Goal: Information Seeking & Learning: Learn about a topic

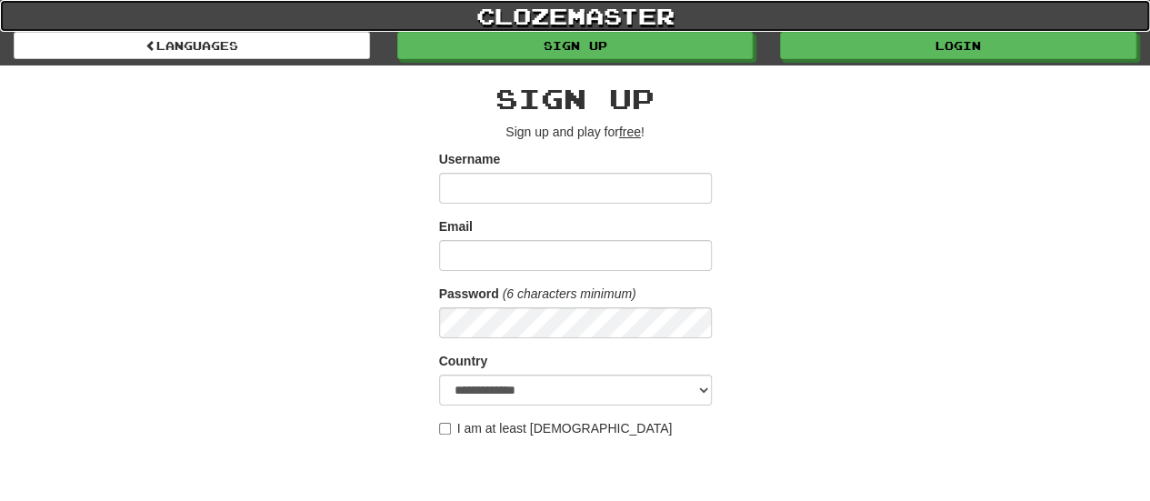
click at [827, 29] on link "clozemaster" at bounding box center [575, 16] width 1150 height 32
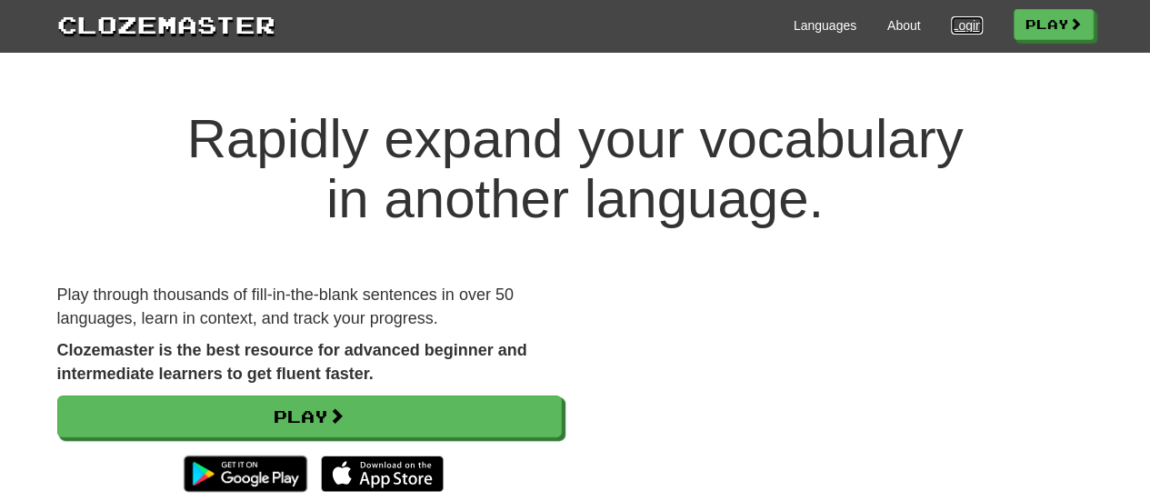
click at [964, 30] on link "Login" at bounding box center [966, 25] width 31 height 18
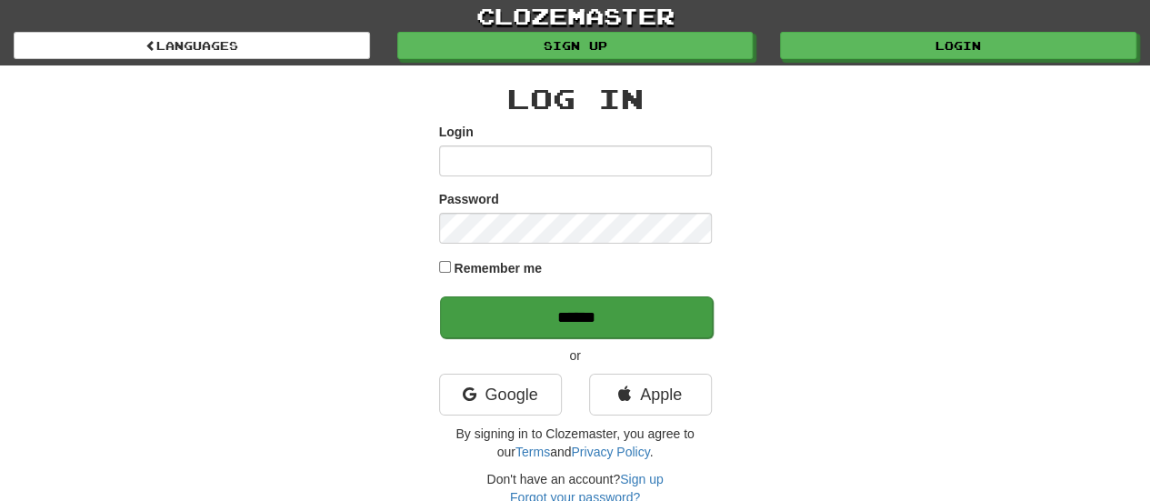
type input "**********"
click at [616, 309] on input "******" at bounding box center [576, 317] width 273 height 42
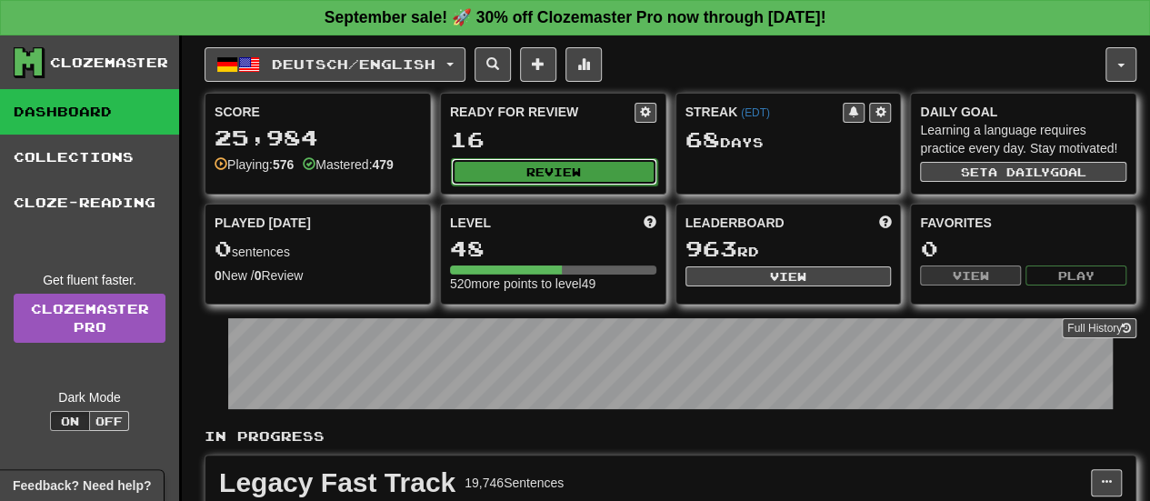
click at [568, 168] on button "Review" at bounding box center [554, 171] width 206 height 27
select select "**"
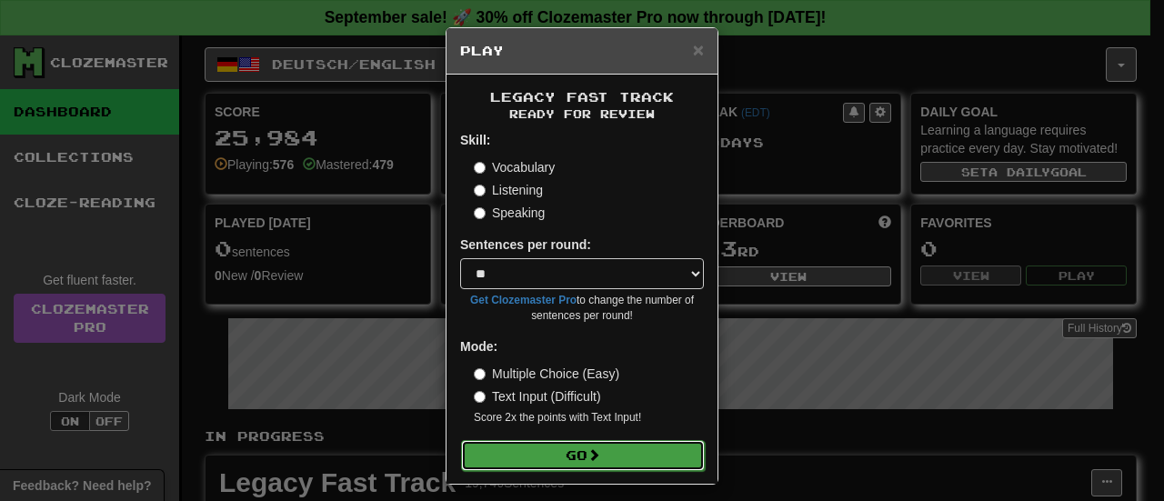
click at [561, 458] on button "Go" at bounding box center [583, 455] width 244 height 31
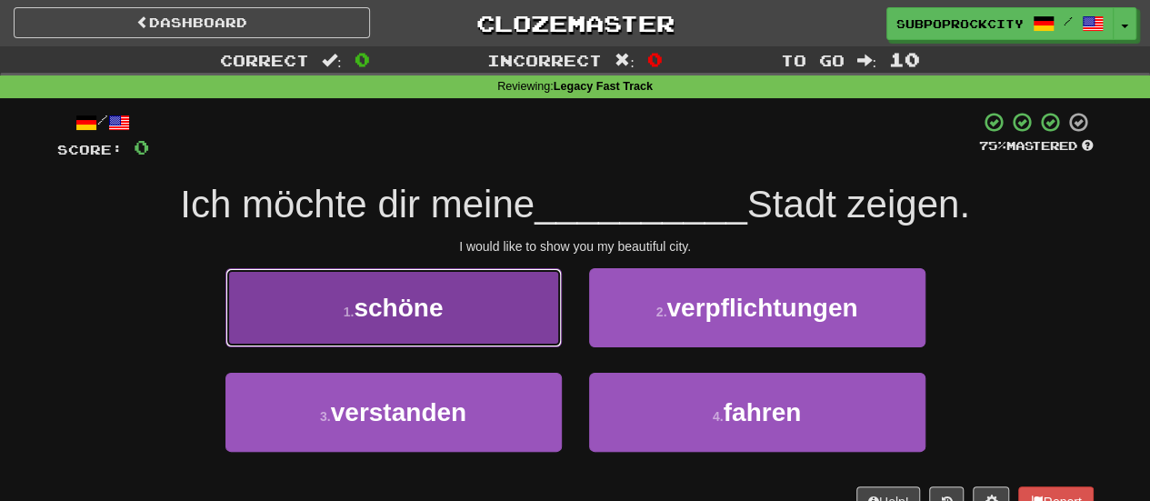
click at [495, 305] on button "1 . schöne" at bounding box center [393, 307] width 336 height 79
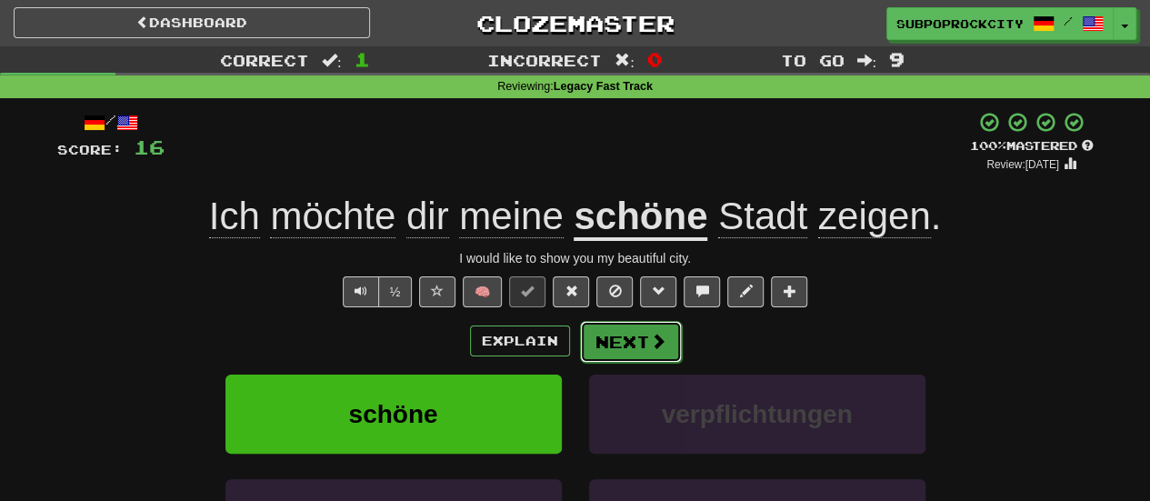
click at [637, 335] on button "Next" at bounding box center [631, 342] width 102 height 42
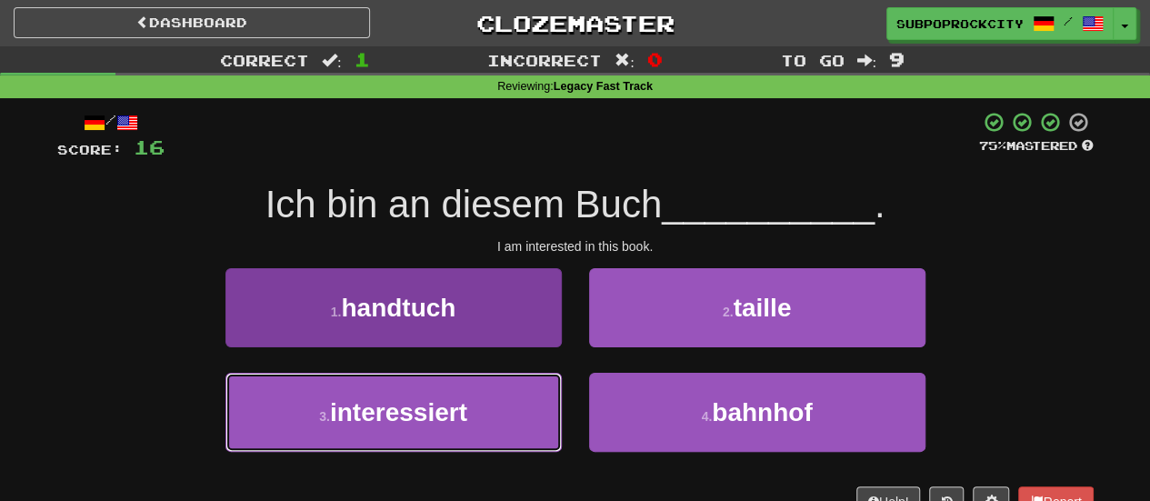
click at [536, 392] on button "3 . interessiert" at bounding box center [393, 412] width 336 height 79
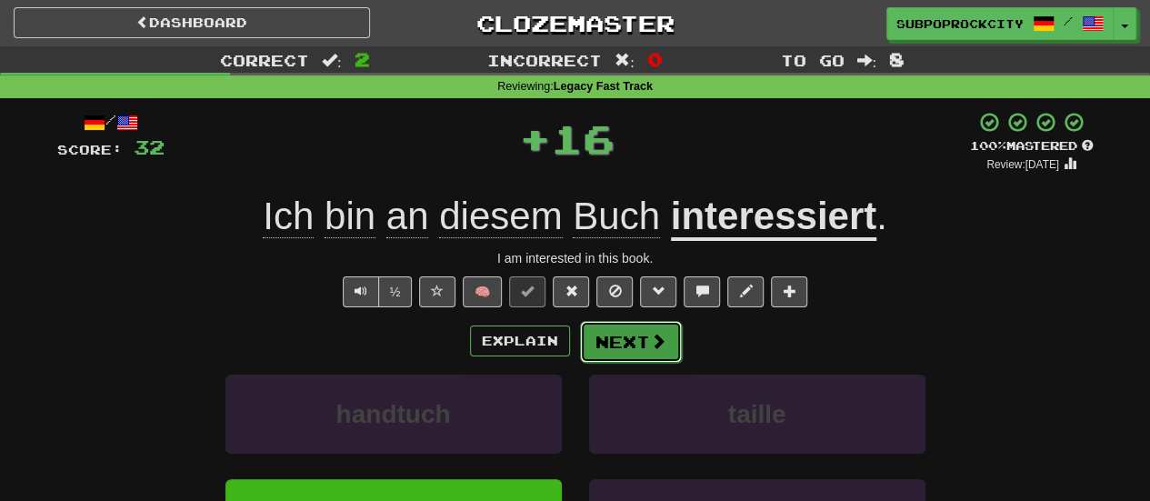
click at [625, 345] on button "Next" at bounding box center [631, 342] width 102 height 42
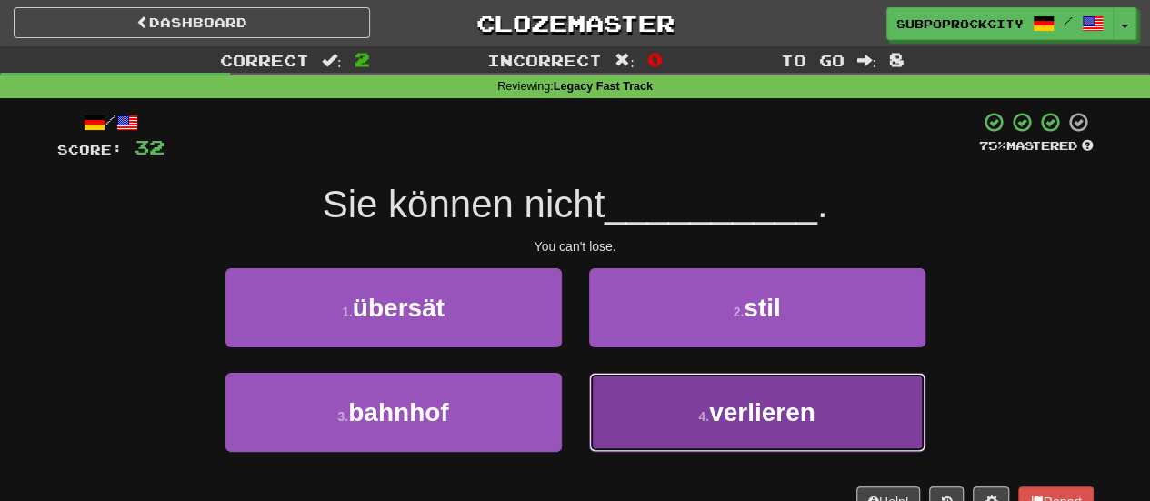
click at [599, 385] on button "4 . verlieren" at bounding box center [757, 412] width 336 height 79
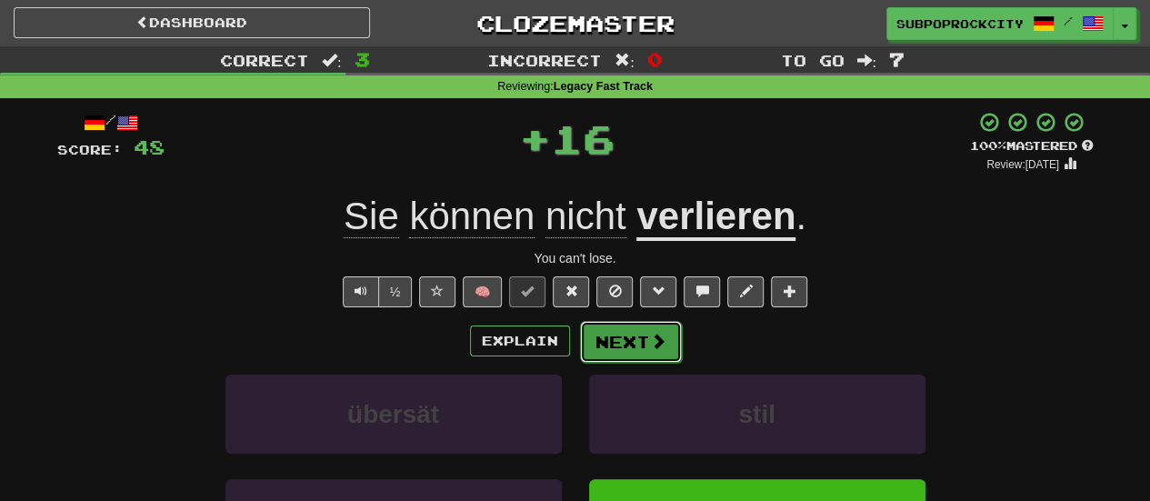
click at [602, 346] on button "Next" at bounding box center [631, 342] width 102 height 42
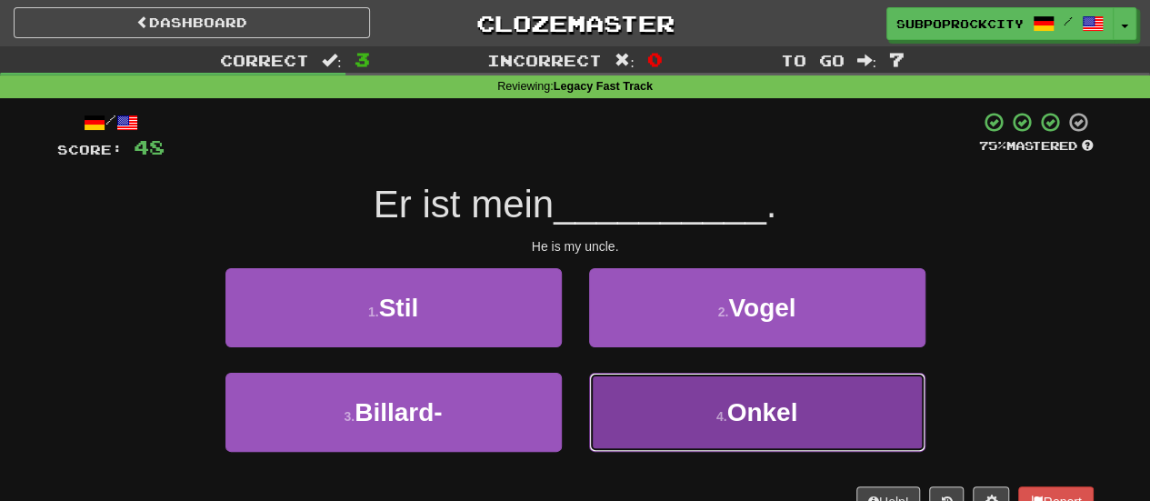
click at [609, 384] on button "4 . Onkel" at bounding box center [757, 412] width 336 height 79
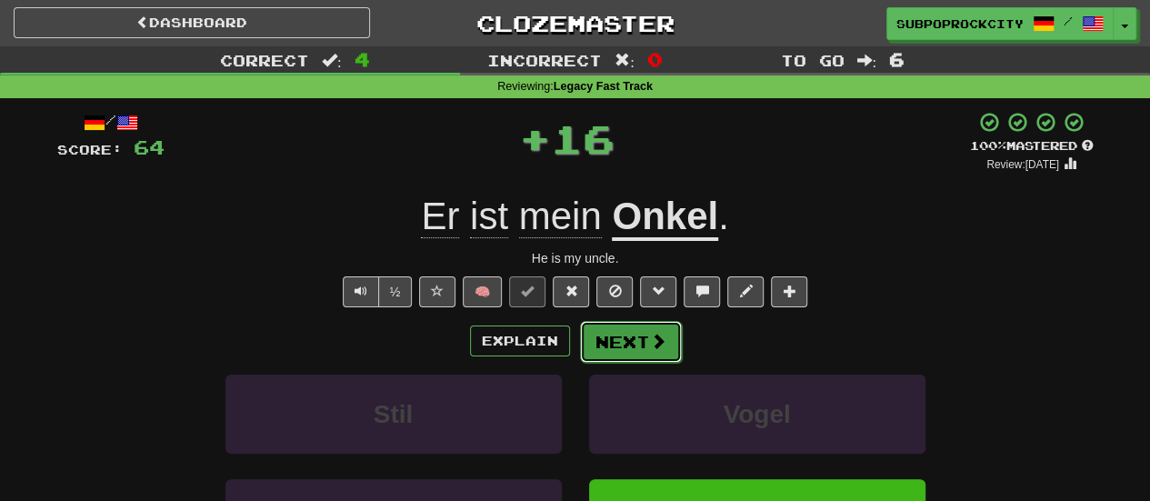
click at [612, 341] on button "Next" at bounding box center [631, 342] width 102 height 42
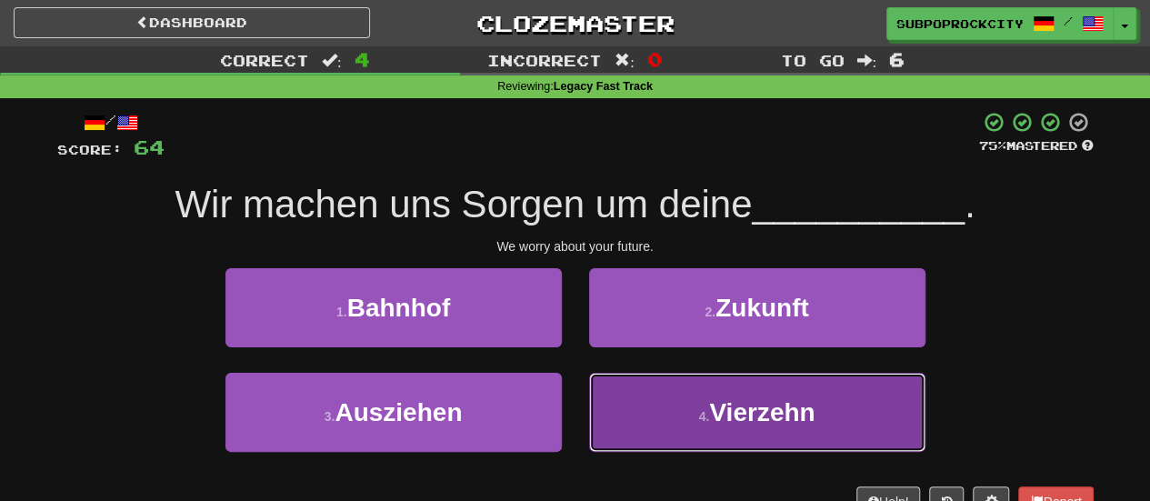
click at [638, 392] on button "4 . Vierzehn" at bounding box center [757, 412] width 336 height 79
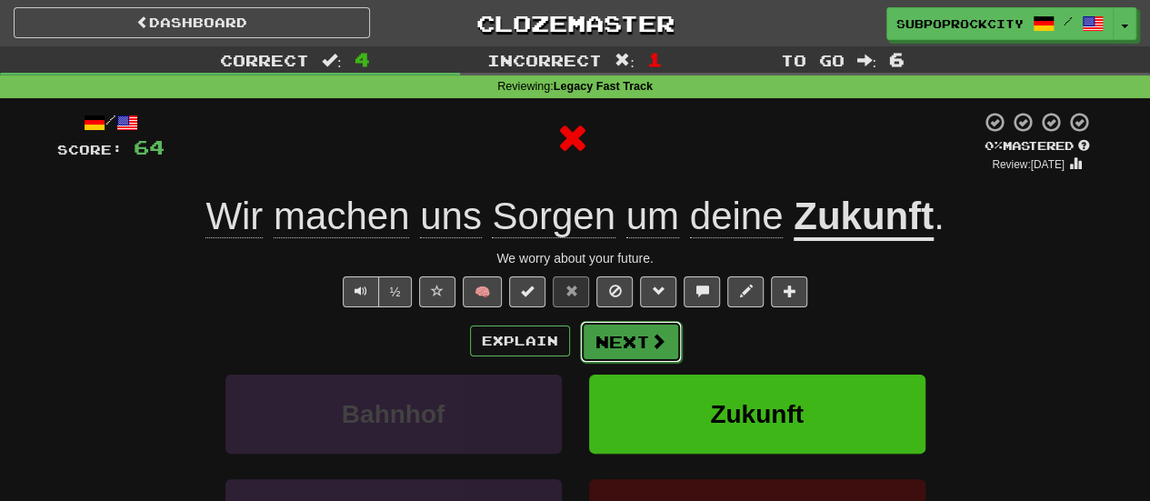
click at [640, 335] on button "Next" at bounding box center [631, 342] width 102 height 42
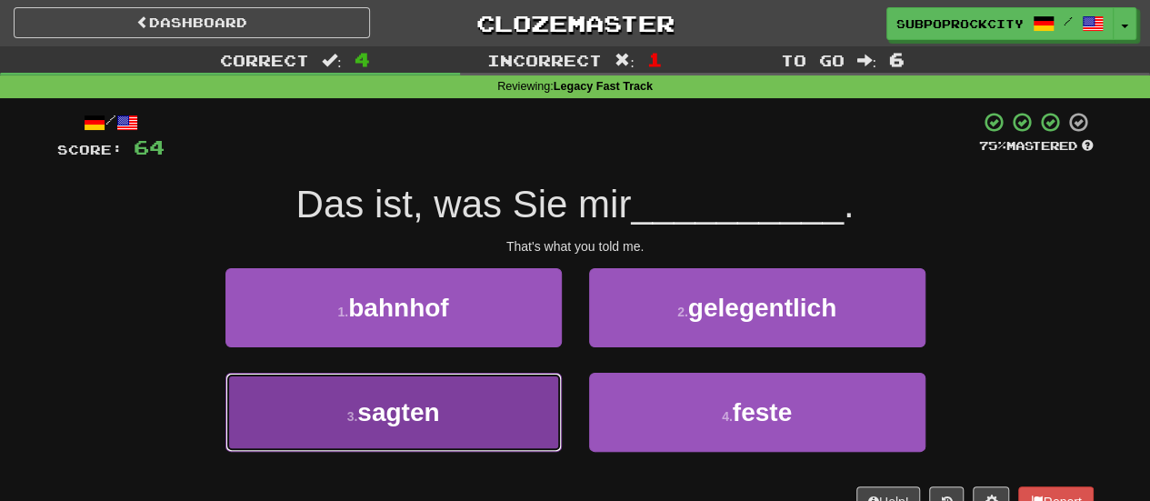
click at [508, 385] on button "3 . sagten" at bounding box center [393, 412] width 336 height 79
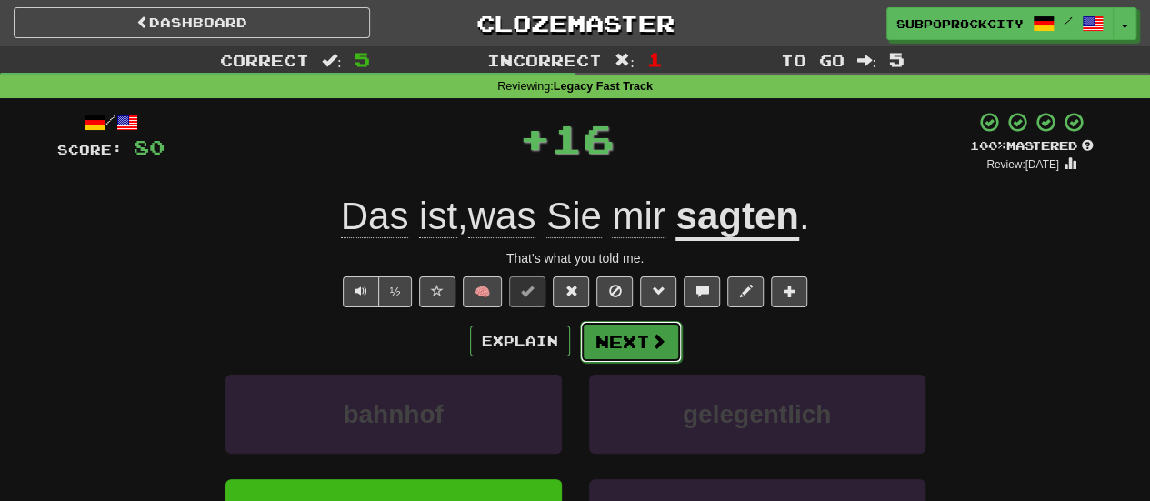
click at [642, 342] on button "Next" at bounding box center [631, 342] width 102 height 42
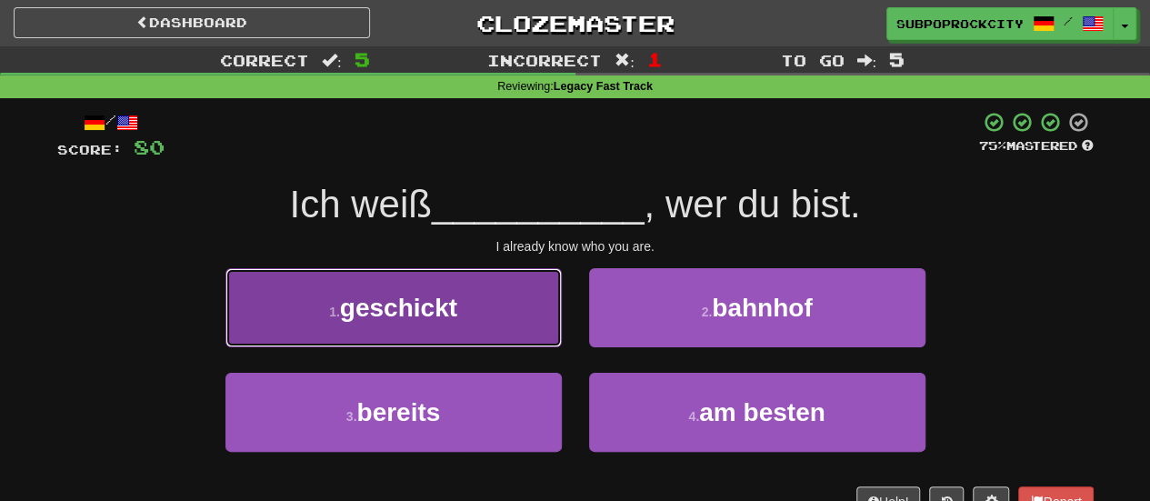
click at [507, 330] on button "1 . geschickt" at bounding box center [393, 307] width 336 height 79
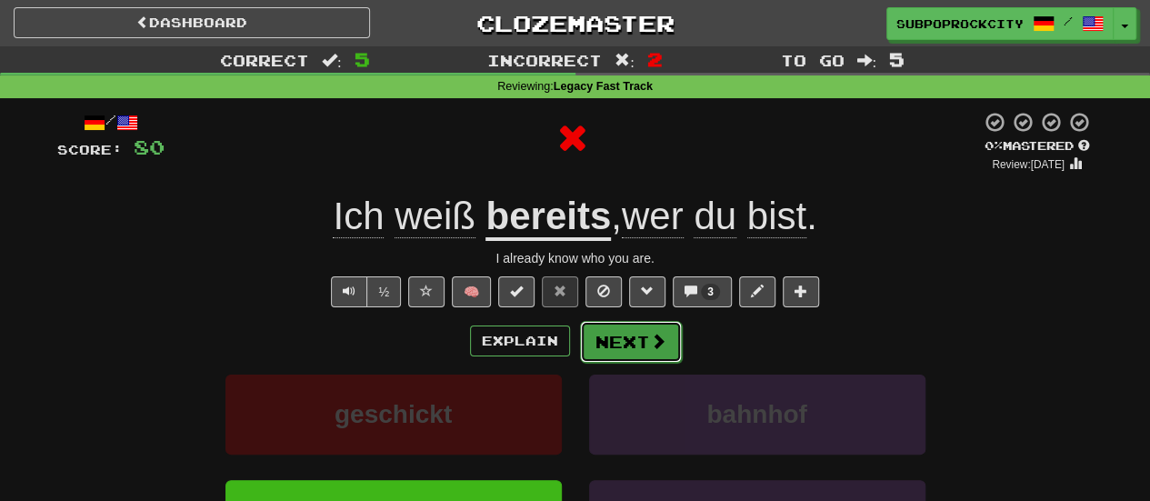
click at [625, 330] on button "Next" at bounding box center [631, 342] width 102 height 42
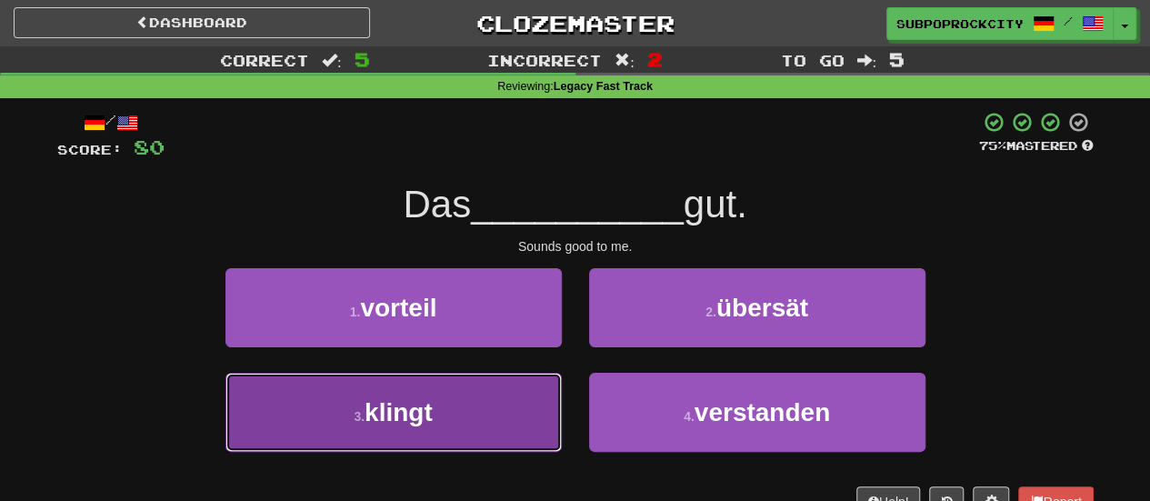
click at [537, 380] on button "3 . klingt" at bounding box center [393, 412] width 336 height 79
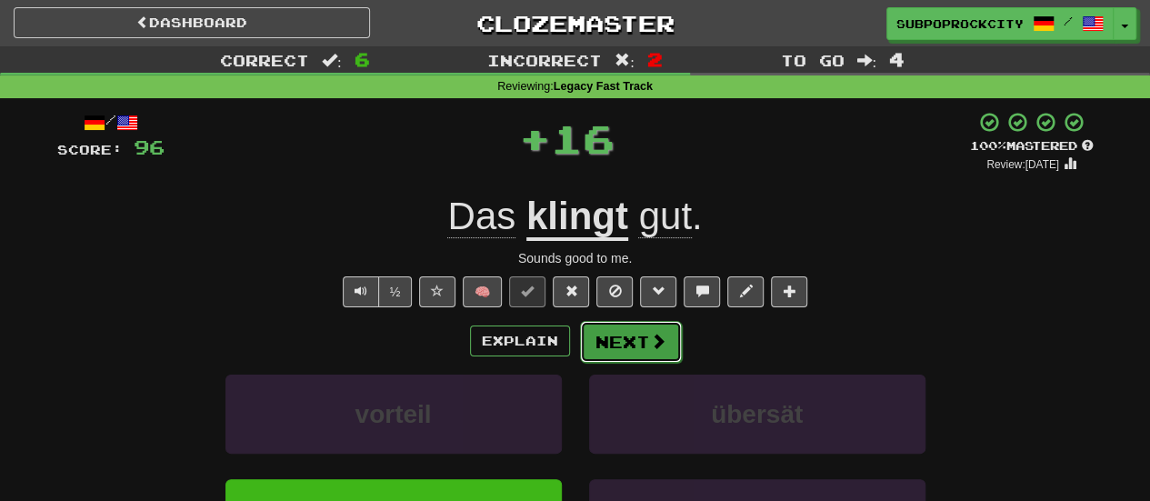
click at [605, 345] on button "Next" at bounding box center [631, 342] width 102 height 42
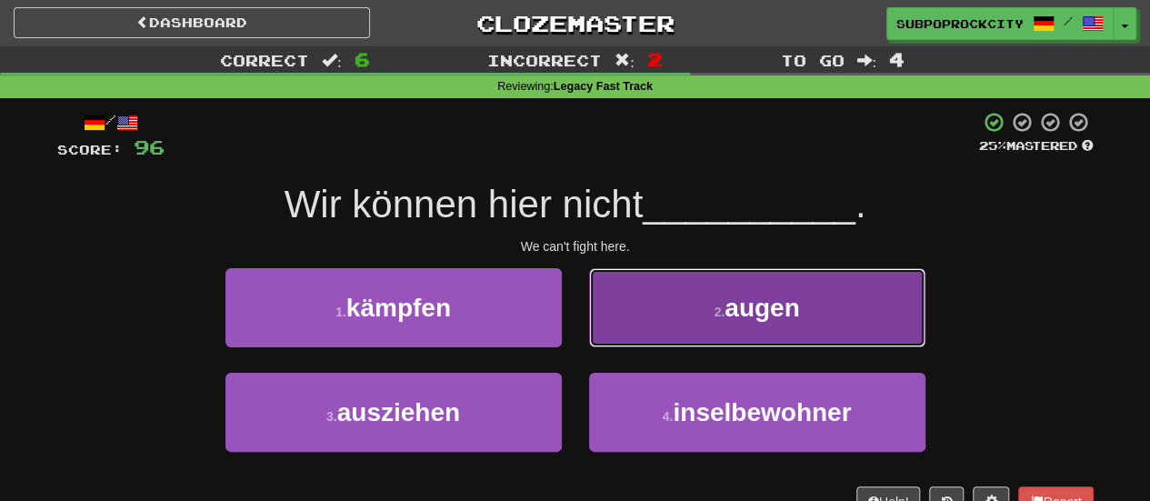
click at [621, 336] on button "2 . augen" at bounding box center [757, 307] width 336 height 79
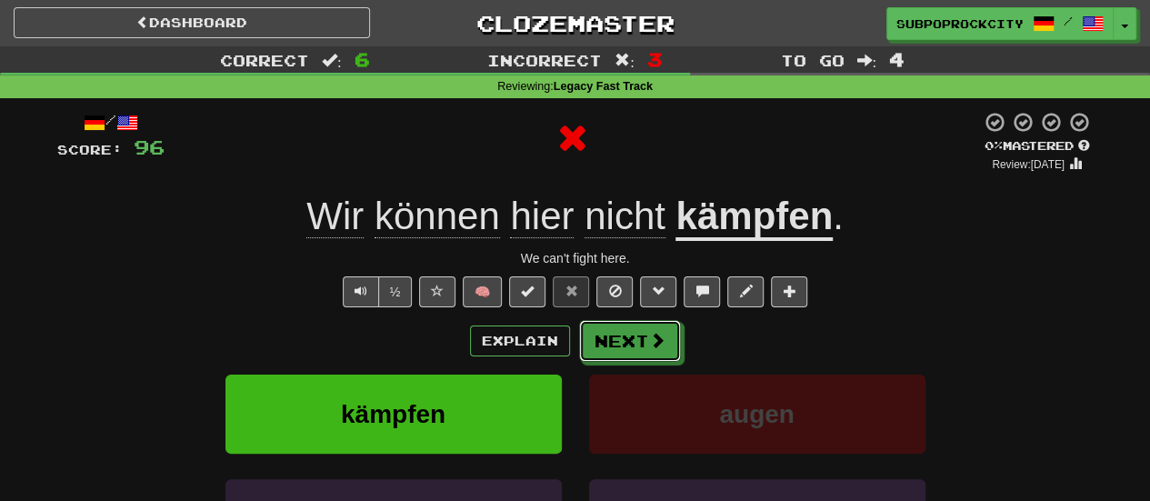
click at [622, 345] on button "Next" at bounding box center [630, 341] width 102 height 42
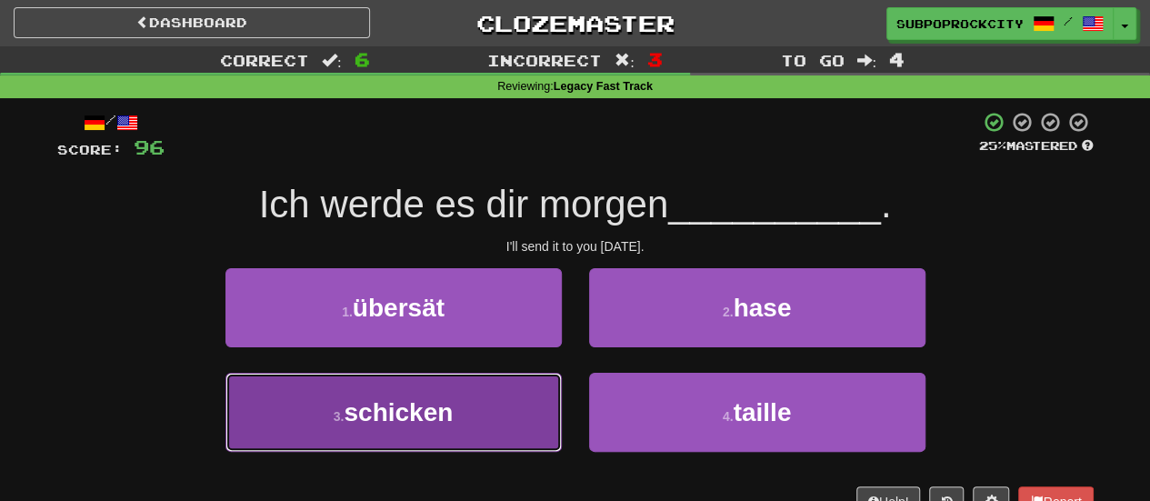
click at [535, 385] on button "3 . schicken" at bounding box center [393, 412] width 336 height 79
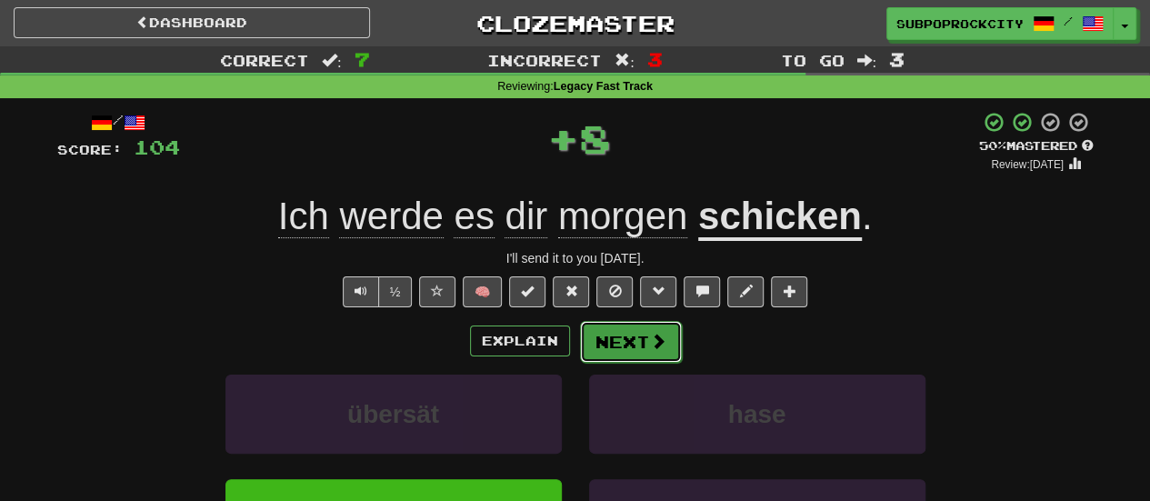
click at [661, 334] on span at bounding box center [658, 341] width 16 height 16
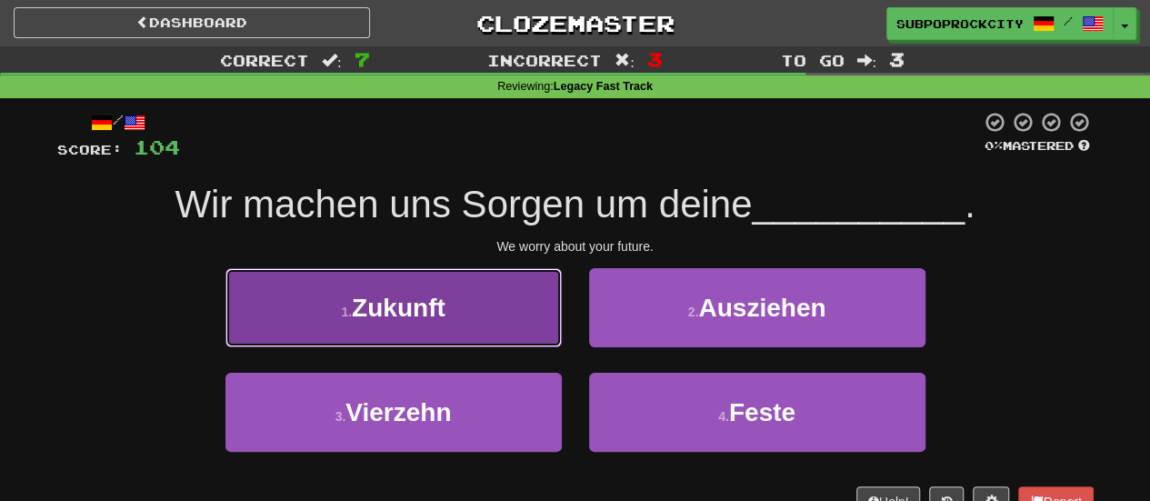
click at [503, 339] on button "1 . Zukunft" at bounding box center [393, 307] width 336 height 79
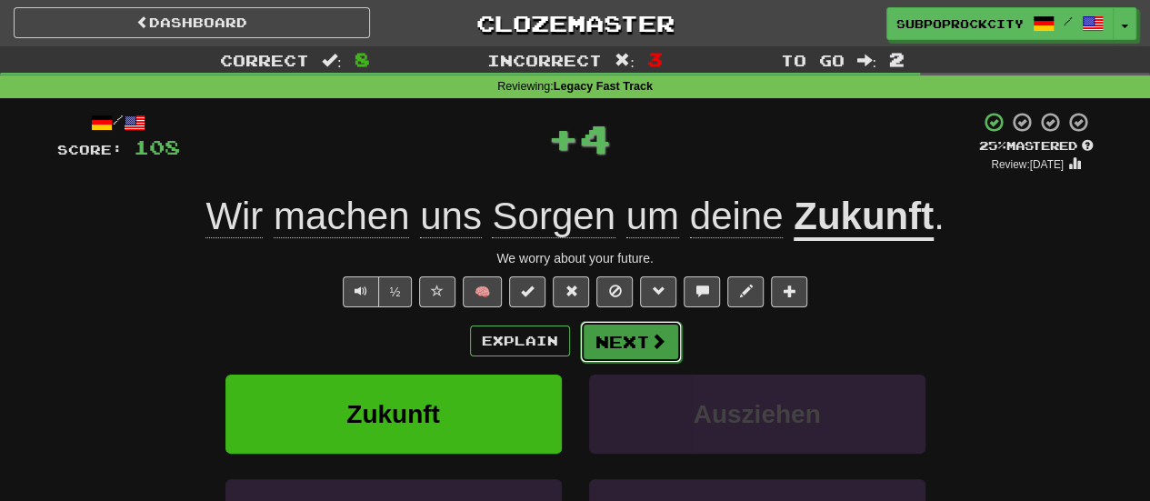
click at [625, 345] on button "Next" at bounding box center [631, 342] width 102 height 42
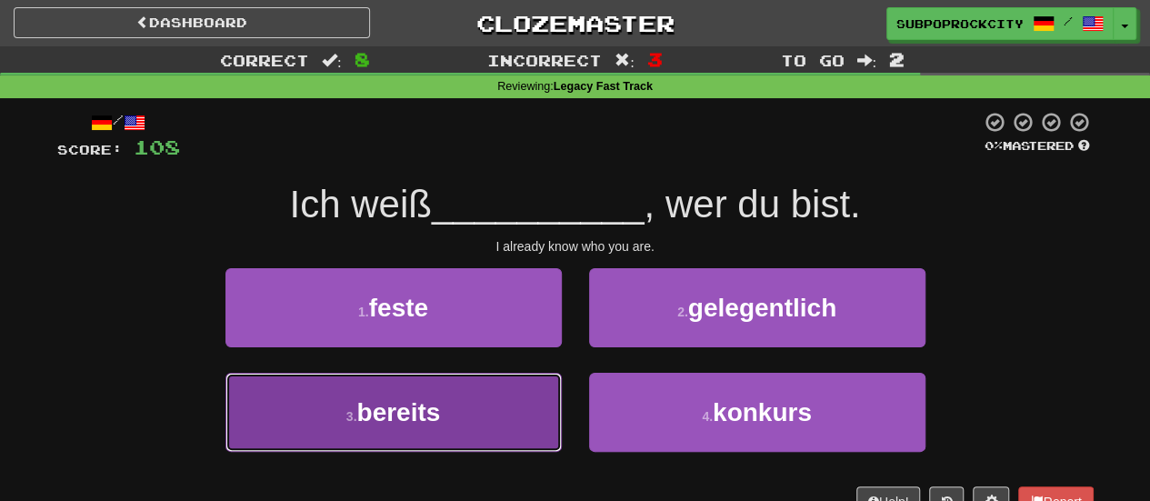
click at [533, 405] on button "3 . bereits" at bounding box center [393, 412] width 336 height 79
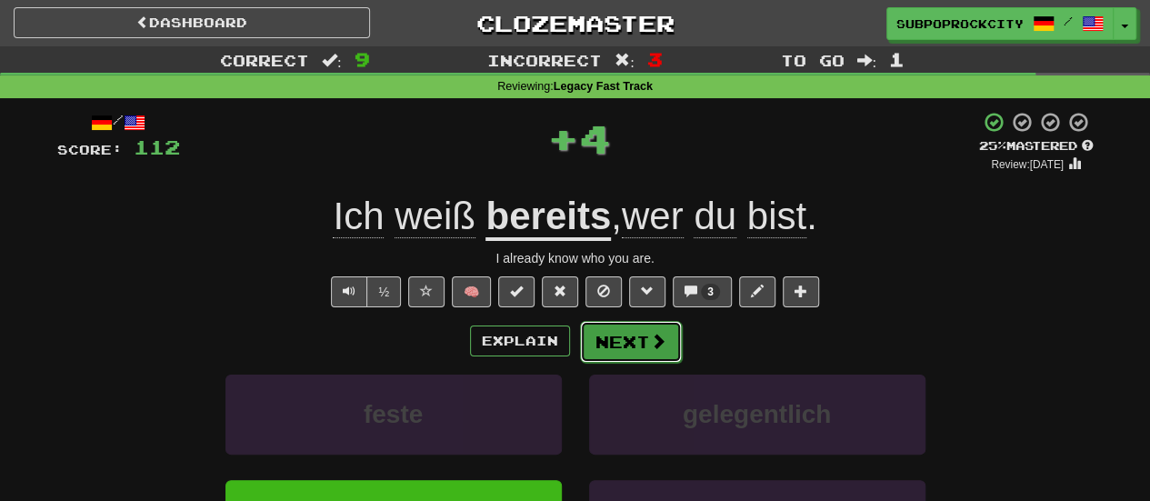
click at [616, 350] on button "Next" at bounding box center [631, 342] width 102 height 42
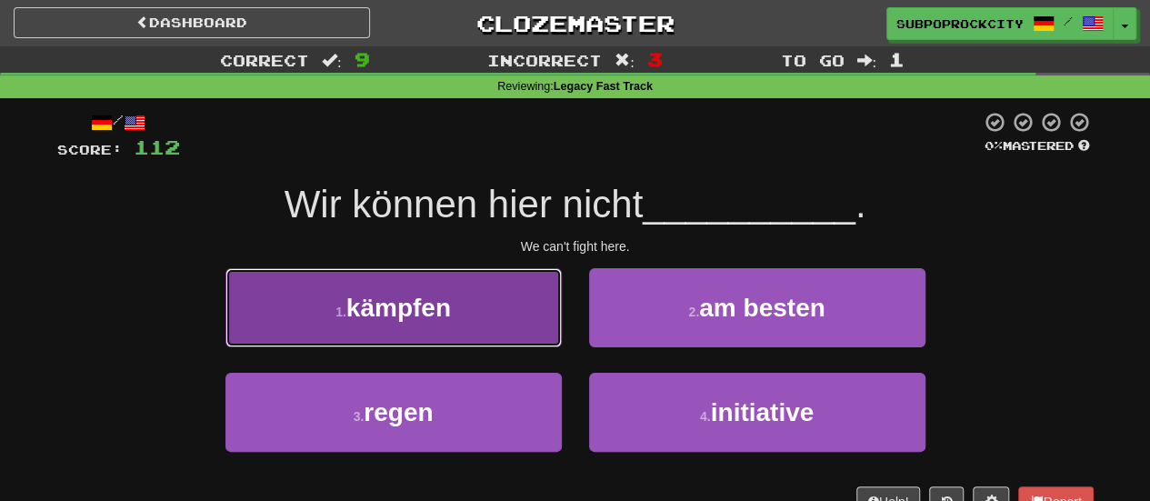
click at [512, 329] on button "1 . kämpfen" at bounding box center [393, 307] width 336 height 79
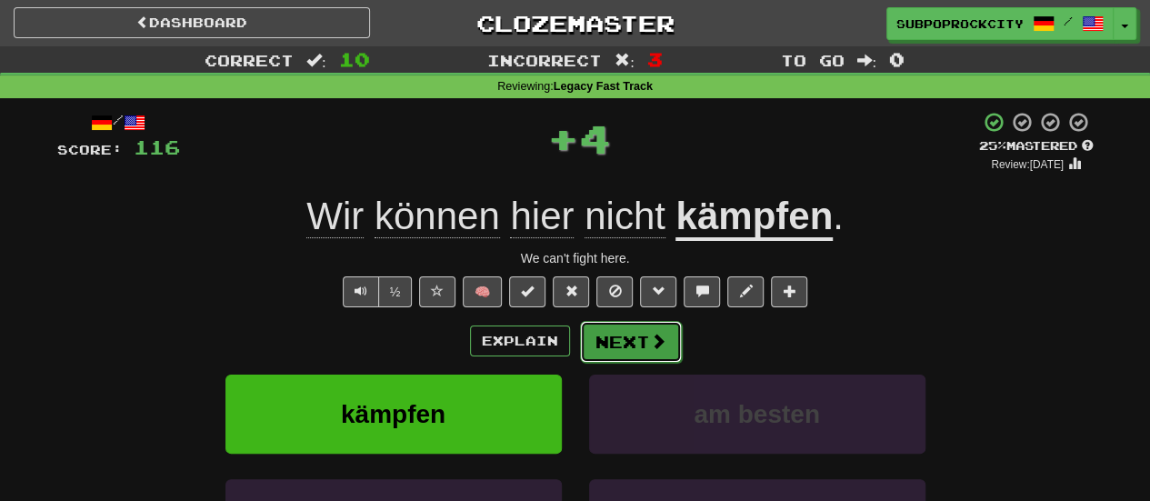
click at [626, 348] on button "Next" at bounding box center [631, 342] width 102 height 42
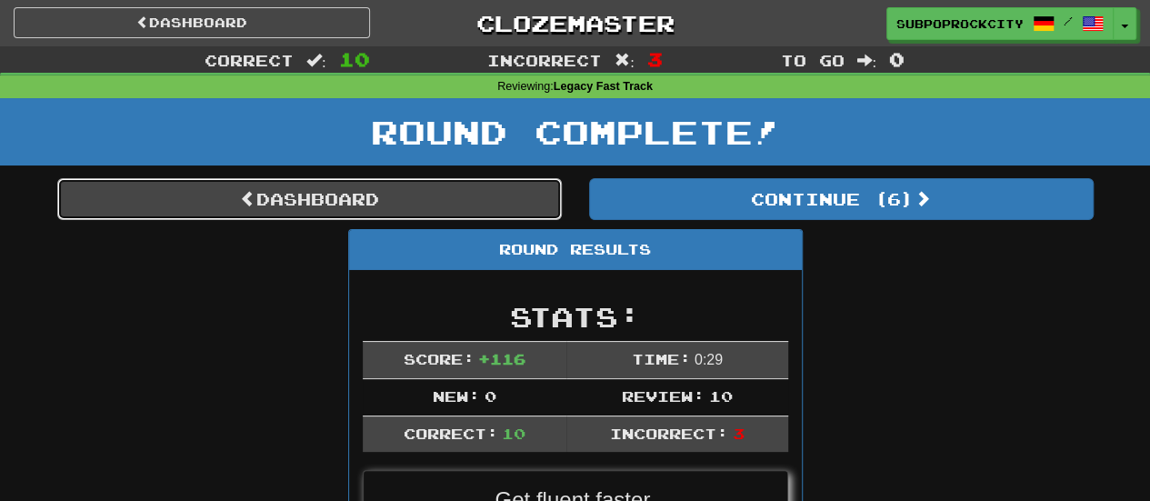
click at [421, 206] on link "Dashboard" at bounding box center [309, 199] width 505 height 42
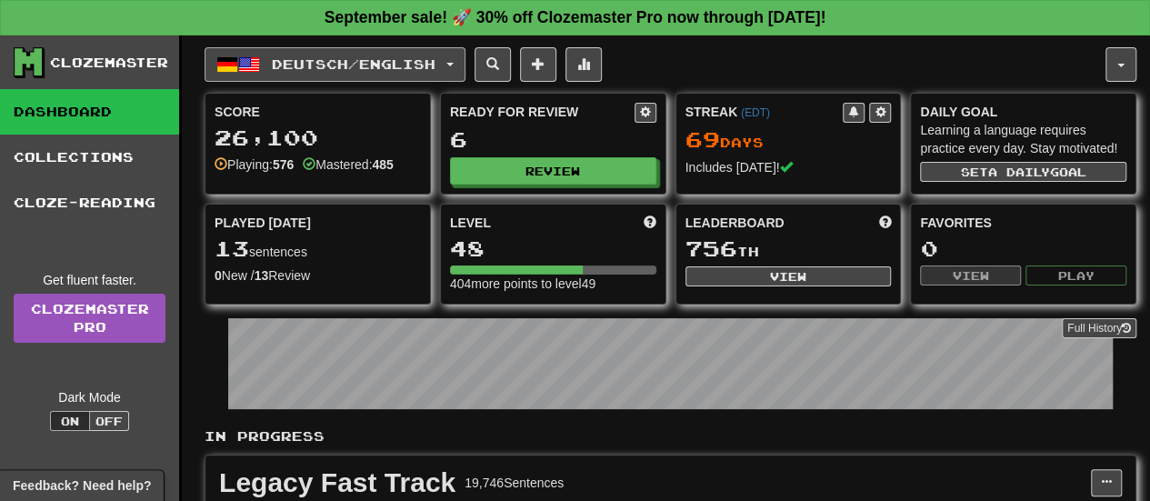
click at [393, 75] on button "Deutsch / English" at bounding box center [335, 64] width 261 height 35
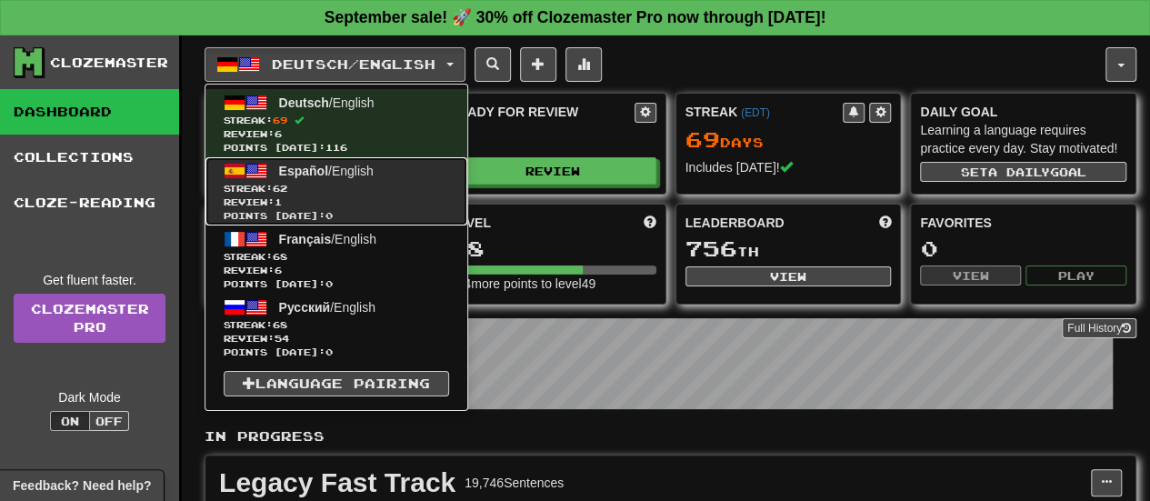
click at [398, 189] on span "Streak: 62" at bounding box center [336, 189] width 225 height 14
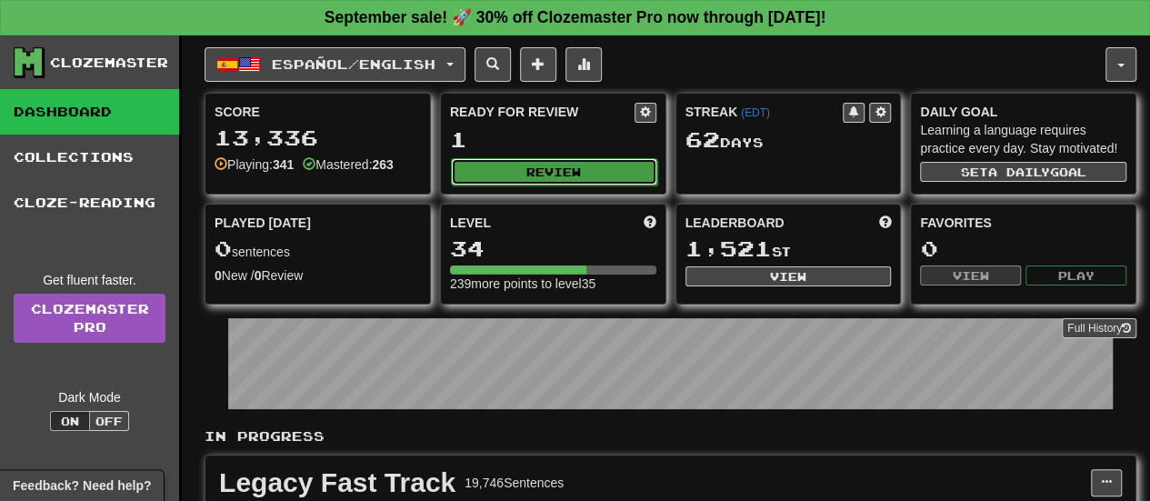
click at [495, 179] on button "Review" at bounding box center [554, 171] width 206 height 27
select select "**"
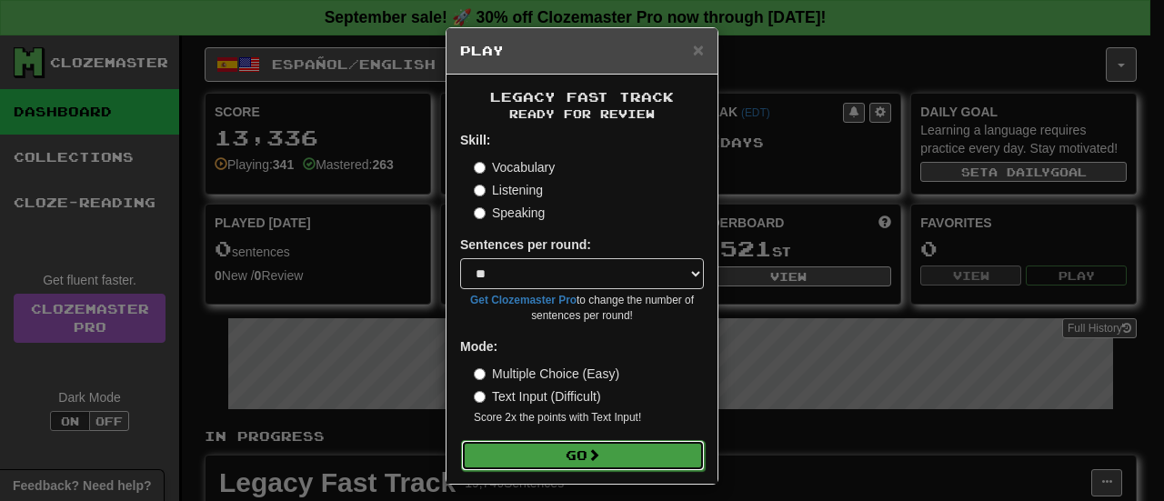
click at [593, 452] on span at bounding box center [593, 454] width 13 height 13
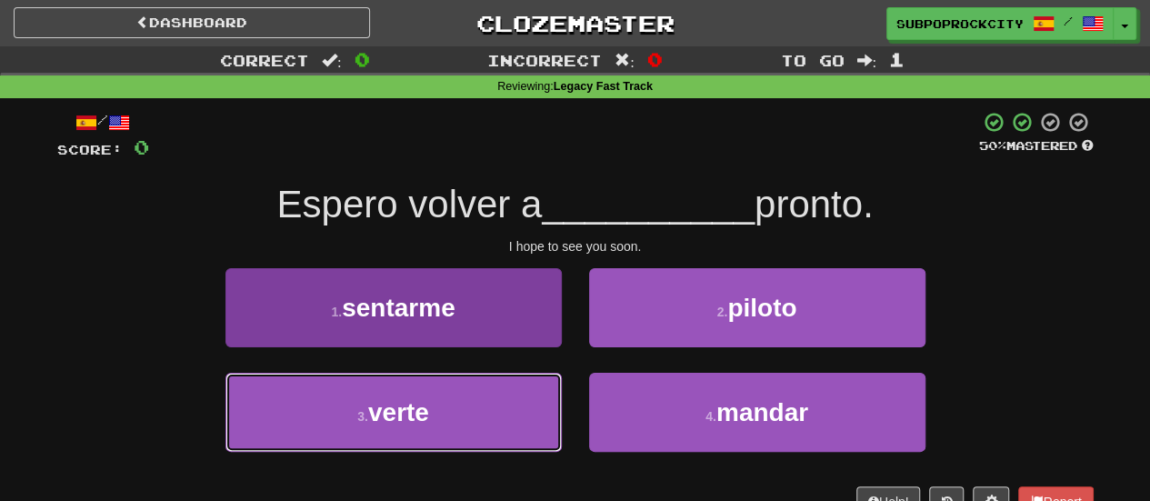
drag, startPoint x: 530, startPoint y: 408, endPoint x: 536, endPoint y: 383, distance: 26.2
click at [529, 410] on button "3 . verte" at bounding box center [393, 412] width 336 height 79
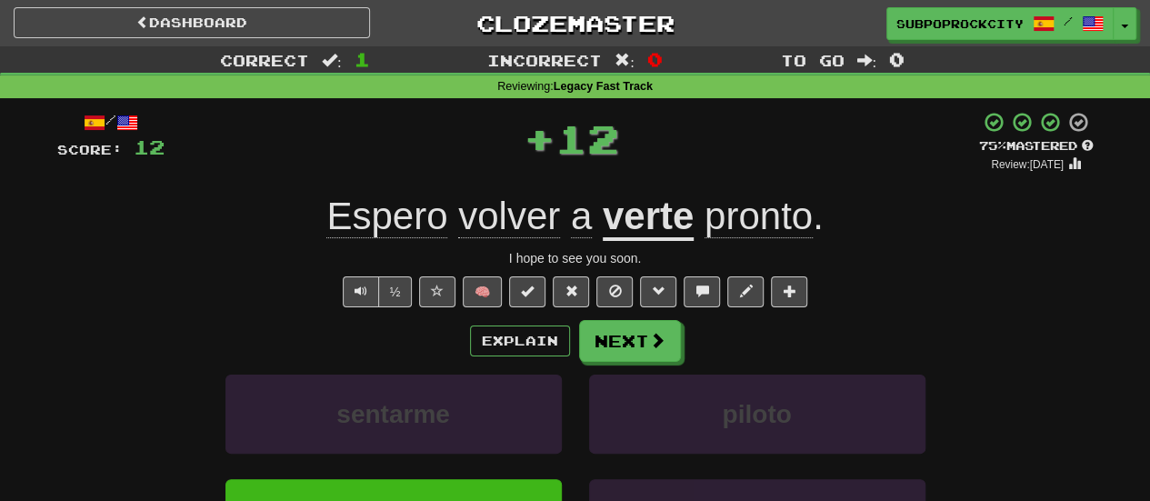
click at [596, 361] on div "Explain Next sentarme piloto verte mandar Learn more: sentarme piloto verte man…" at bounding box center [575, 466] width 1036 height 292
click at [602, 340] on button "Next" at bounding box center [631, 342] width 102 height 42
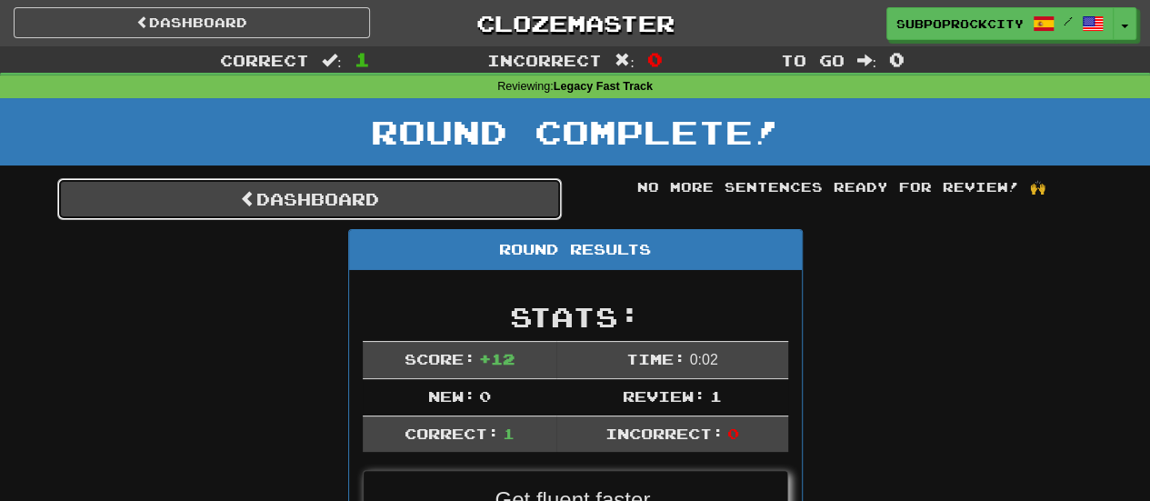
click at [398, 201] on link "Dashboard" at bounding box center [309, 199] width 505 height 42
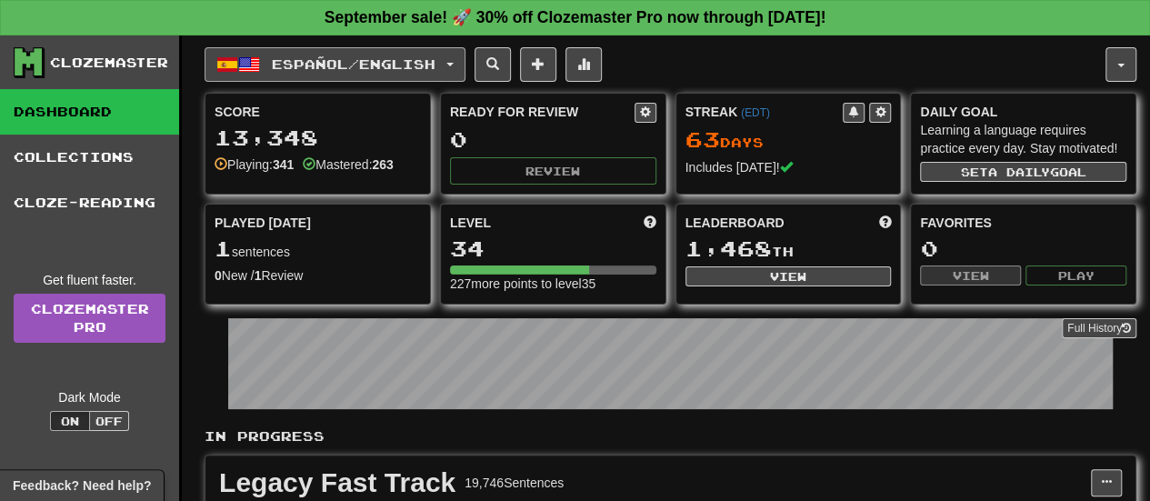
click at [377, 64] on span "Español / English" at bounding box center [354, 63] width 164 height 15
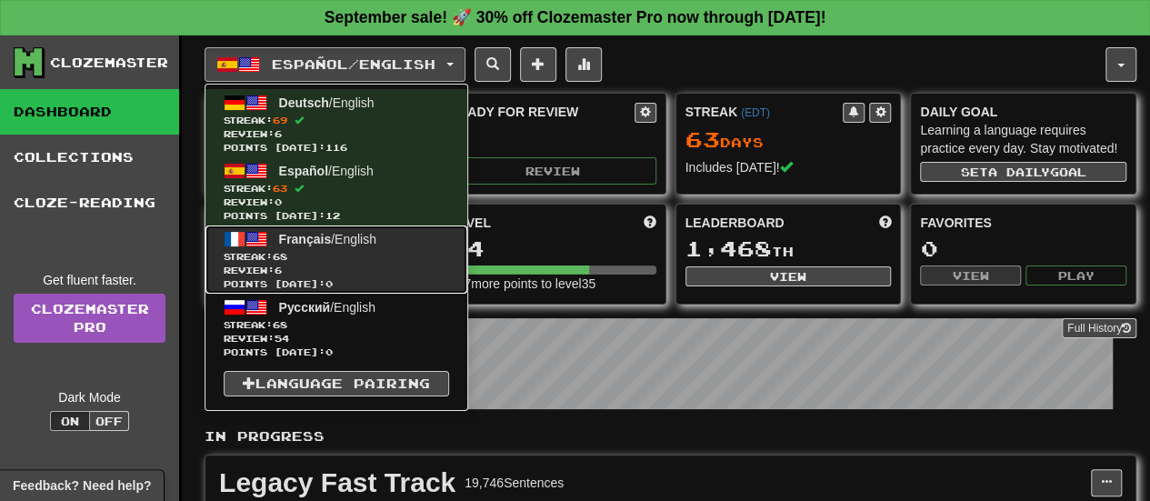
click at [384, 250] on span "Streak: 68" at bounding box center [336, 257] width 225 height 14
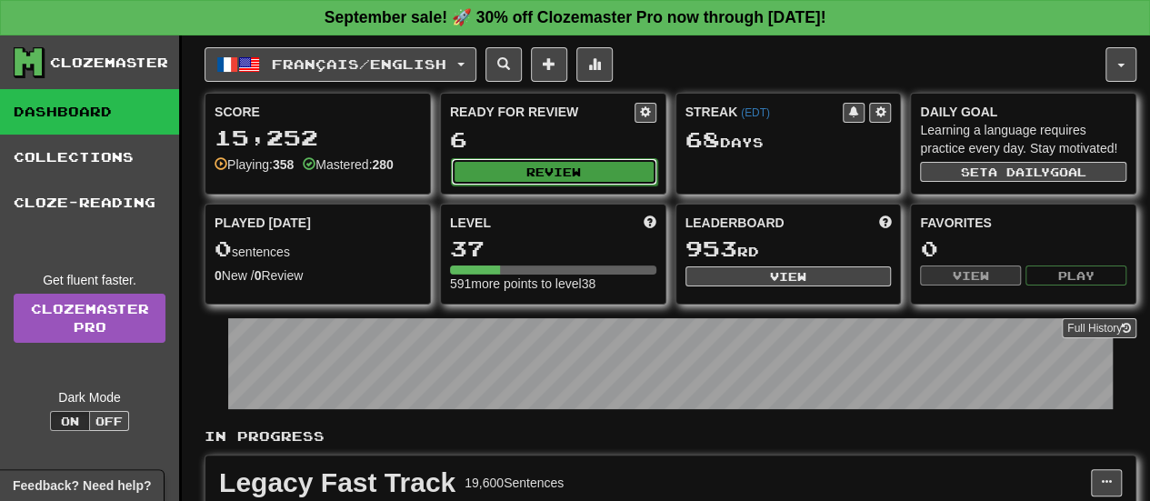
click at [509, 170] on button "Review" at bounding box center [554, 171] width 206 height 27
select select "**"
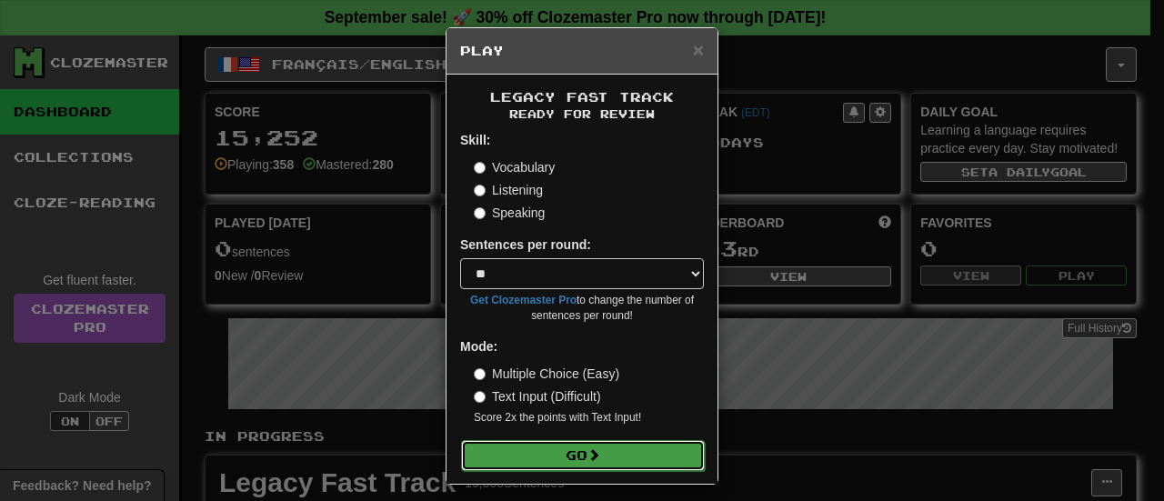
click at [563, 453] on button "Go" at bounding box center [583, 455] width 244 height 31
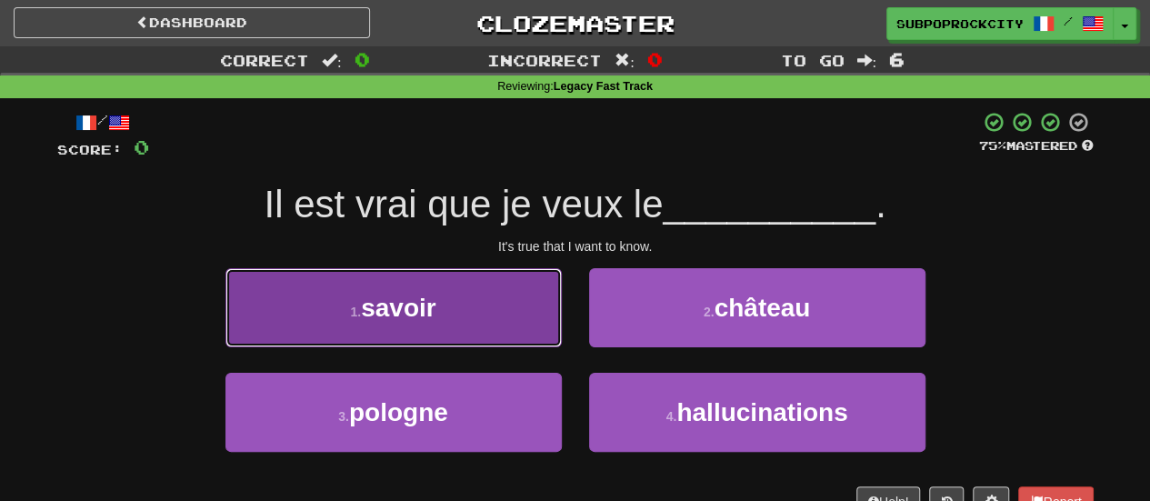
click at [546, 326] on button "1 . savoir" at bounding box center [393, 307] width 336 height 79
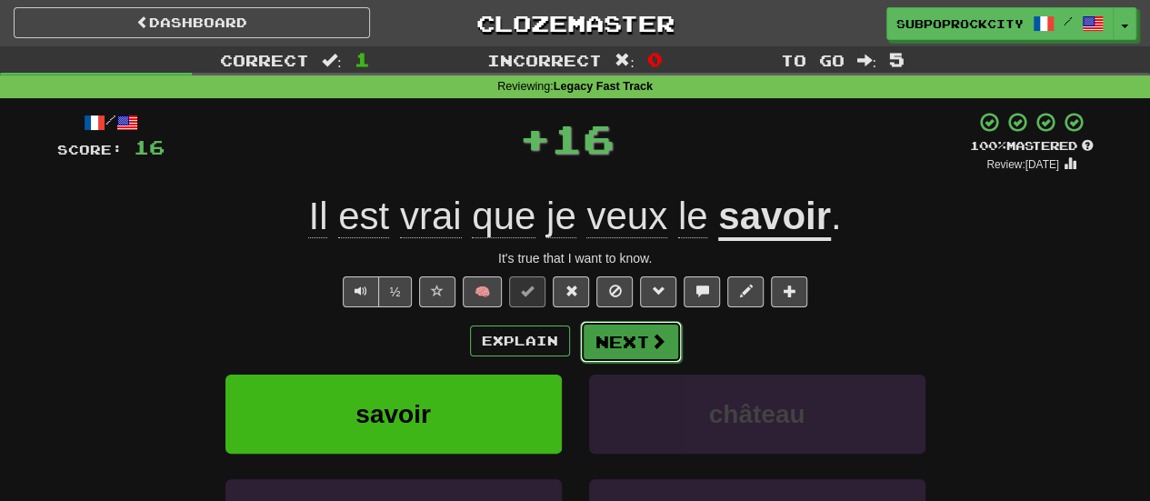
click at [633, 346] on button "Next" at bounding box center [631, 342] width 102 height 42
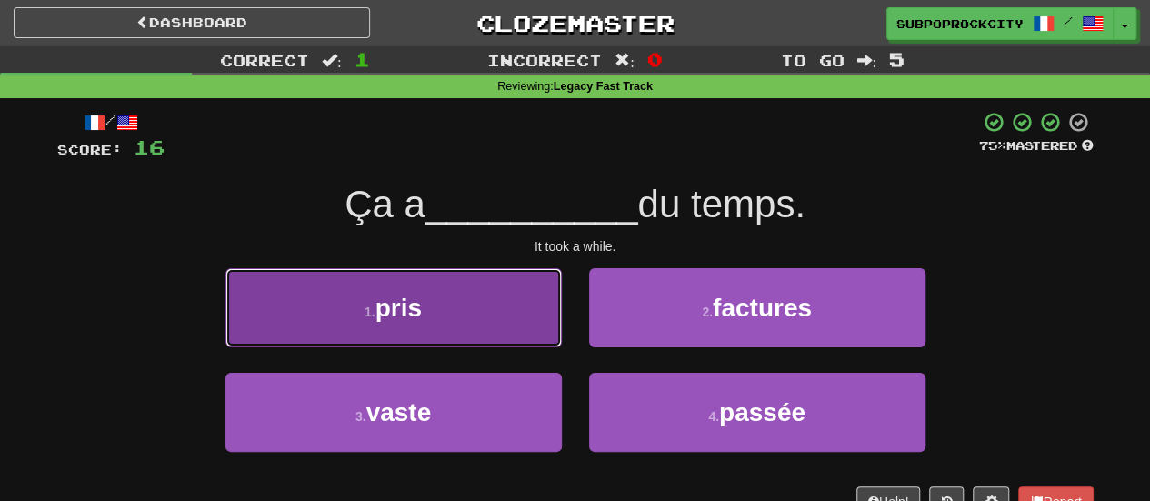
click at [524, 324] on button "1 . pris" at bounding box center [393, 307] width 336 height 79
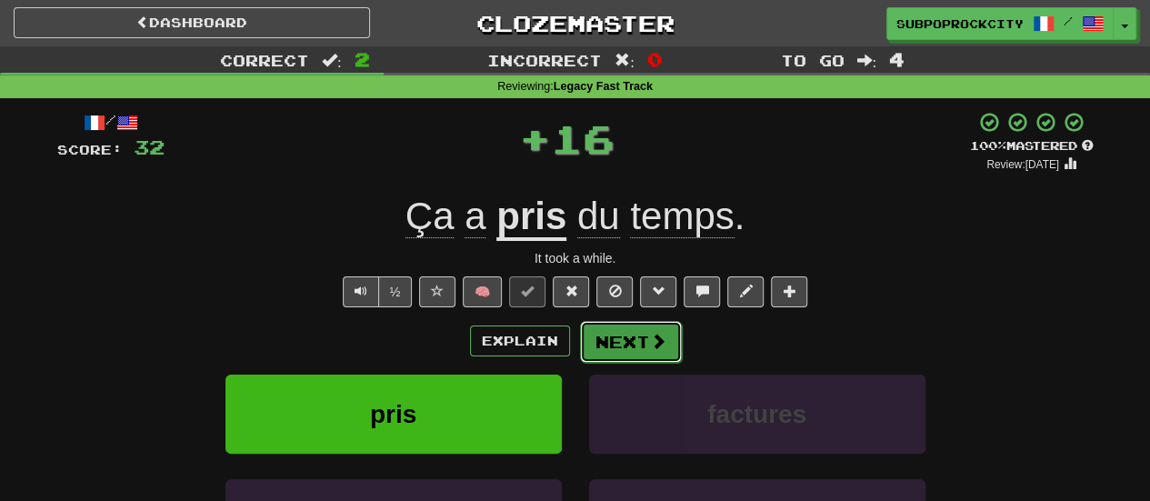
click at [596, 330] on button "Next" at bounding box center [631, 342] width 102 height 42
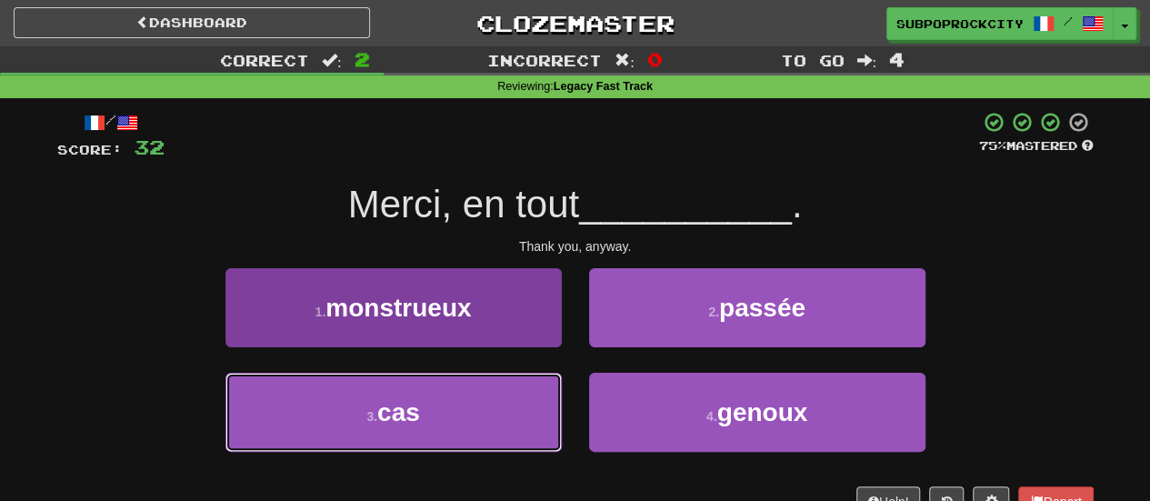
click at [516, 404] on button "3 . cas" at bounding box center [393, 412] width 336 height 79
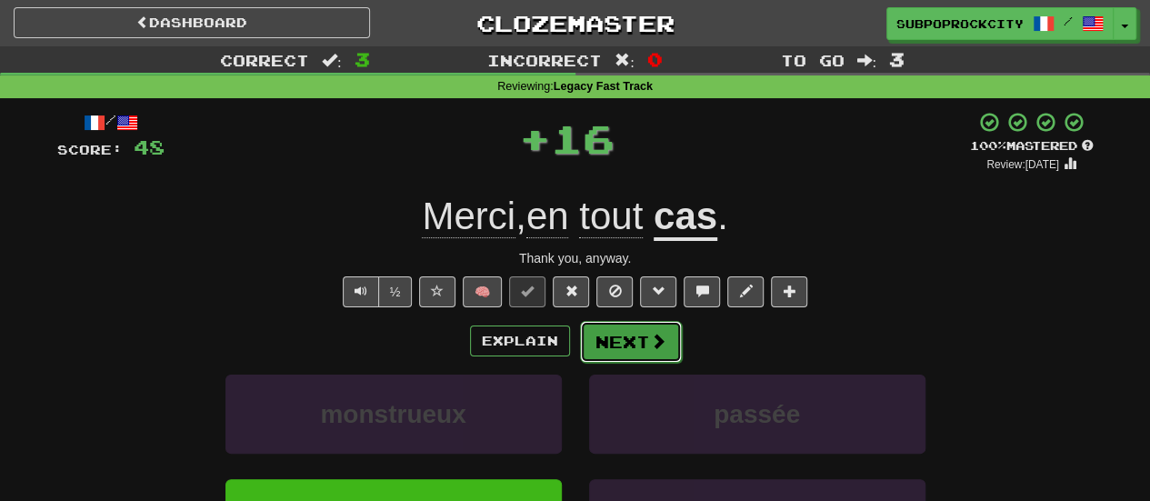
click at [620, 349] on button "Next" at bounding box center [631, 342] width 102 height 42
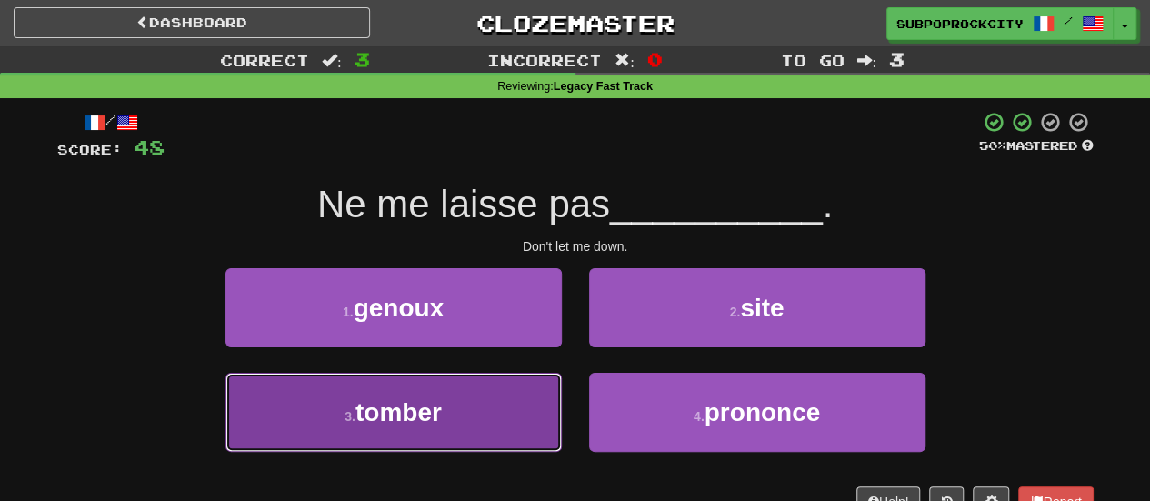
click at [495, 394] on button "3 . tomber" at bounding box center [393, 412] width 336 height 79
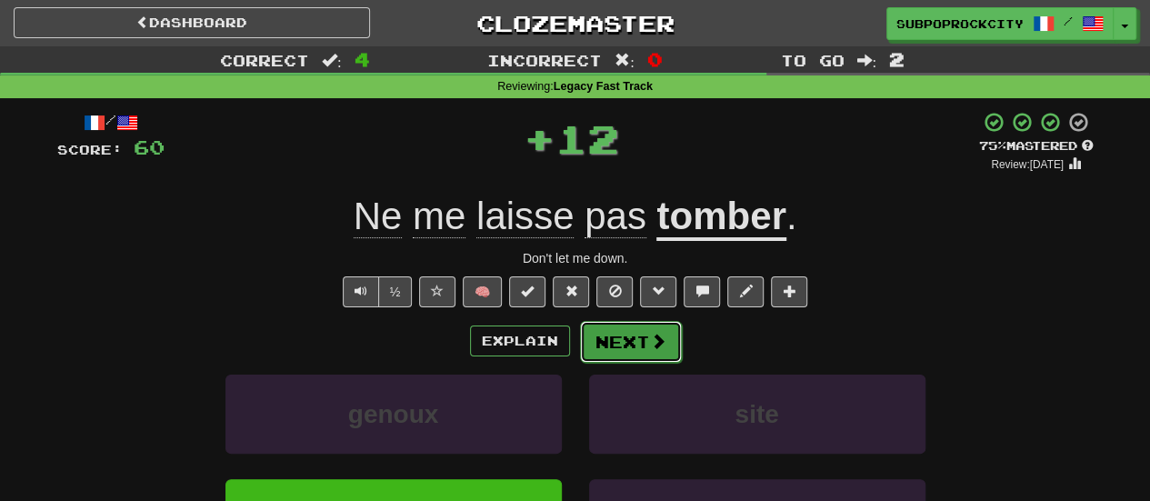
click at [607, 355] on button "Next" at bounding box center [631, 342] width 102 height 42
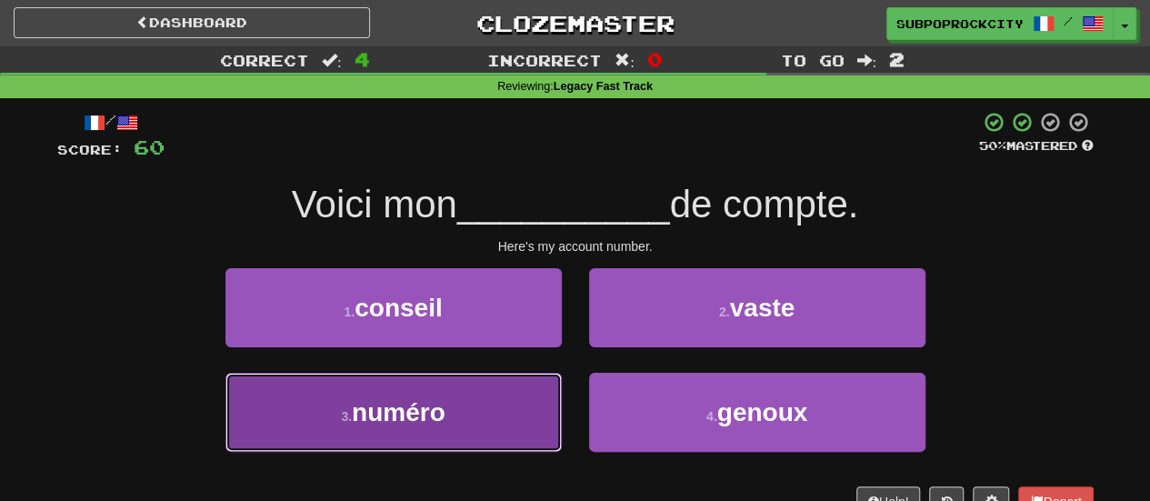
click at [496, 388] on button "3 . numéro" at bounding box center [393, 412] width 336 height 79
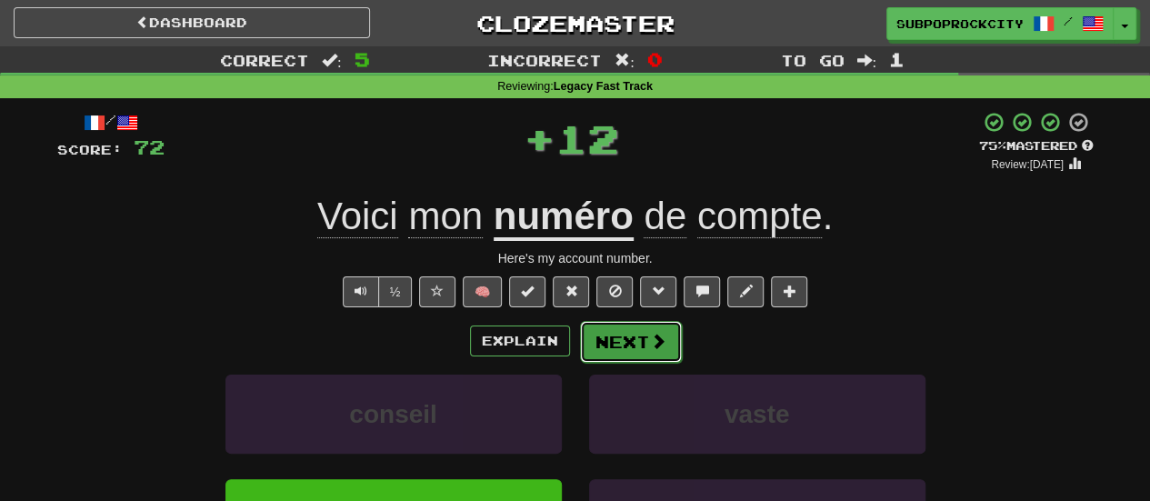
click at [628, 351] on button "Next" at bounding box center [631, 342] width 102 height 42
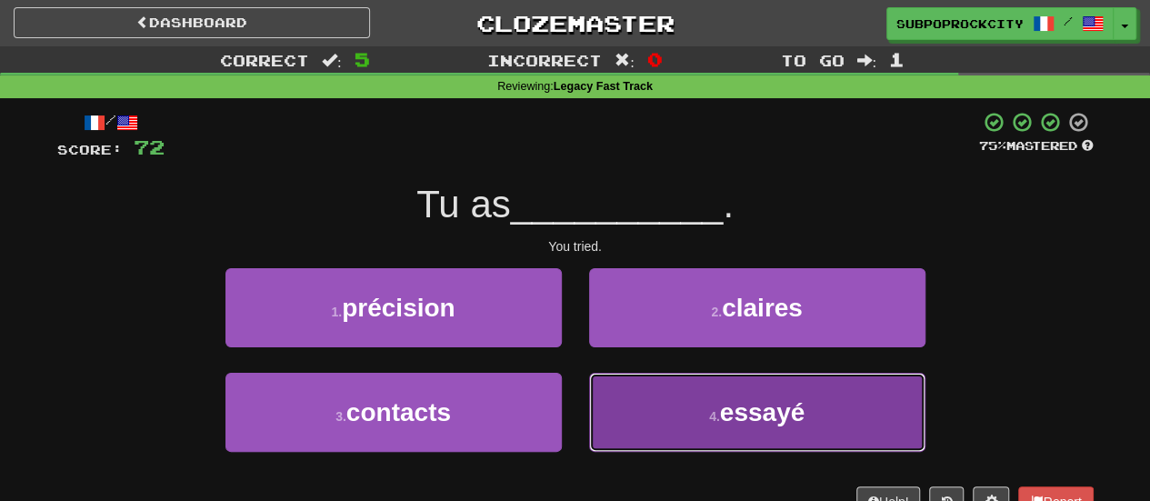
click at [662, 402] on button "4 . essayé" at bounding box center [757, 412] width 336 height 79
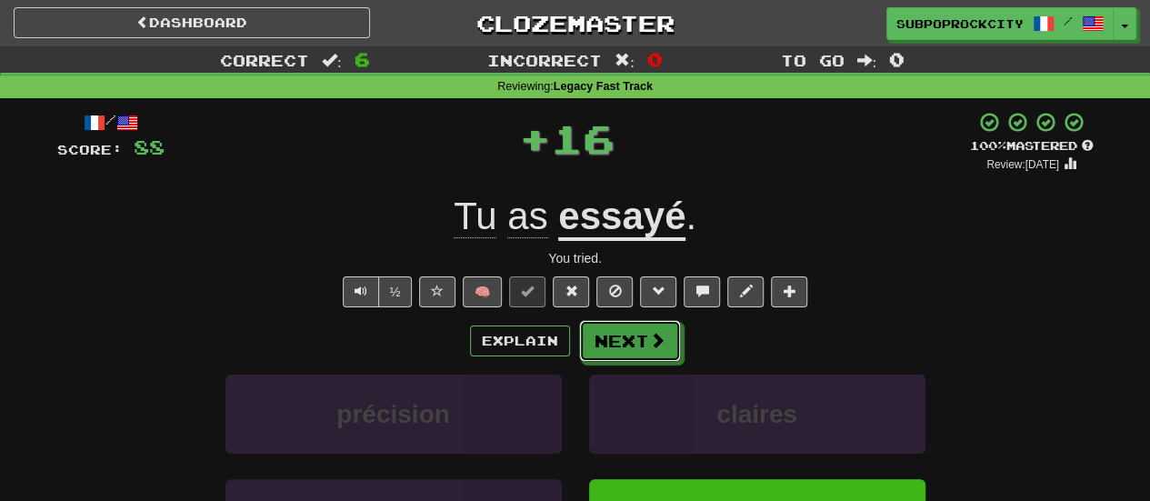
click at [642, 353] on button "Next" at bounding box center [630, 341] width 102 height 42
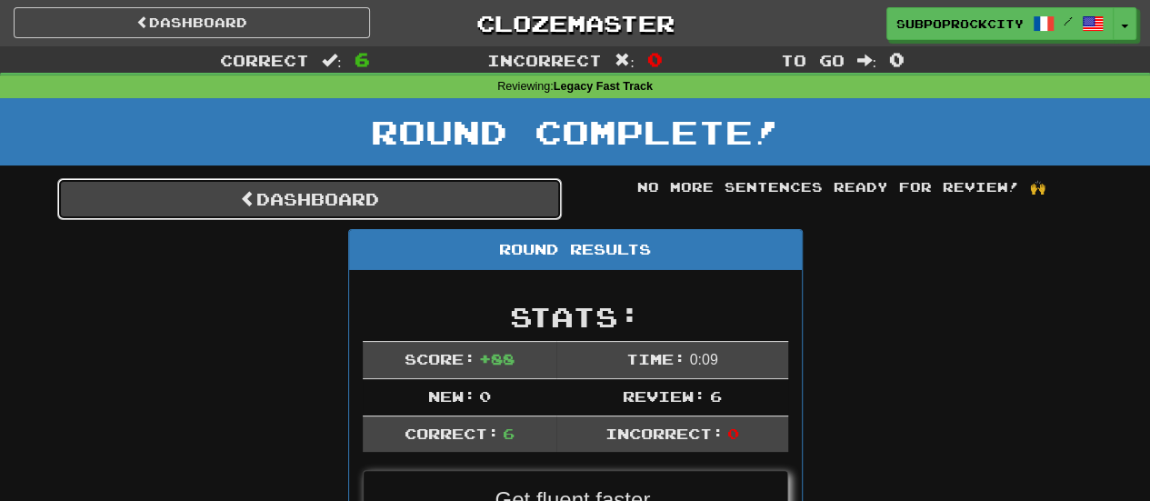
click at [438, 208] on link "Dashboard" at bounding box center [309, 199] width 505 height 42
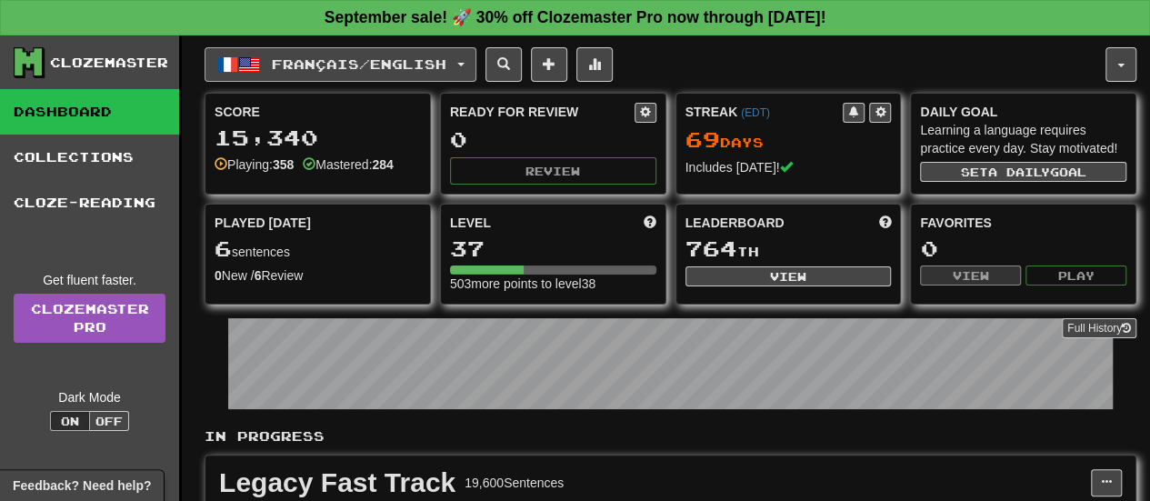
click at [348, 67] on span "Français / English" at bounding box center [359, 63] width 175 height 15
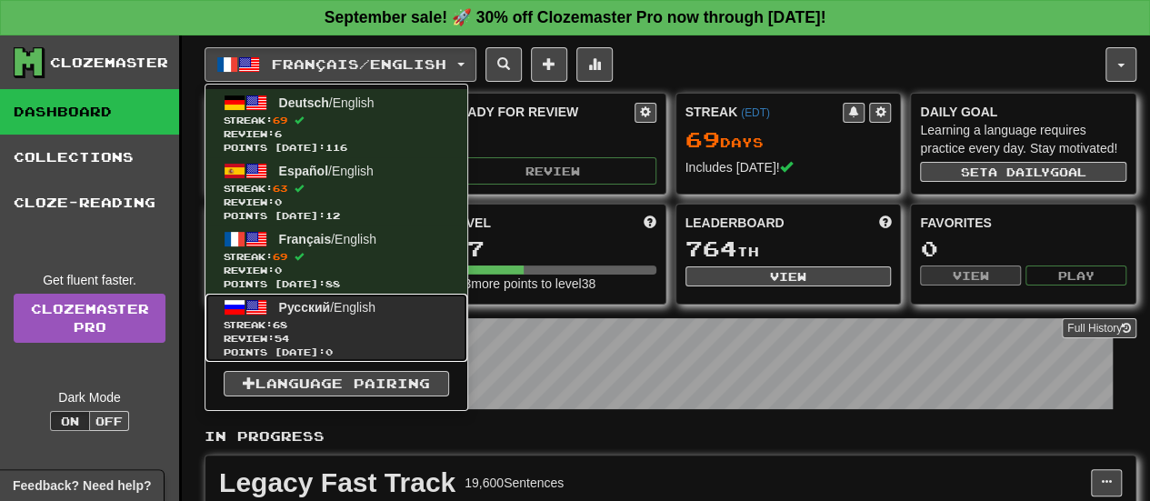
click at [385, 296] on link "Русский / English Streak: 68 Review: 54 Points [DATE]: 0" at bounding box center [336, 328] width 262 height 68
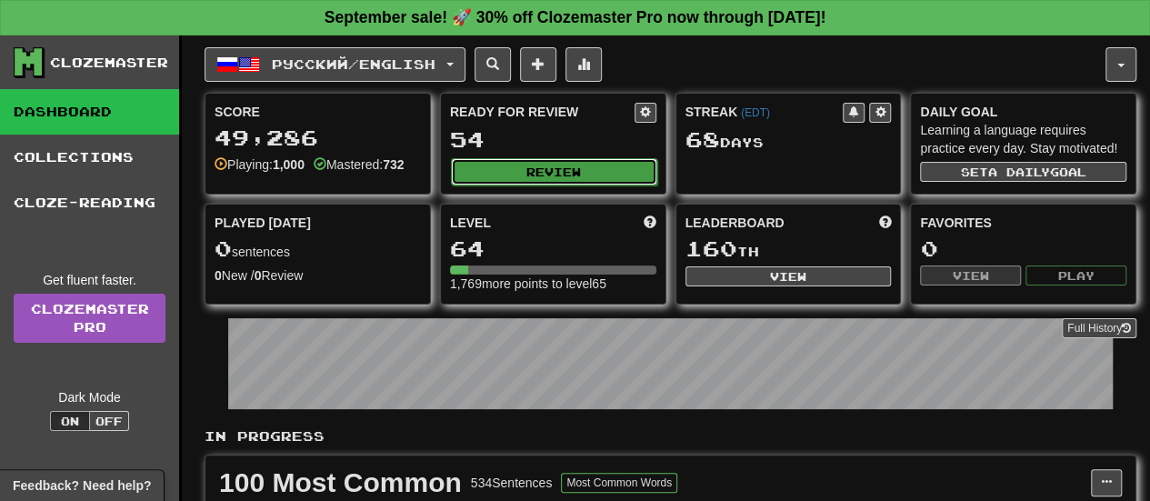
click at [571, 161] on button "Review" at bounding box center [554, 171] width 206 height 27
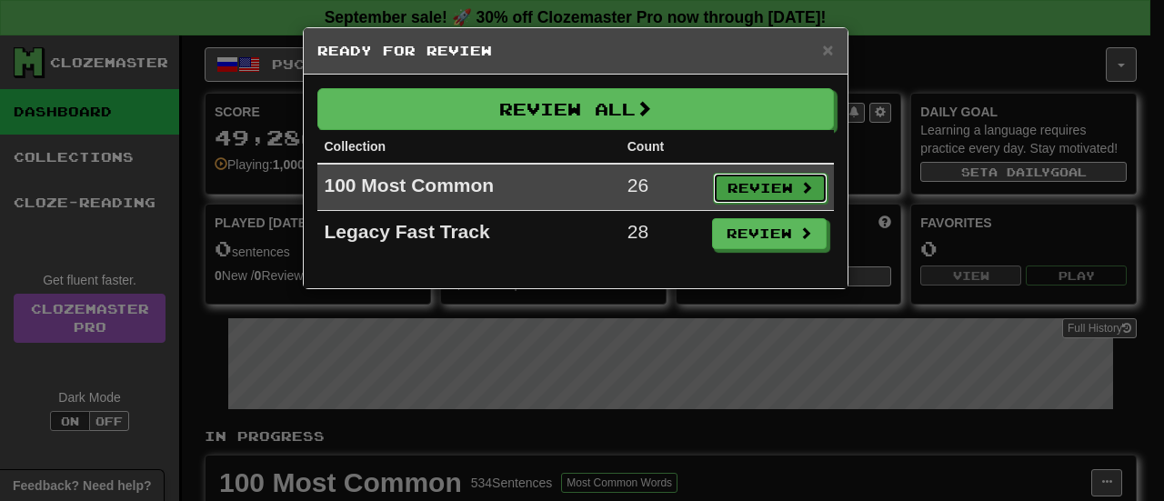
click at [801, 201] on button "Review" at bounding box center [770, 188] width 115 height 31
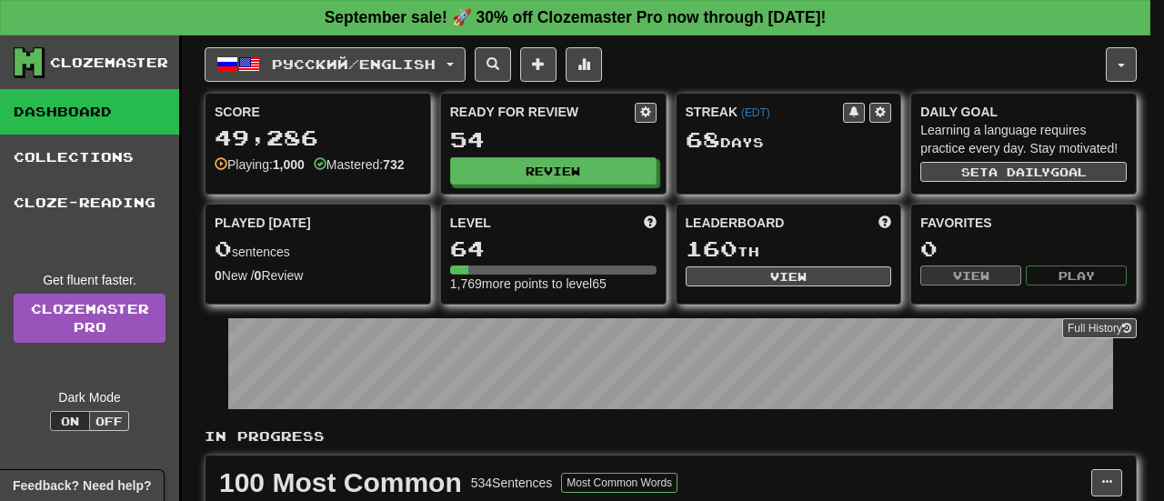
select select "**"
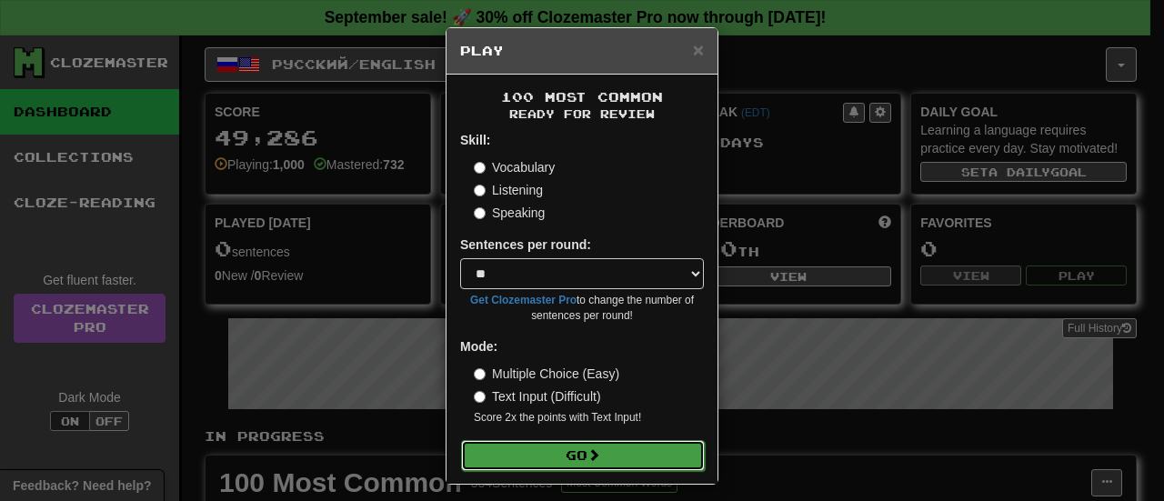
click at [657, 443] on button "Go" at bounding box center [583, 455] width 244 height 31
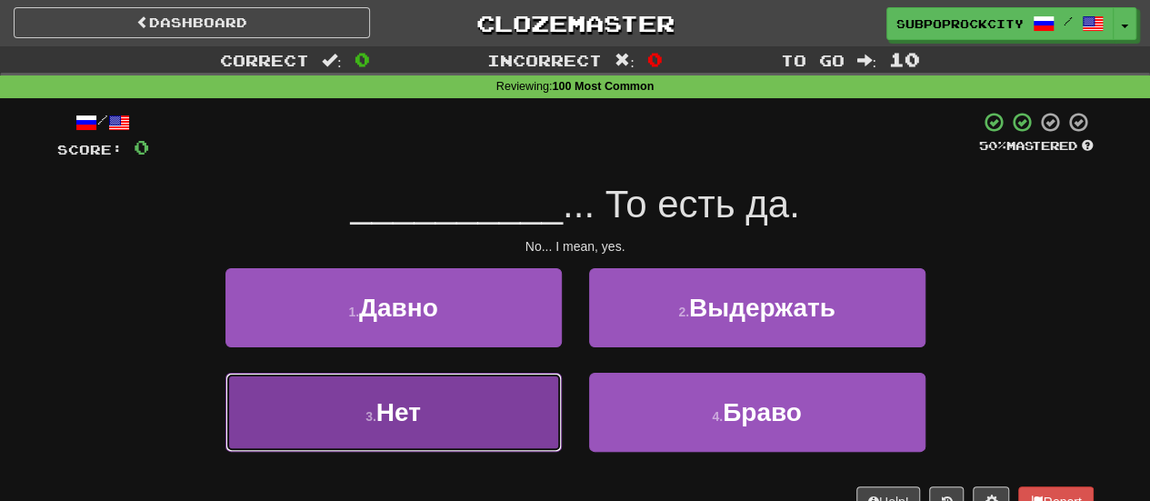
click at [527, 409] on button "3 . Нет" at bounding box center [393, 412] width 336 height 79
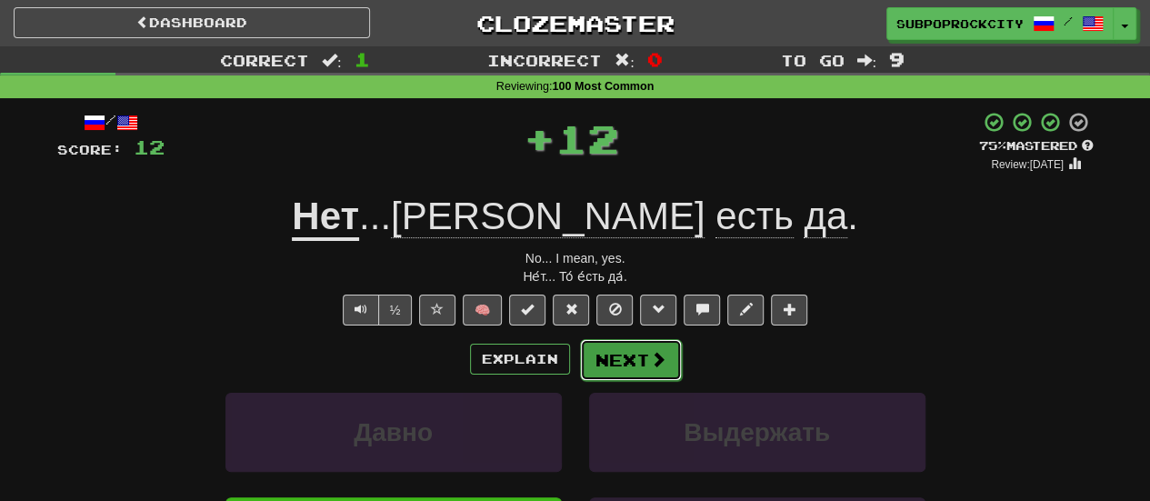
click at [618, 377] on button "Next" at bounding box center [631, 360] width 102 height 42
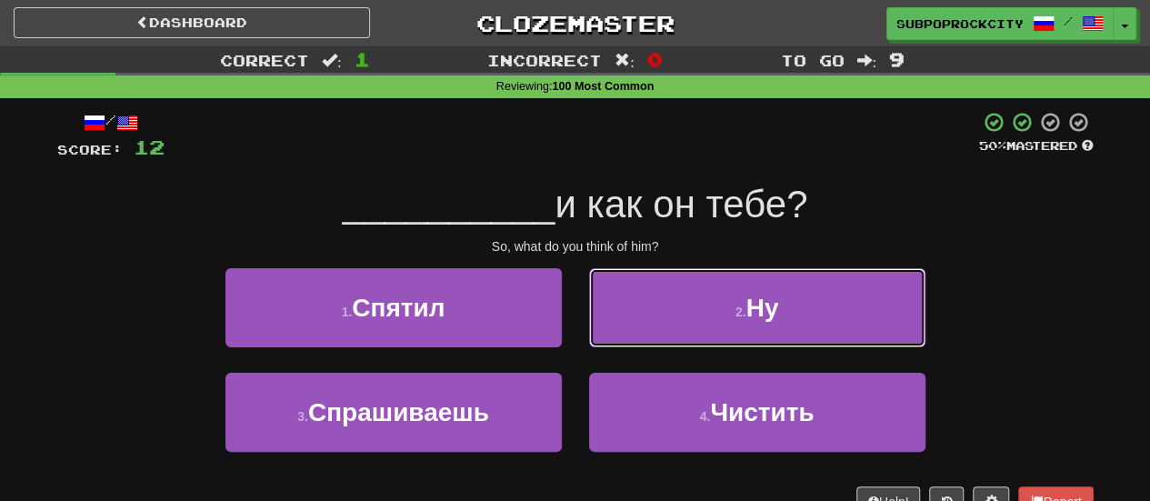
click at [657, 332] on button "2 . Ну" at bounding box center [757, 307] width 336 height 79
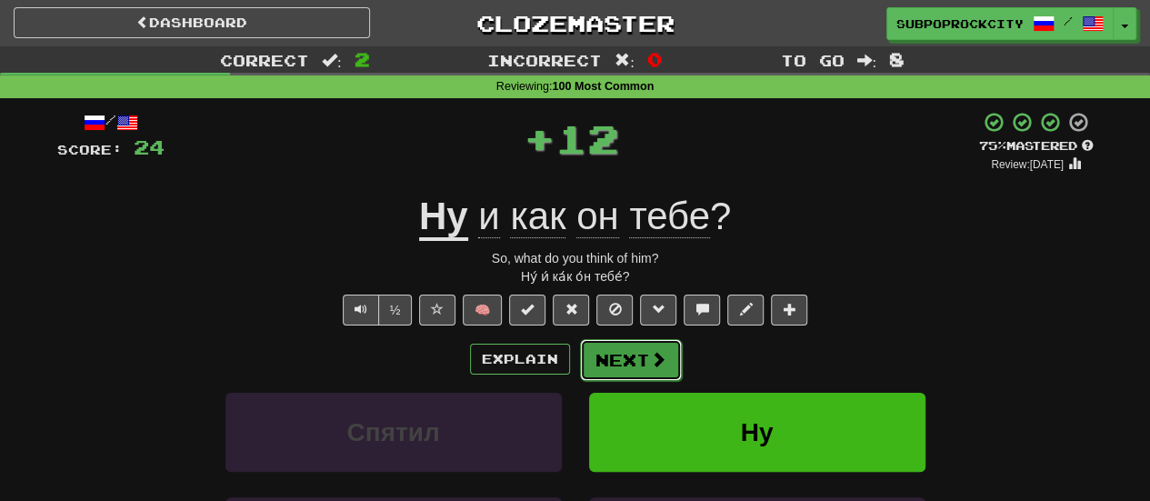
click at [625, 365] on button "Next" at bounding box center [631, 360] width 102 height 42
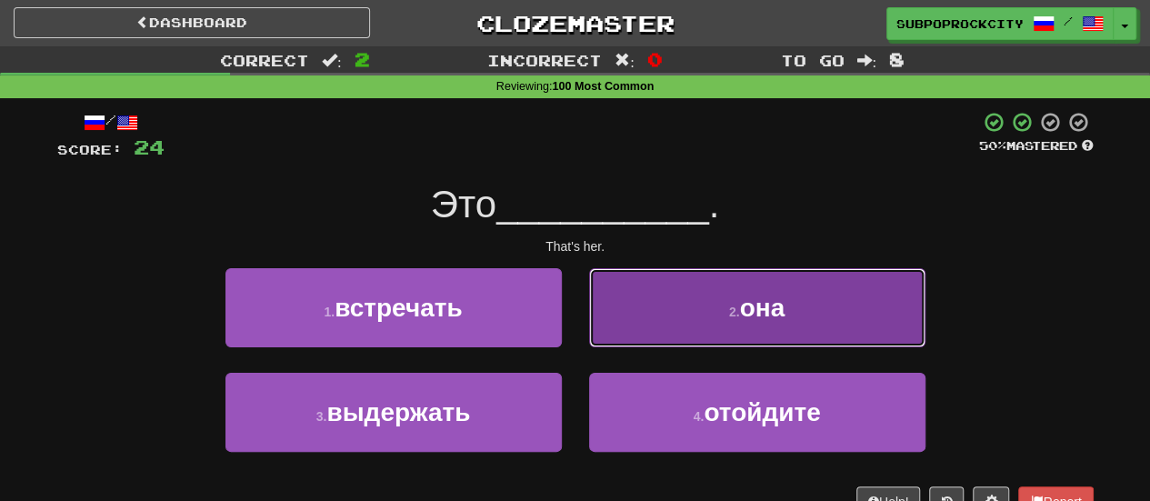
click at [634, 337] on button "2 . она" at bounding box center [757, 307] width 336 height 79
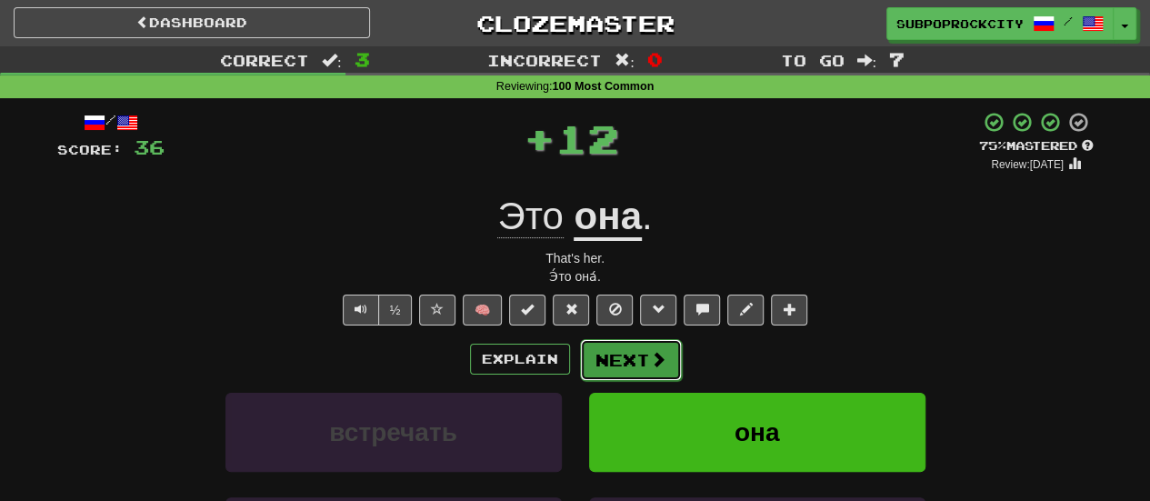
click at [620, 351] on button "Next" at bounding box center [631, 360] width 102 height 42
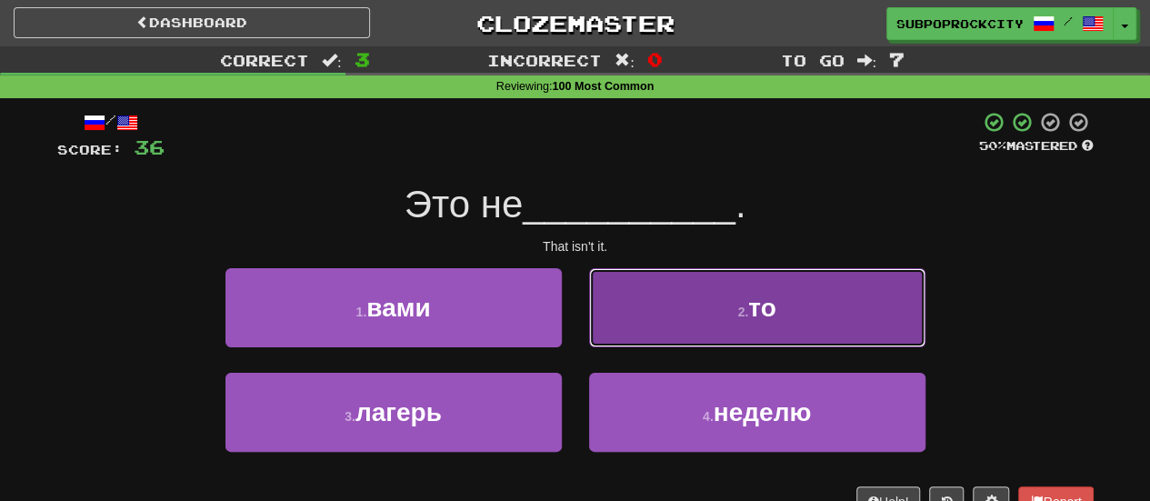
click at [640, 336] on button "2 . то" at bounding box center [757, 307] width 336 height 79
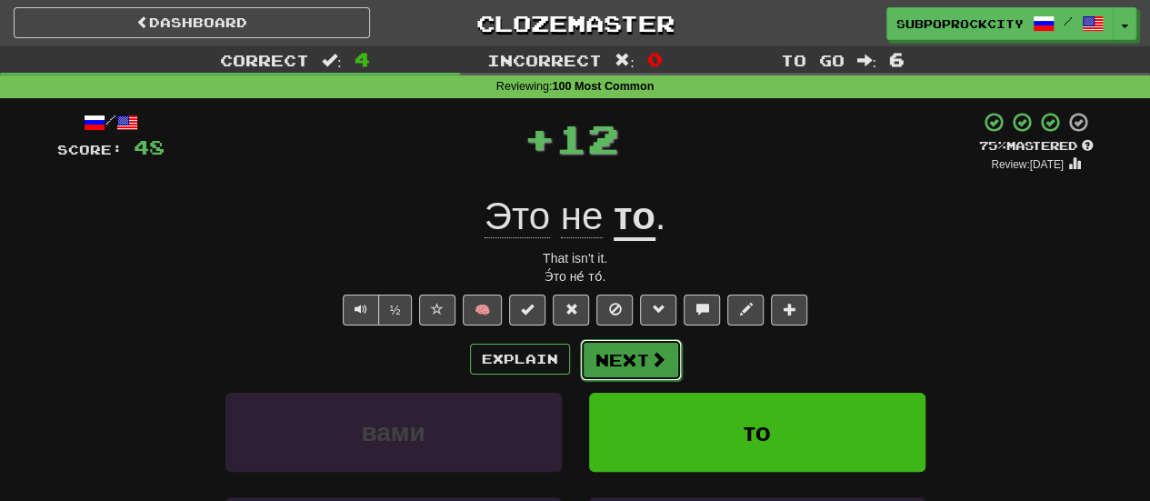
click at [638, 357] on button "Next" at bounding box center [631, 360] width 102 height 42
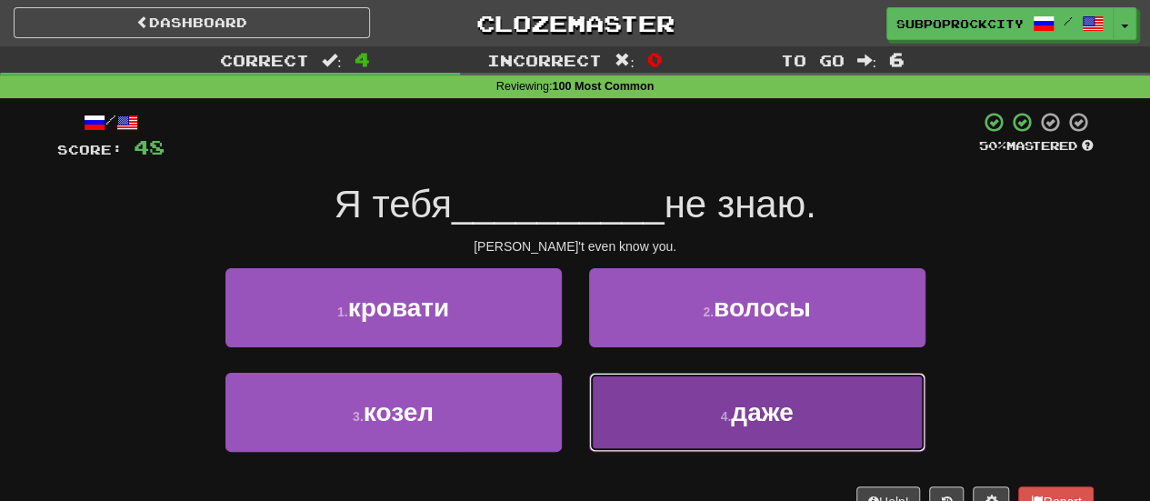
click at [669, 417] on button "4 . даже" at bounding box center [757, 412] width 336 height 79
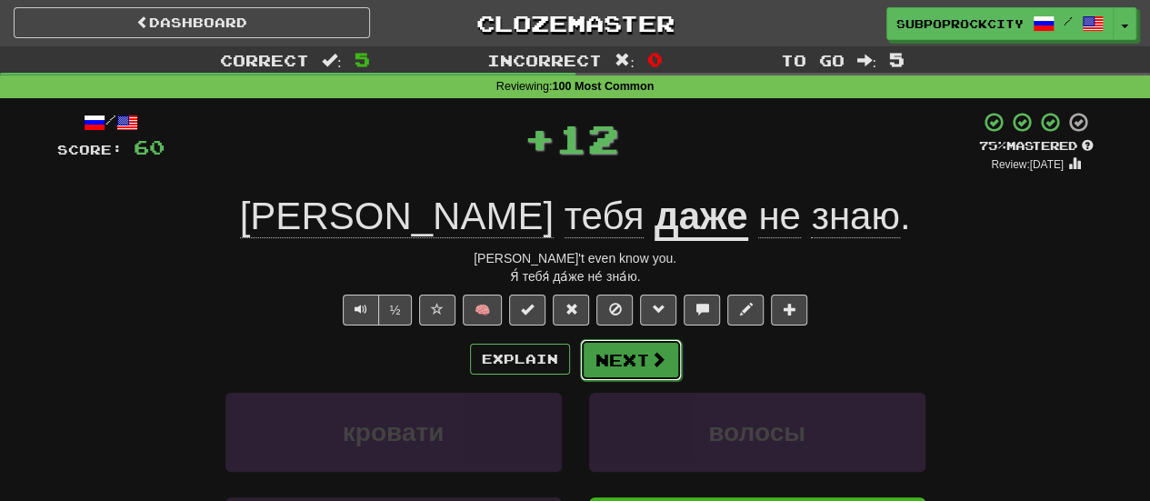
click at [641, 359] on button "Next" at bounding box center [631, 360] width 102 height 42
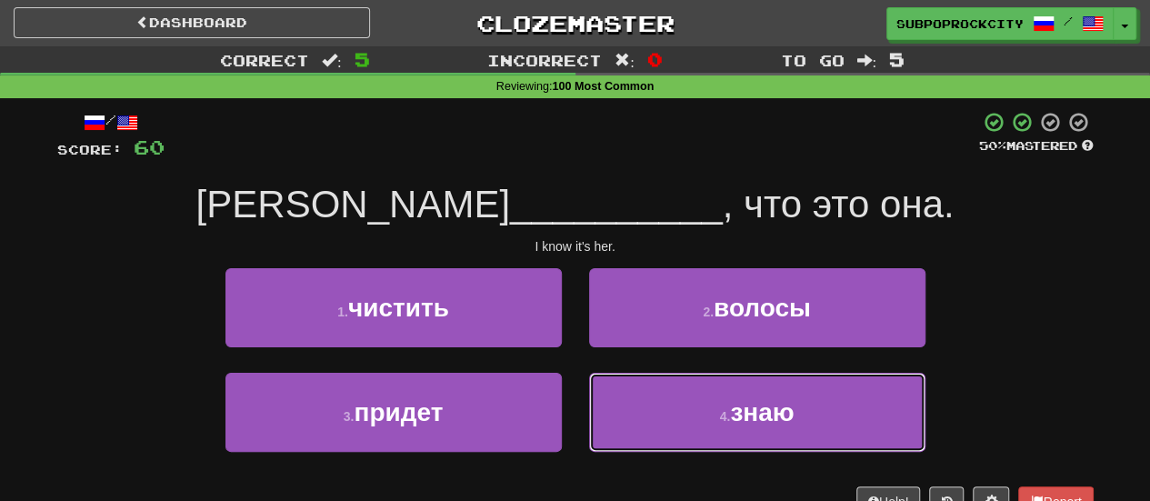
click at [613, 398] on button "4 . знаю" at bounding box center [757, 412] width 336 height 79
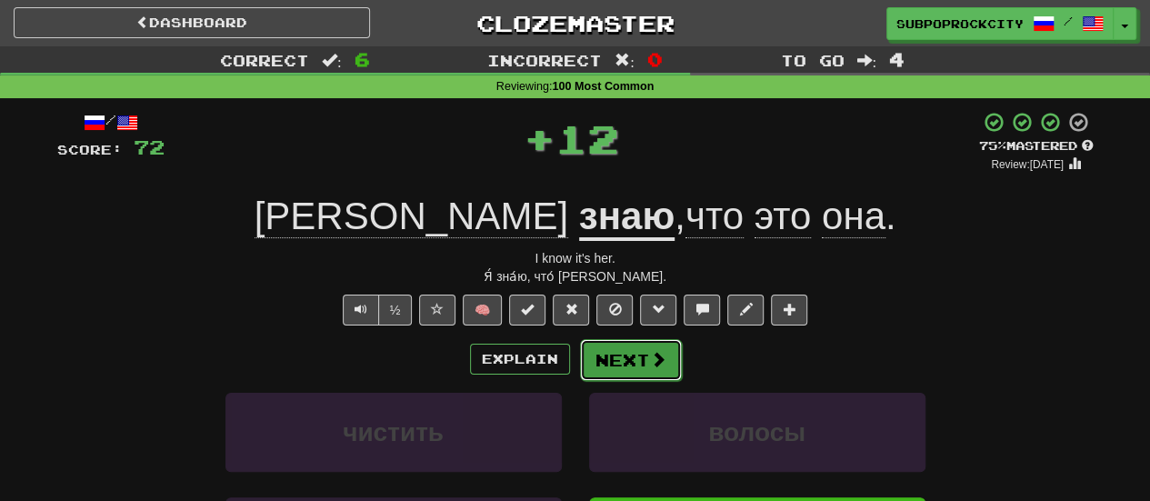
click at [604, 343] on button "Next" at bounding box center [631, 360] width 102 height 42
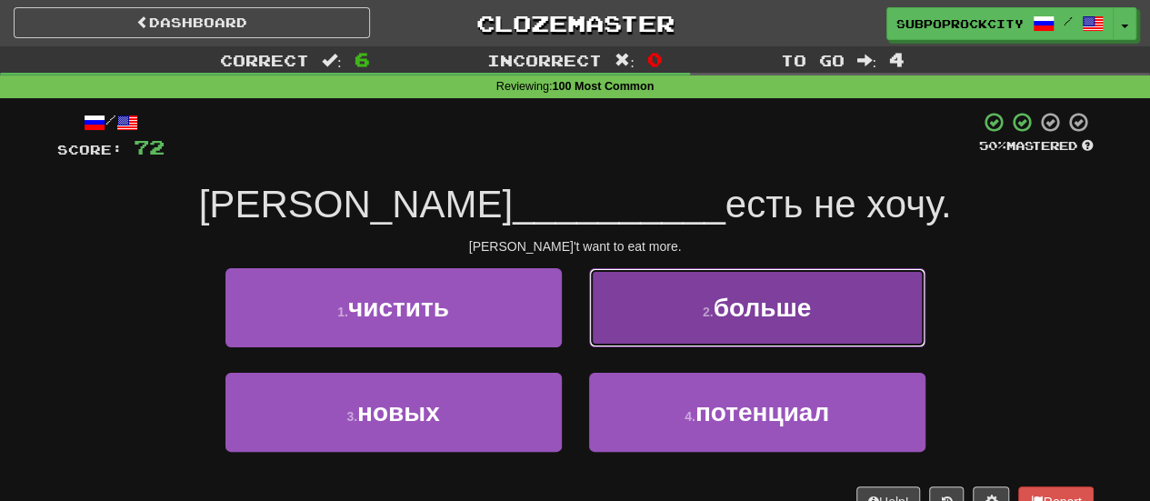
click at [604, 330] on button "2 . больше" at bounding box center [757, 307] width 336 height 79
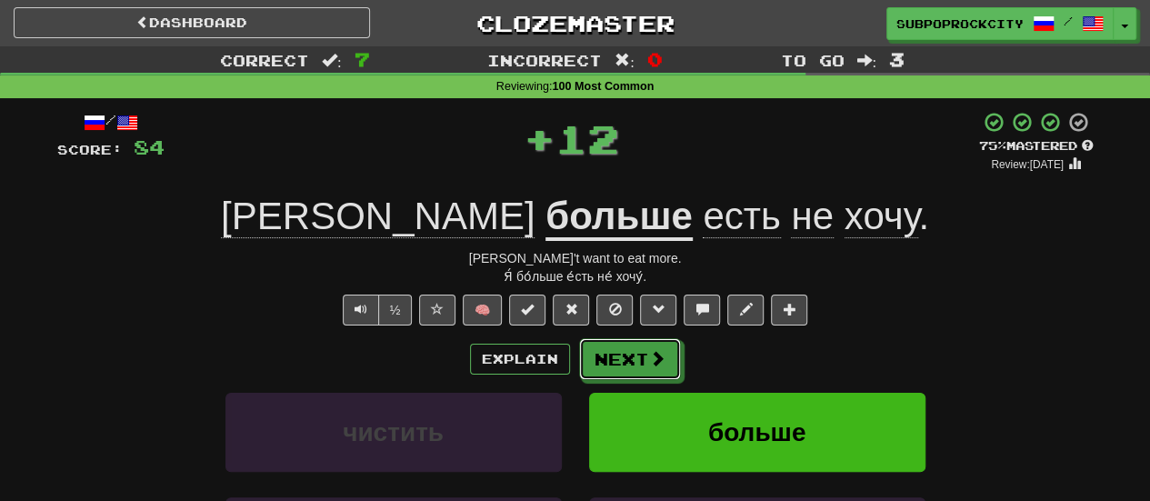
click at [607, 361] on button "Next" at bounding box center [630, 359] width 102 height 42
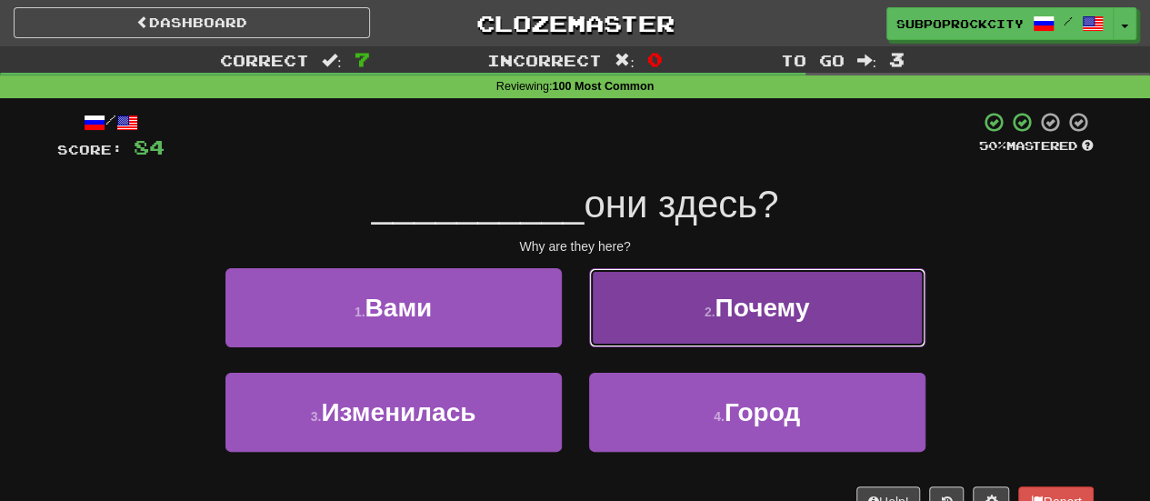
click at [639, 341] on button "2 . Почему" at bounding box center [757, 307] width 336 height 79
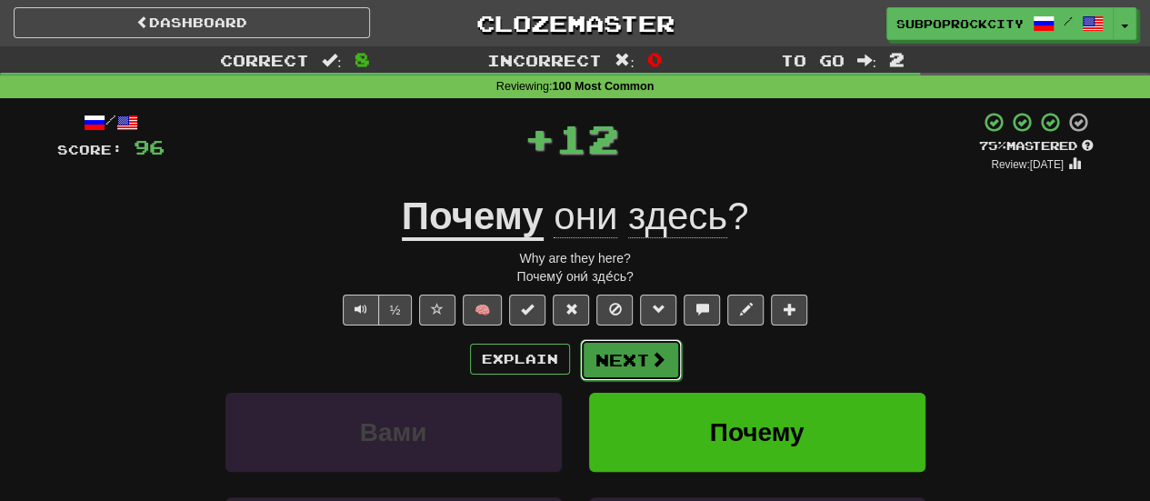
click at [638, 349] on button "Next" at bounding box center [631, 360] width 102 height 42
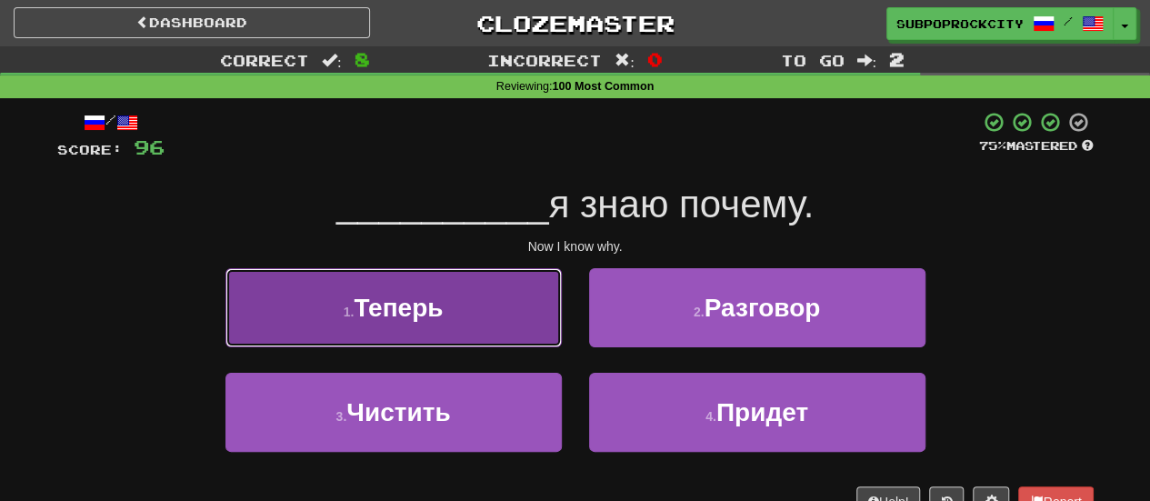
click at [498, 324] on button "1 . Теперь" at bounding box center [393, 307] width 336 height 79
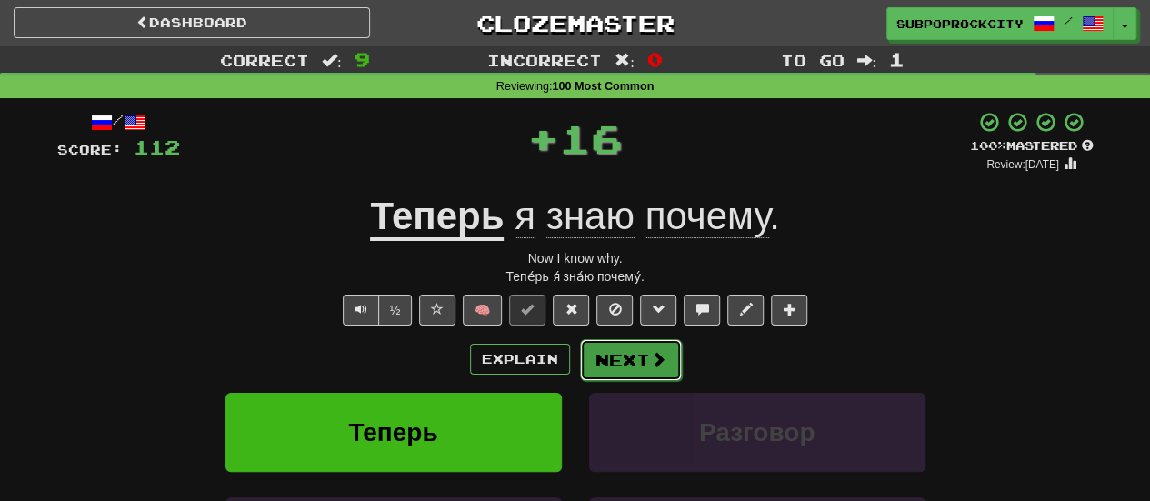
click at [642, 361] on button "Next" at bounding box center [631, 360] width 102 height 42
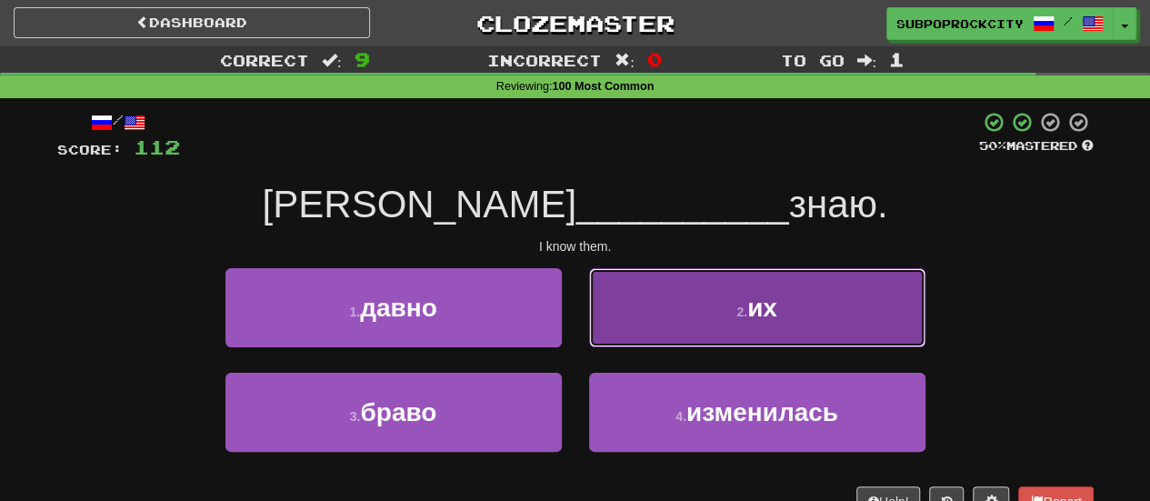
click at [621, 336] on button "2 . их" at bounding box center [757, 307] width 336 height 79
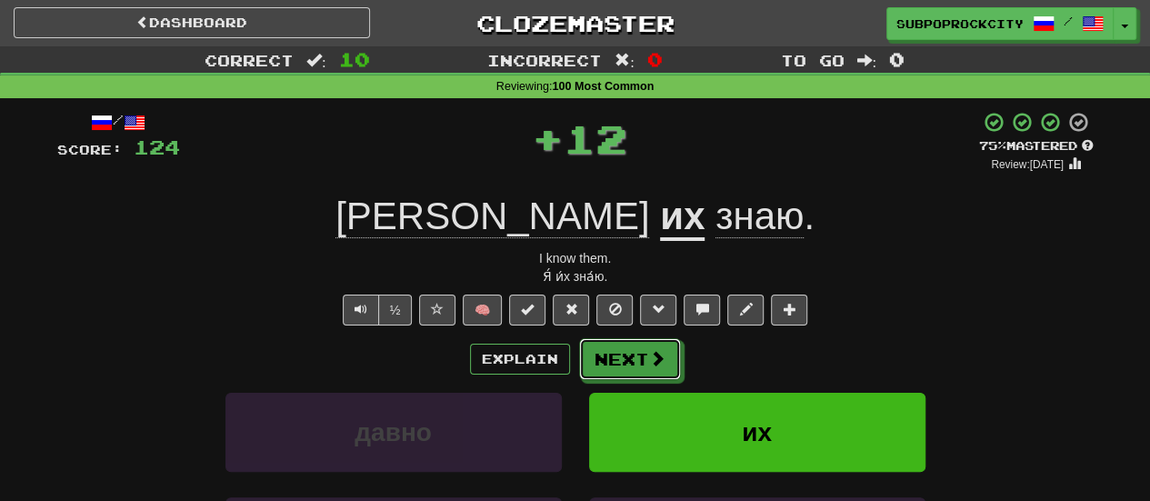
click at [618, 353] on button "Next" at bounding box center [630, 359] width 102 height 42
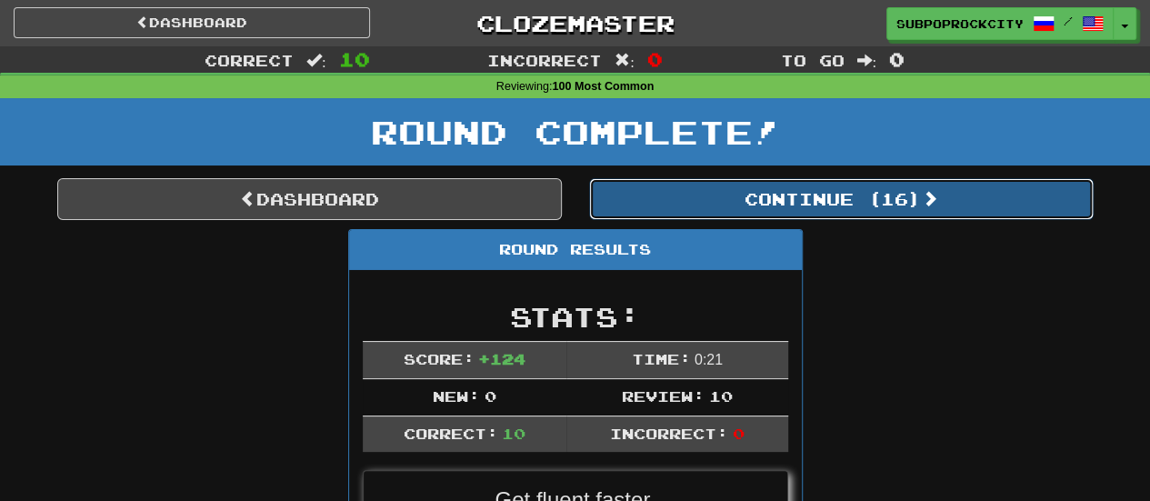
click at [636, 210] on button "Continue ( 16 )" at bounding box center [841, 199] width 505 height 42
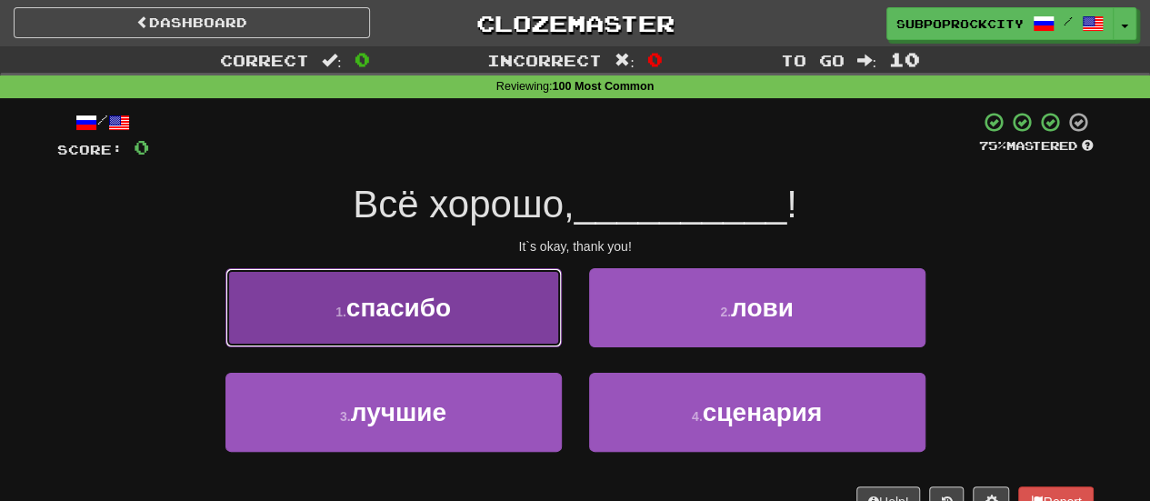
click at [501, 319] on button "1 . спасибо" at bounding box center [393, 307] width 336 height 79
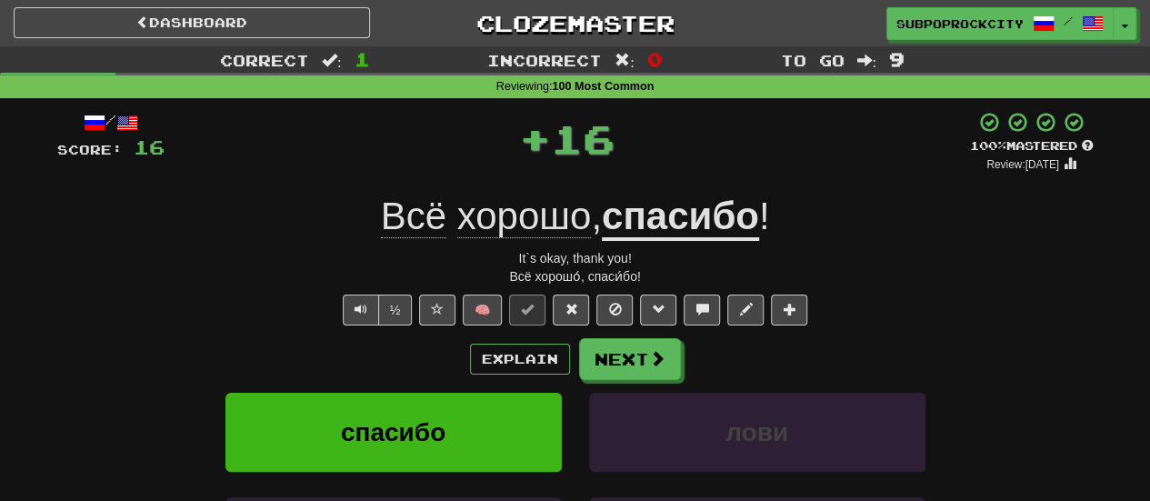
click at [629, 334] on div "/ Score: 16 + 16 100 % Mastered Review: 2026-03-16 Всё хорошо , спасибо ! It`s …" at bounding box center [575, 405] width 1036 height 588
click at [629, 352] on button "Next" at bounding box center [631, 360] width 102 height 42
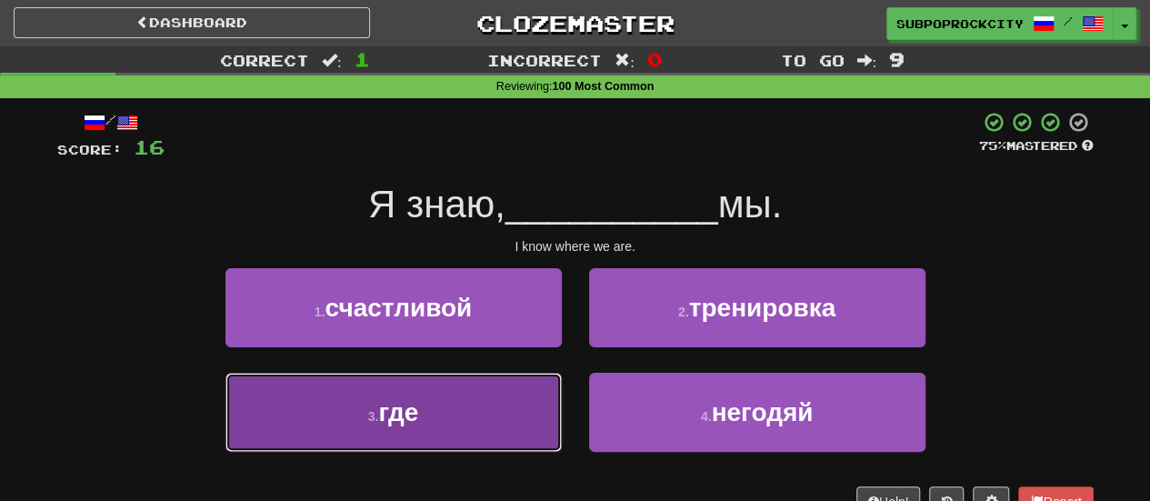
click at [511, 417] on button "3 . где" at bounding box center [393, 412] width 336 height 79
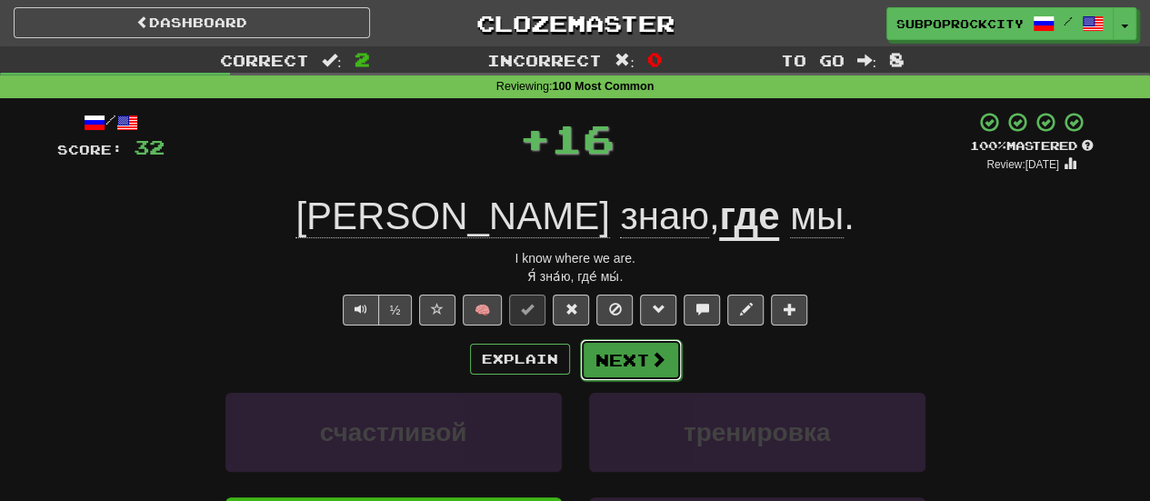
click at [618, 358] on button "Next" at bounding box center [631, 360] width 102 height 42
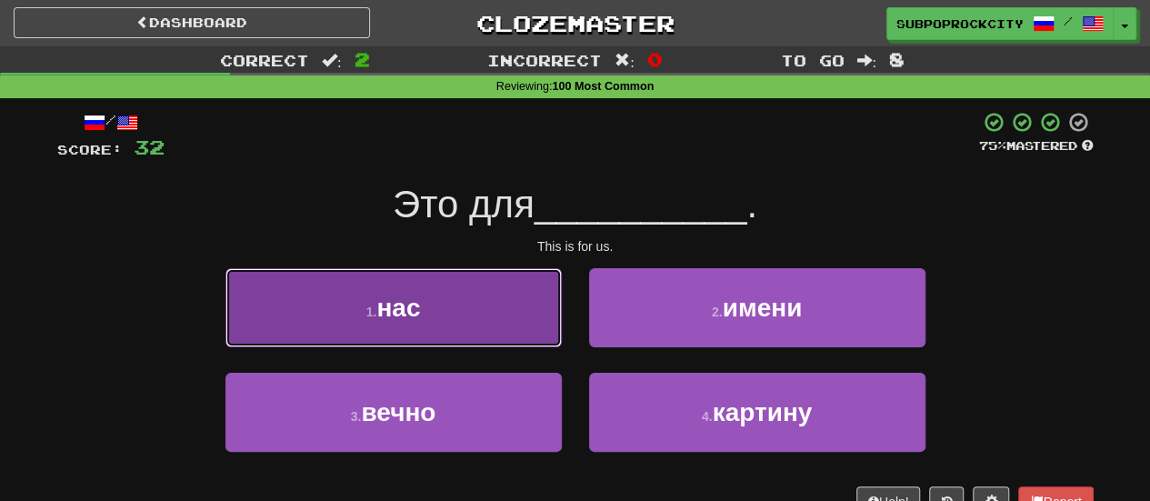
click at [540, 326] on button "1 . нас" at bounding box center [393, 307] width 336 height 79
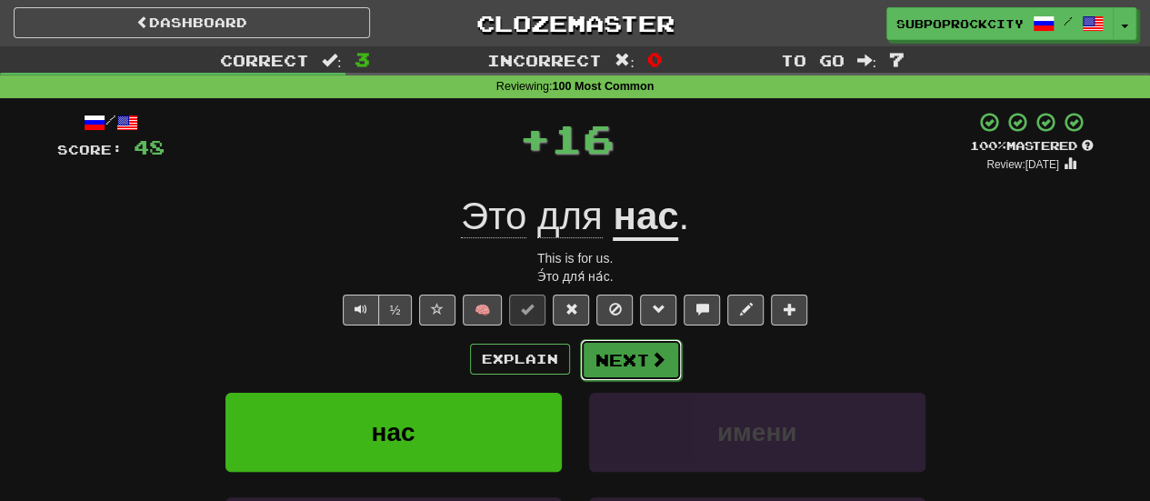
click at [642, 345] on button "Next" at bounding box center [631, 360] width 102 height 42
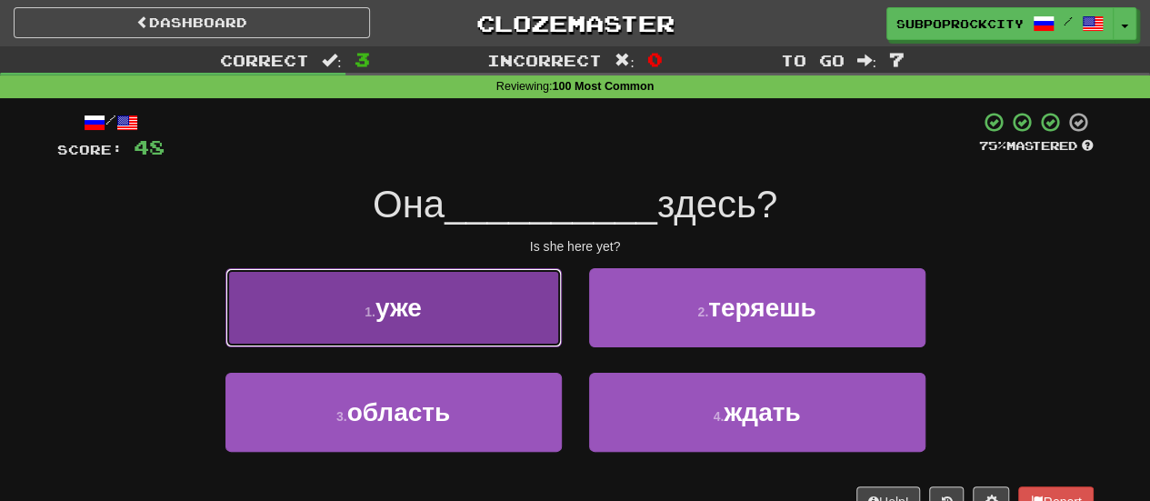
click at [526, 335] on button "1 . уже" at bounding box center [393, 307] width 336 height 79
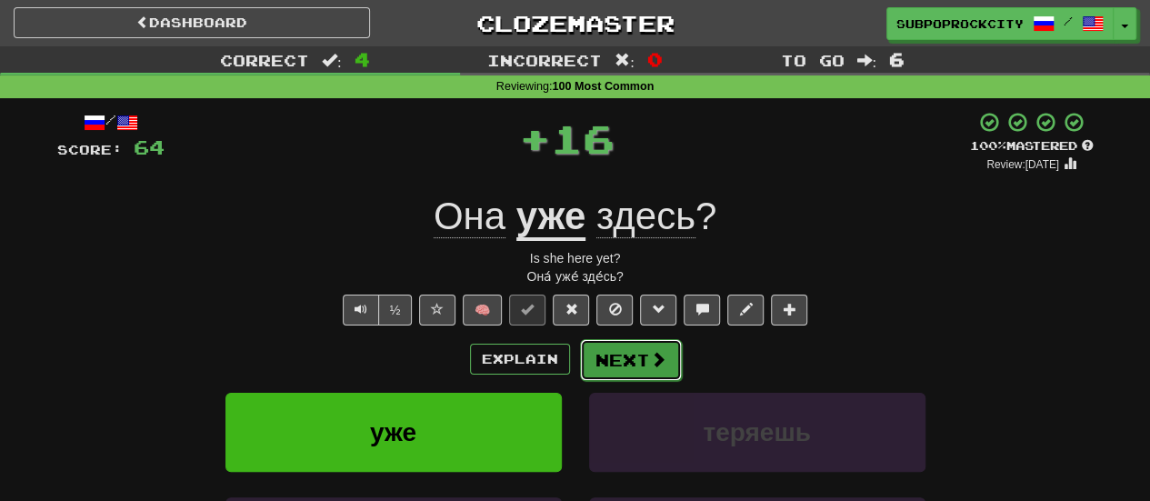
click at [644, 358] on button "Next" at bounding box center [631, 360] width 102 height 42
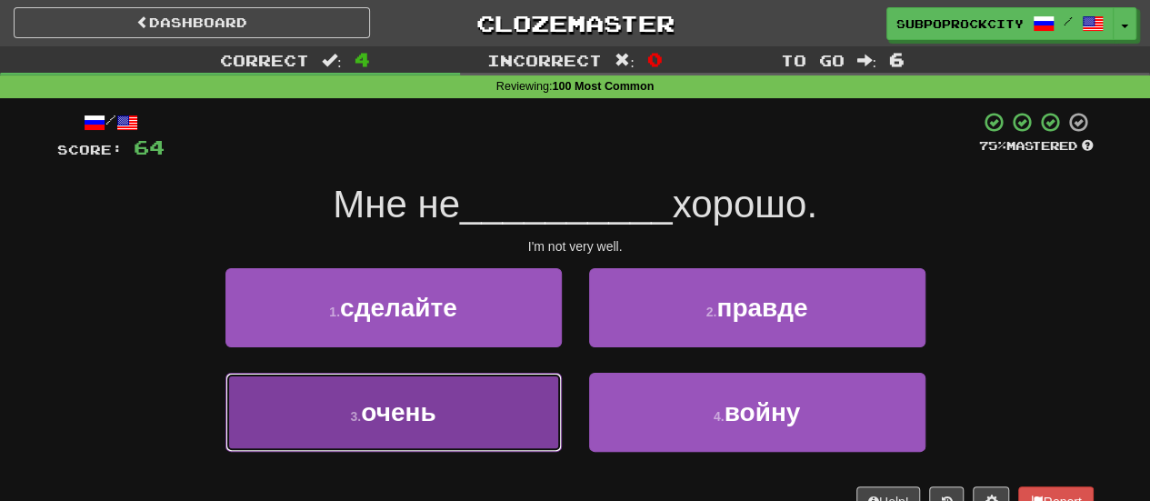
click at [513, 399] on button "3 . очень" at bounding box center [393, 412] width 336 height 79
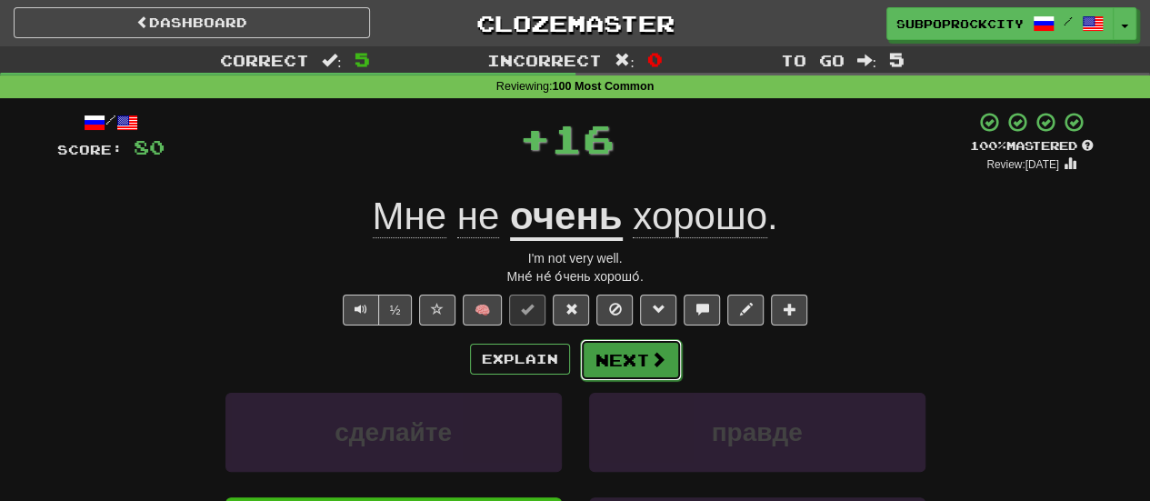
click at [582, 356] on button "Next" at bounding box center [631, 360] width 102 height 42
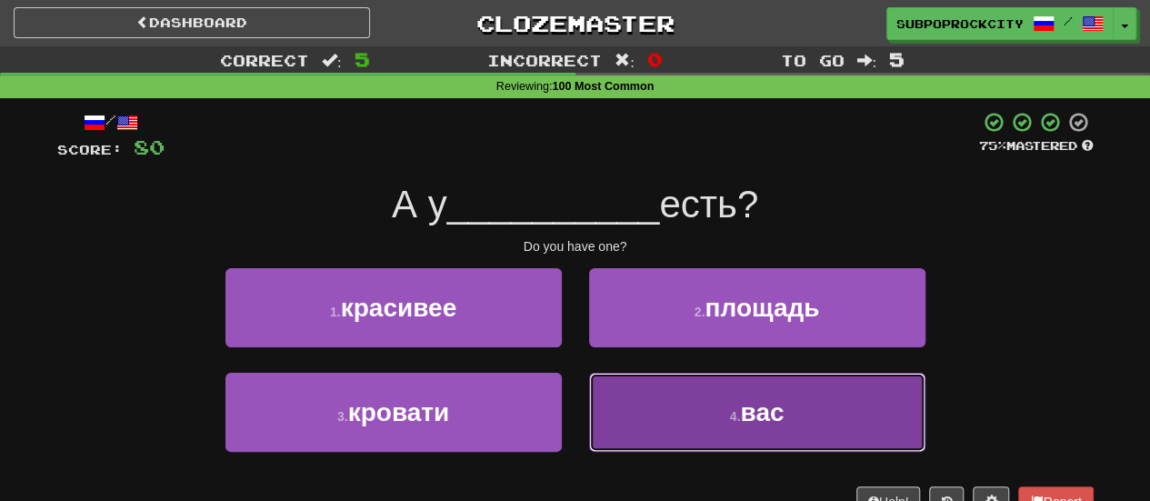
click at [615, 390] on button "4 . вас" at bounding box center [757, 412] width 336 height 79
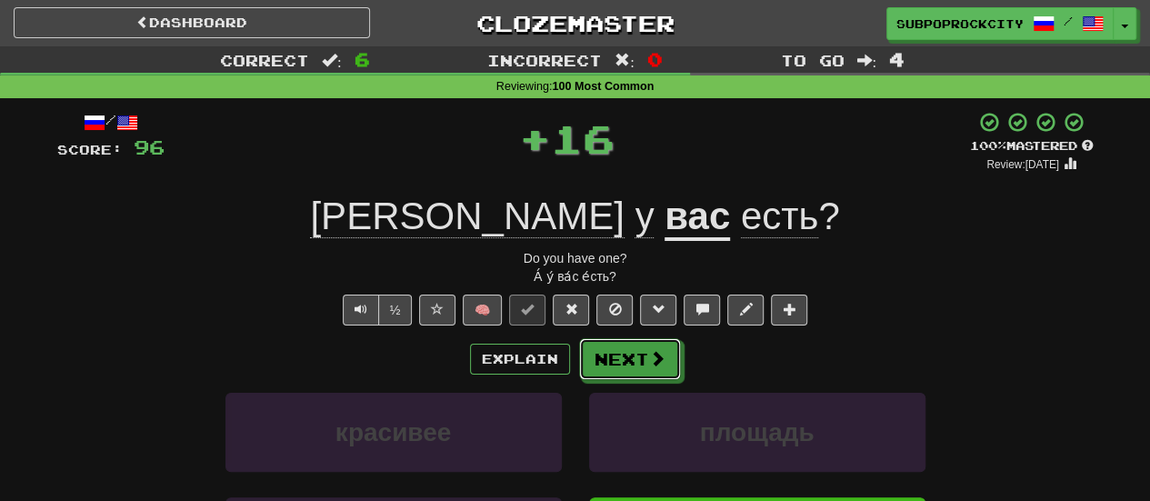
click at [606, 361] on button "Next" at bounding box center [630, 359] width 102 height 42
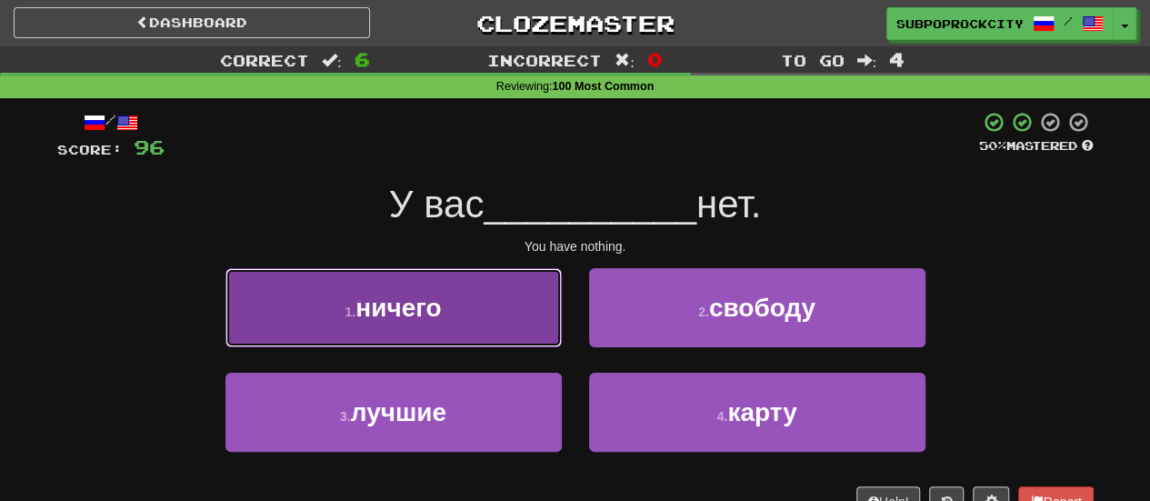
click at [520, 341] on button "1 . ничего" at bounding box center [393, 307] width 336 height 79
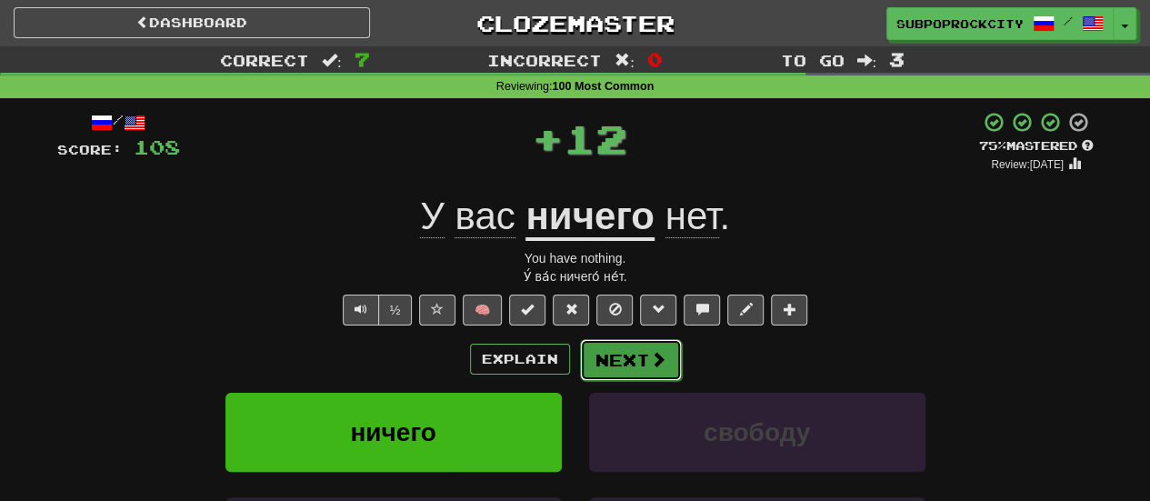
click at [582, 357] on button "Next" at bounding box center [631, 360] width 102 height 42
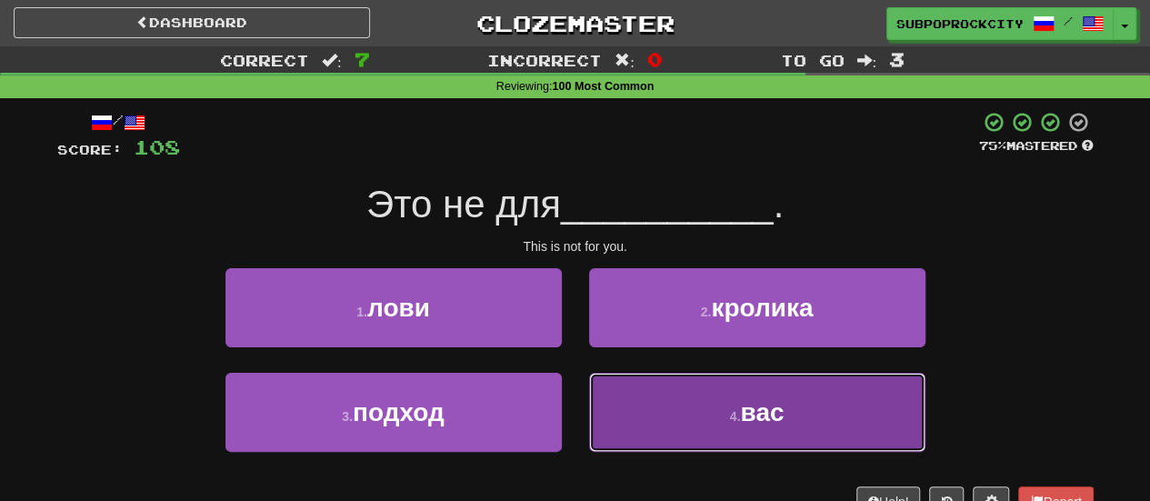
click at [635, 408] on button "4 . вас" at bounding box center [757, 412] width 336 height 79
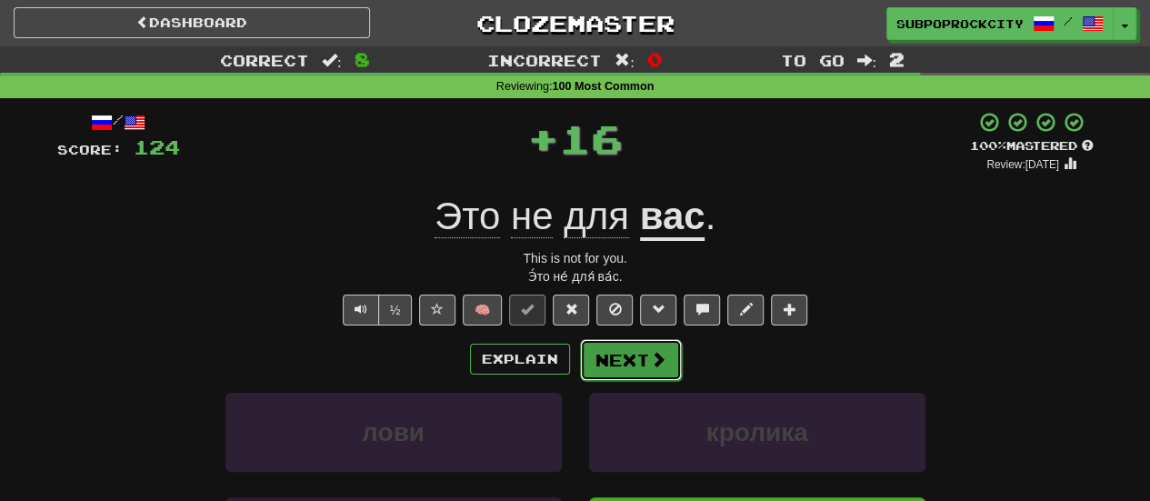
click at [639, 349] on button "Next" at bounding box center [631, 360] width 102 height 42
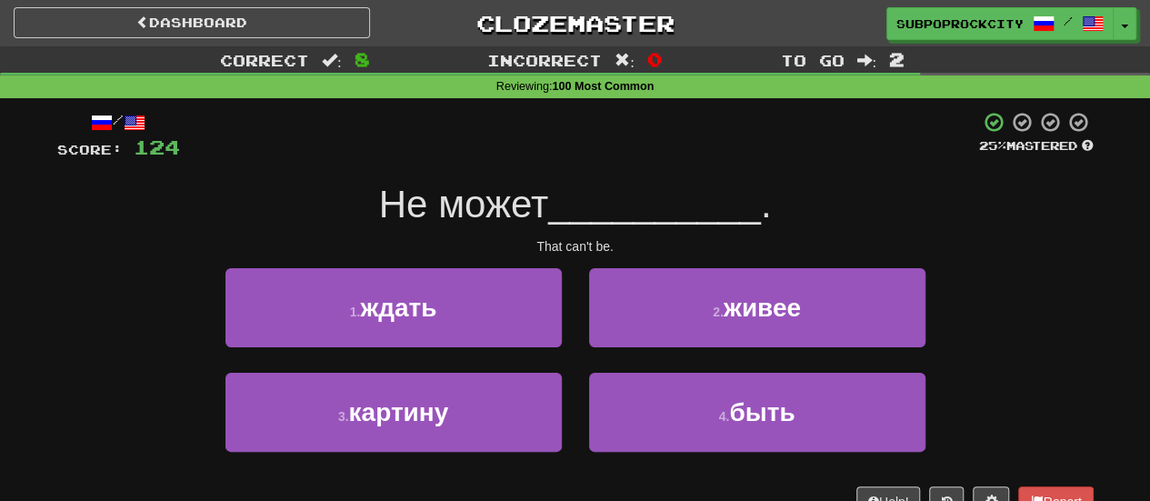
click at [622, 371] on div "2 . живее" at bounding box center [757, 320] width 364 height 105
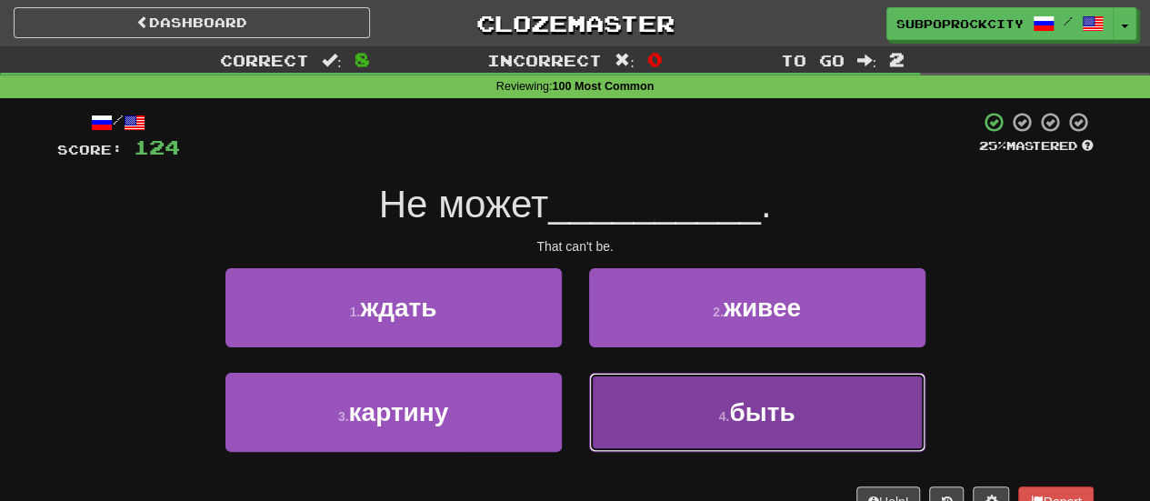
click at [616, 396] on button "4 . быть" at bounding box center [757, 412] width 336 height 79
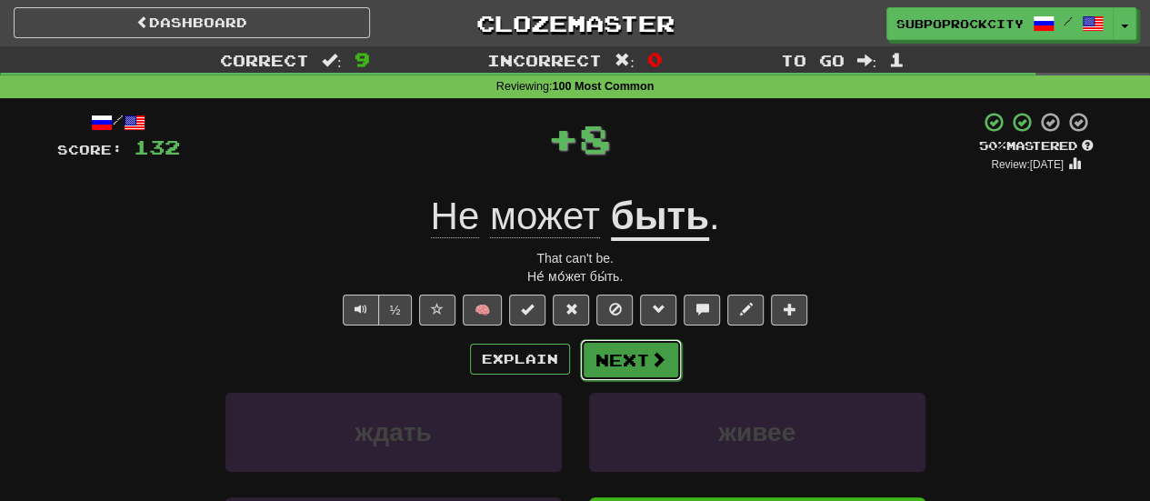
click at [598, 346] on button "Next" at bounding box center [631, 360] width 102 height 42
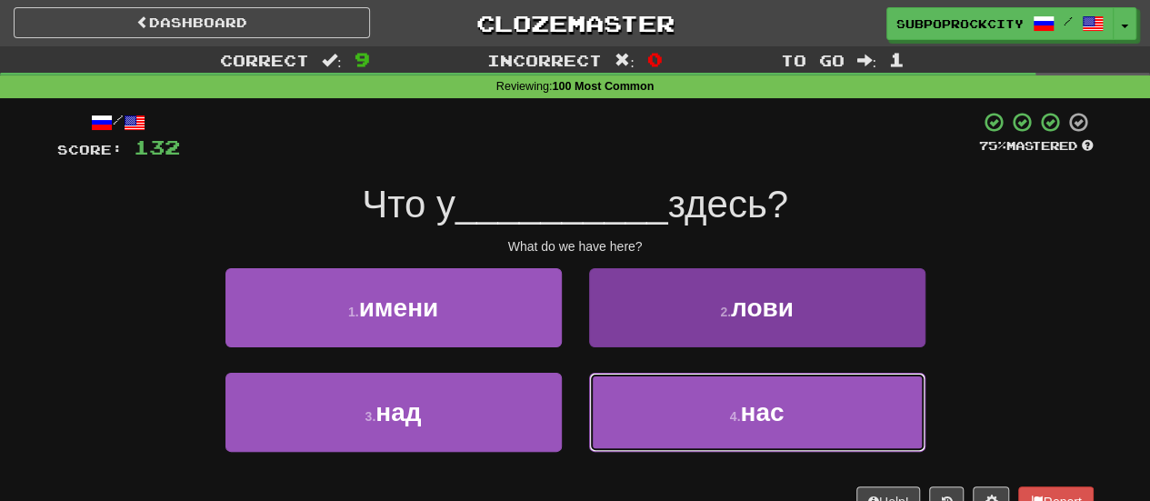
click at [626, 405] on button "4 . нас" at bounding box center [757, 412] width 336 height 79
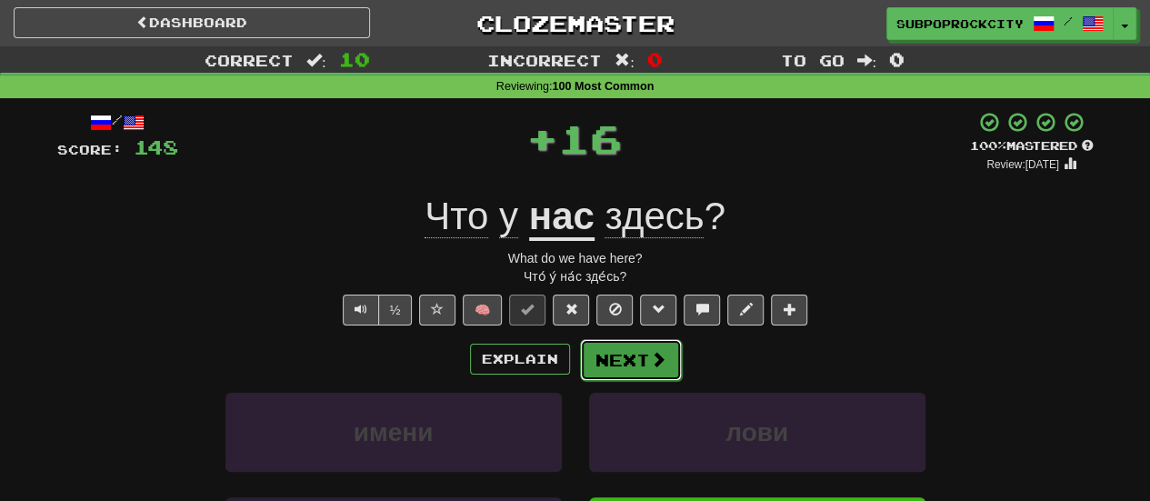
click at [635, 359] on button "Next" at bounding box center [631, 360] width 102 height 42
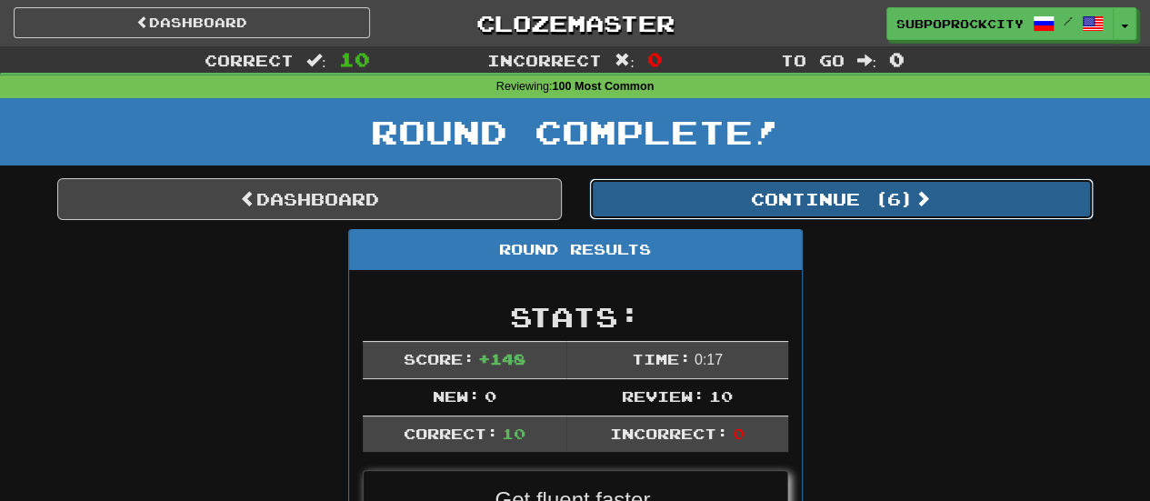
click at [672, 217] on button "Continue ( 6 )" at bounding box center [841, 199] width 505 height 42
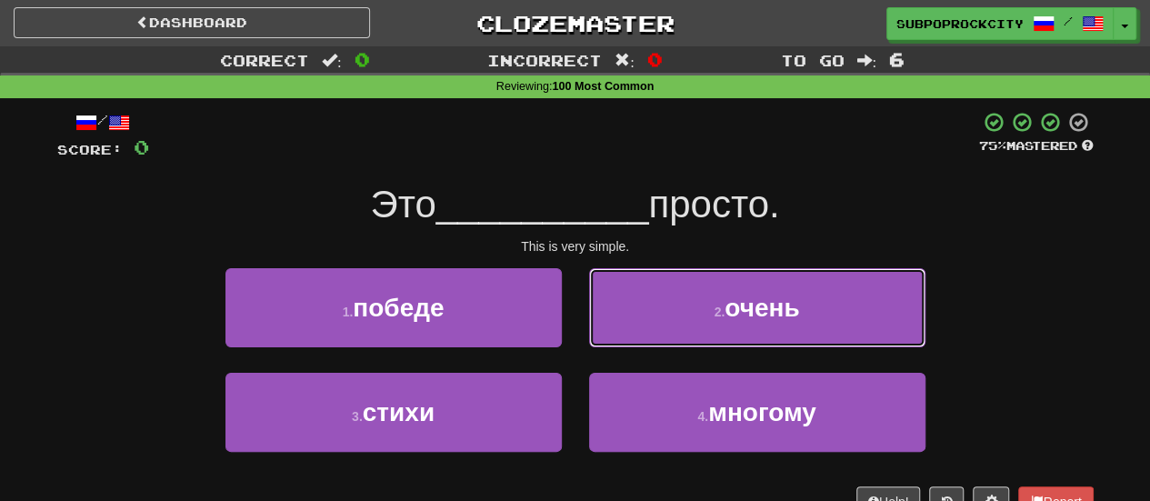
drag, startPoint x: 620, startPoint y: 322, endPoint x: 624, endPoint y: 335, distance: 13.2
click at [620, 321] on button "2 . очень" at bounding box center [757, 307] width 336 height 79
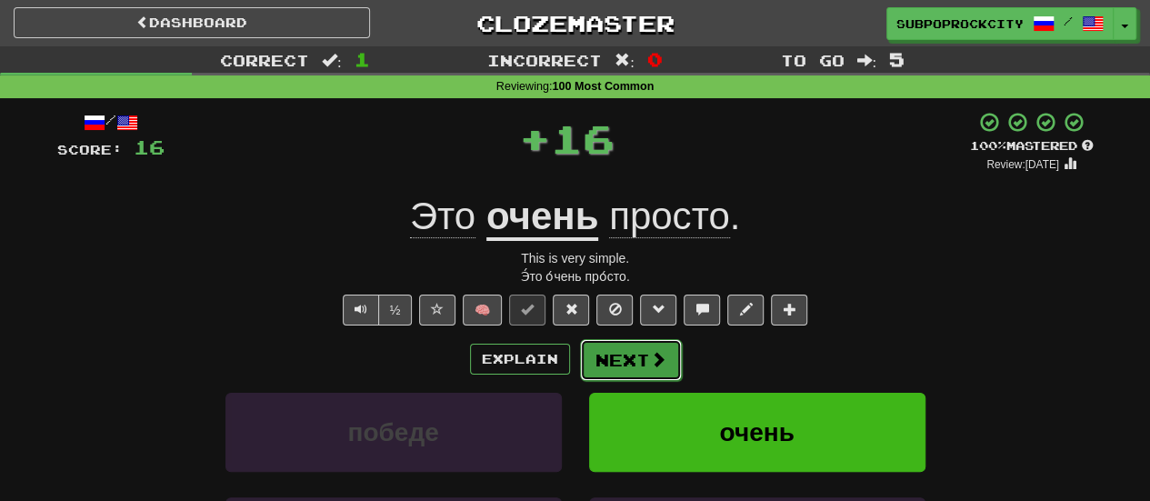
click at [627, 345] on button "Next" at bounding box center [631, 360] width 102 height 42
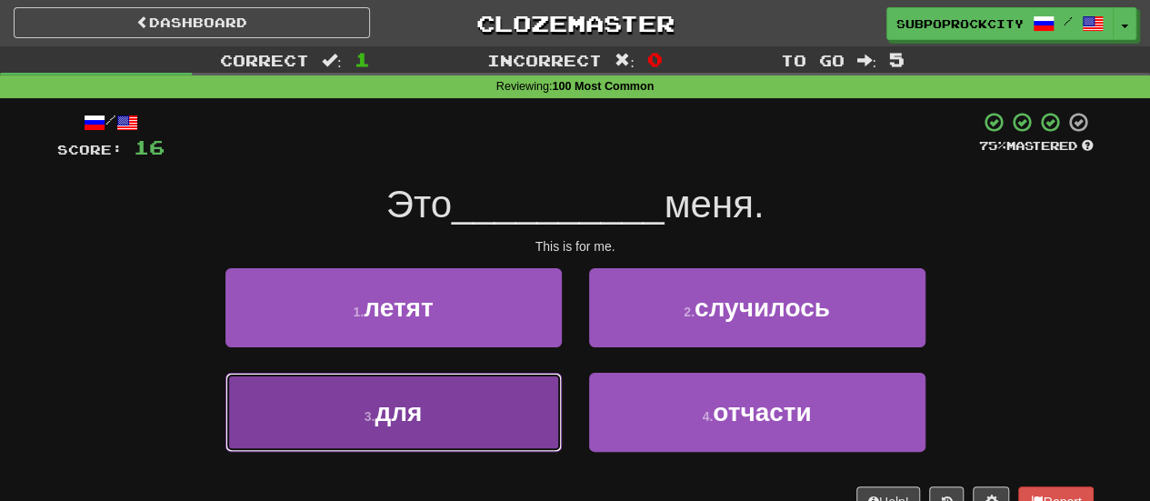
click at [545, 399] on button "3 . для" at bounding box center [393, 412] width 336 height 79
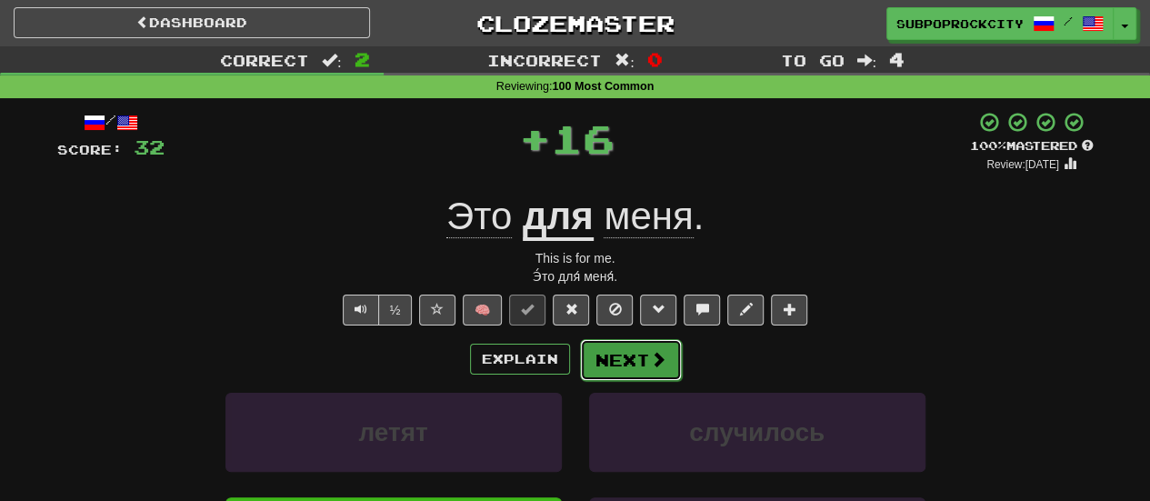
click at [642, 365] on button "Next" at bounding box center [631, 360] width 102 height 42
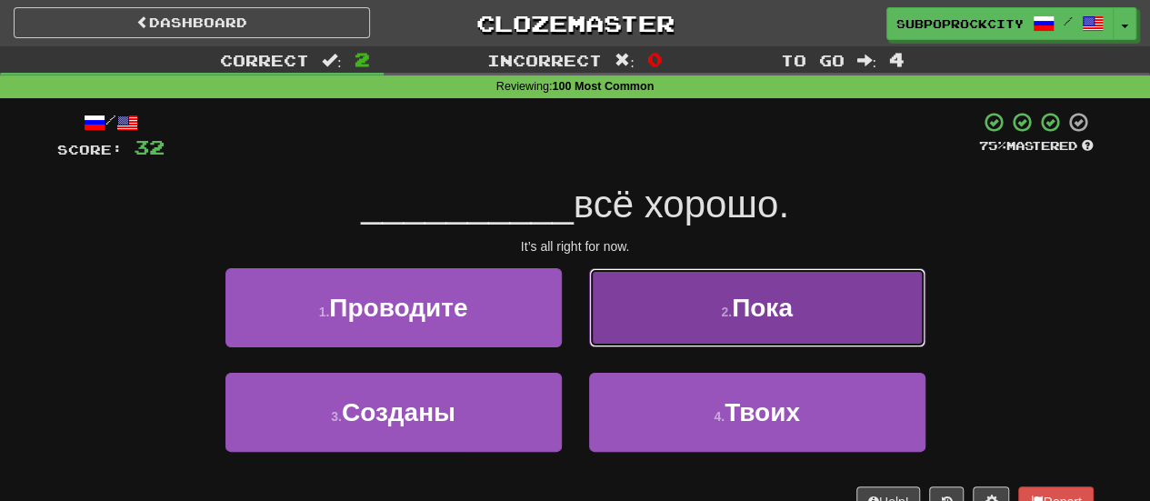
click at [635, 319] on button "2 . Пока" at bounding box center [757, 307] width 336 height 79
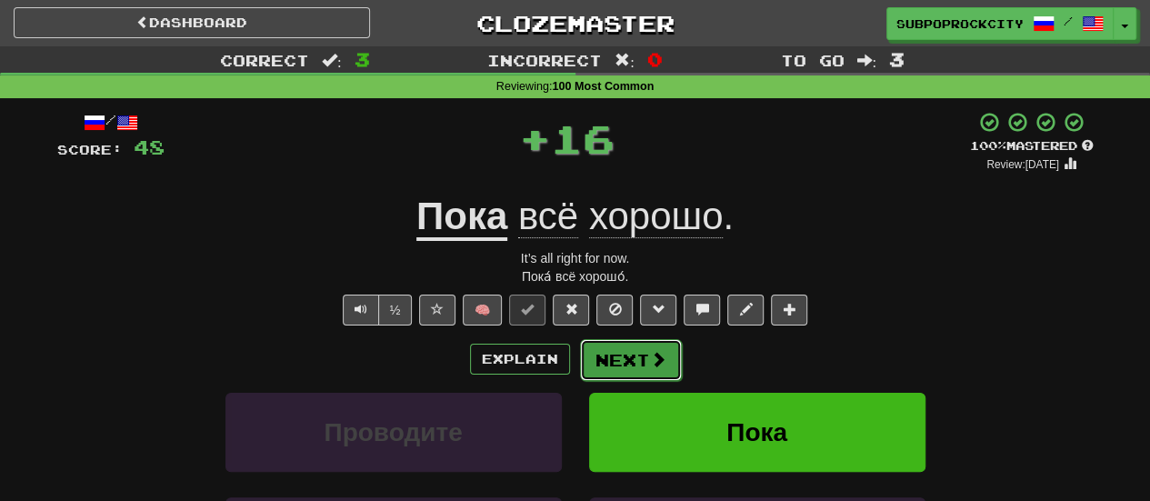
click at [631, 365] on button "Next" at bounding box center [631, 360] width 102 height 42
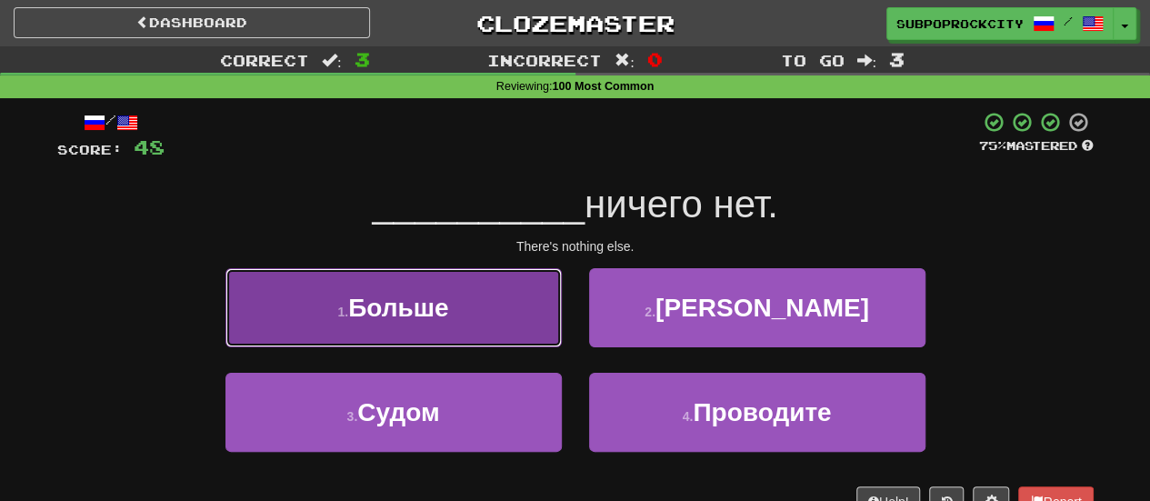
click at [513, 330] on button "1 . Больше" at bounding box center [393, 307] width 336 height 79
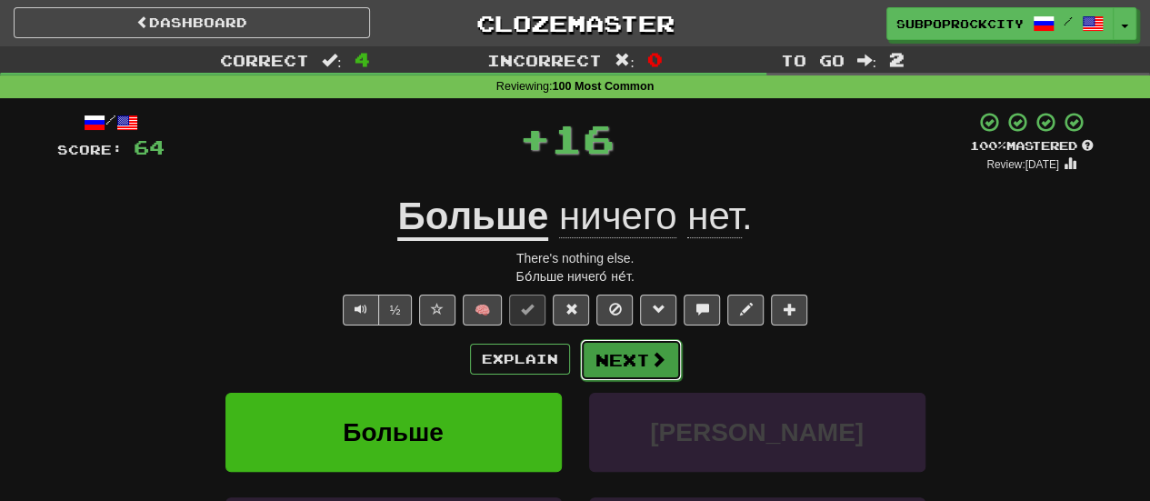
click at [595, 355] on button "Next" at bounding box center [631, 360] width 102 height 42
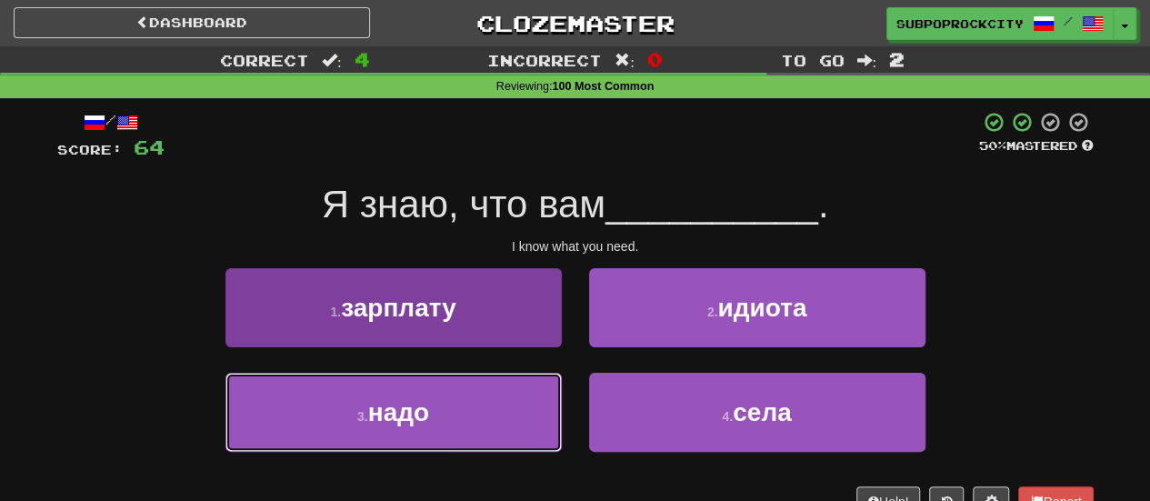
click at [470, 415] on button "3 . надо" at bounding box center [393, 412] width 336 height 79
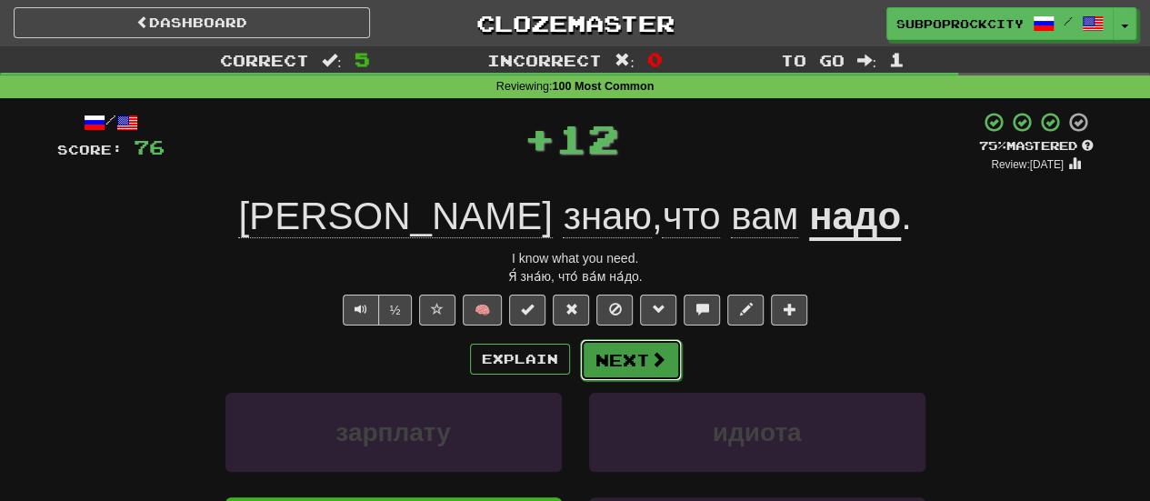
click at [589, 374] on button "Next" at bounding box center [631, 360] width 102 height 42
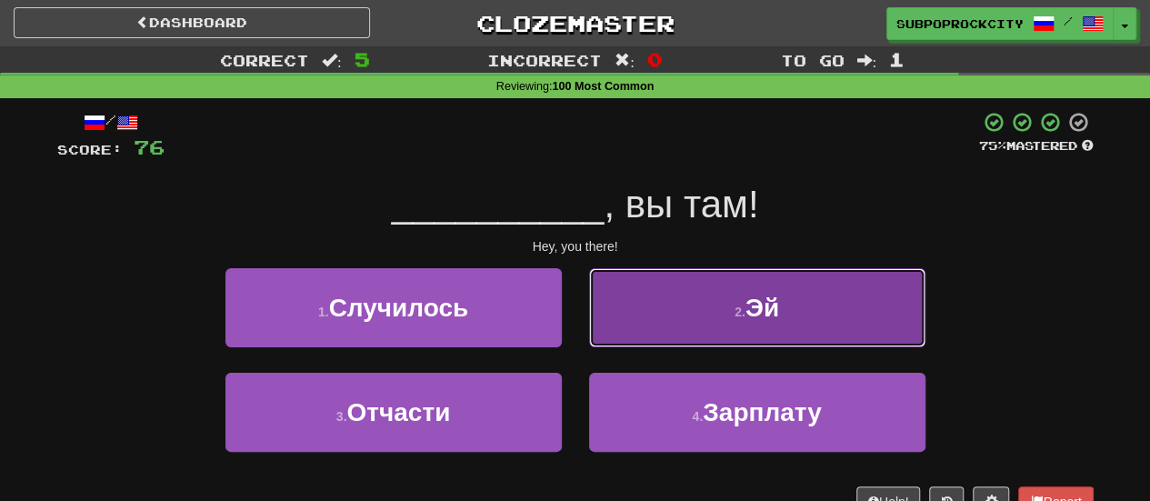
click at [633, 331] on button "2 . Эй" at bounding box center [757, 307] width 336 height 79
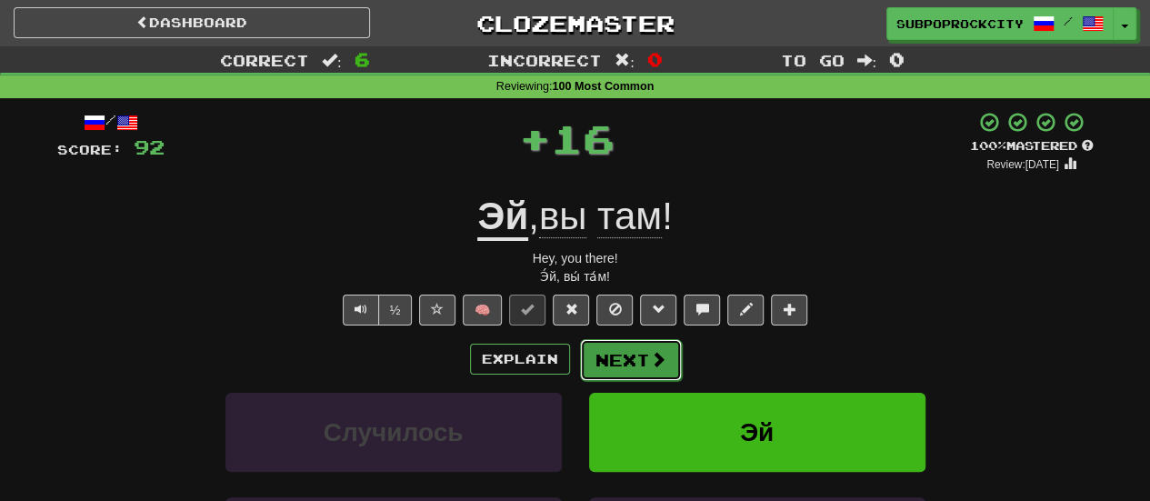
click at [626, 372] on button "Next" at bounding box center [631, 360] width 102 height 42
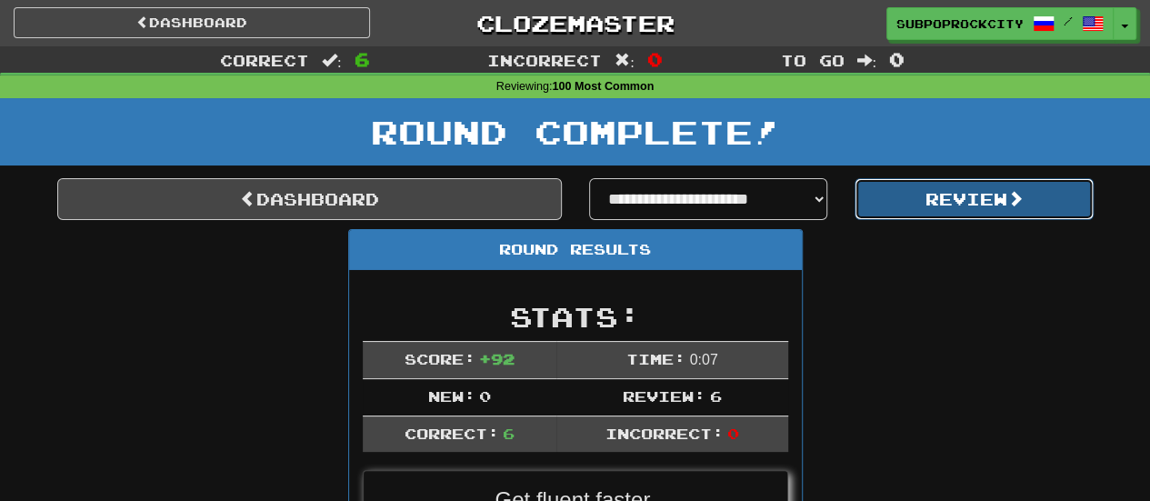
click at [893, 190] on button "Review" at bounding box center [974, 199] width 239 height 42
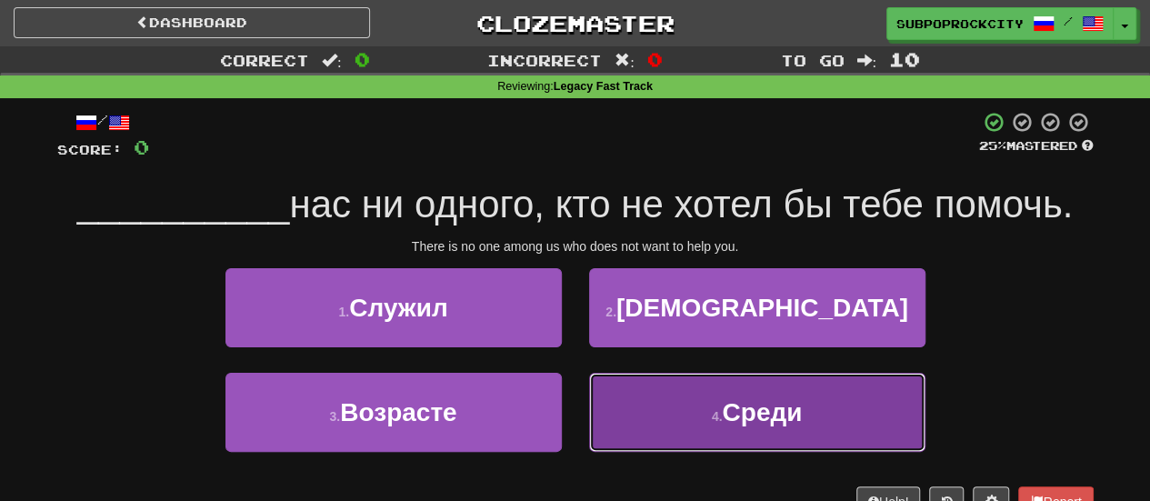
click at [641, 419] on button "4 . Среди" at bounding box center [757, 412] width 336 height 79
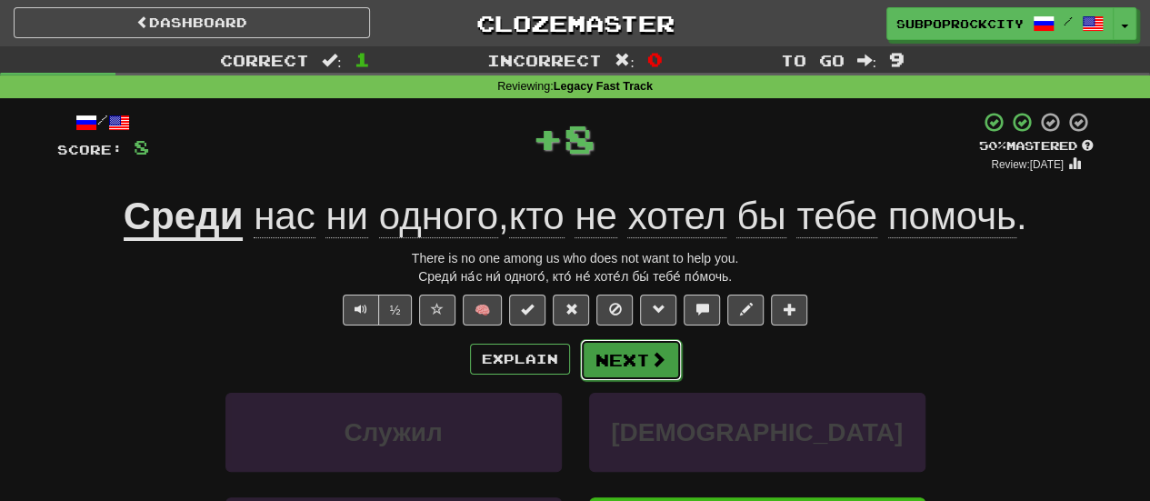
click at [629, 365] on button "Next" at bounding box center [631, 360] width 102 height 42
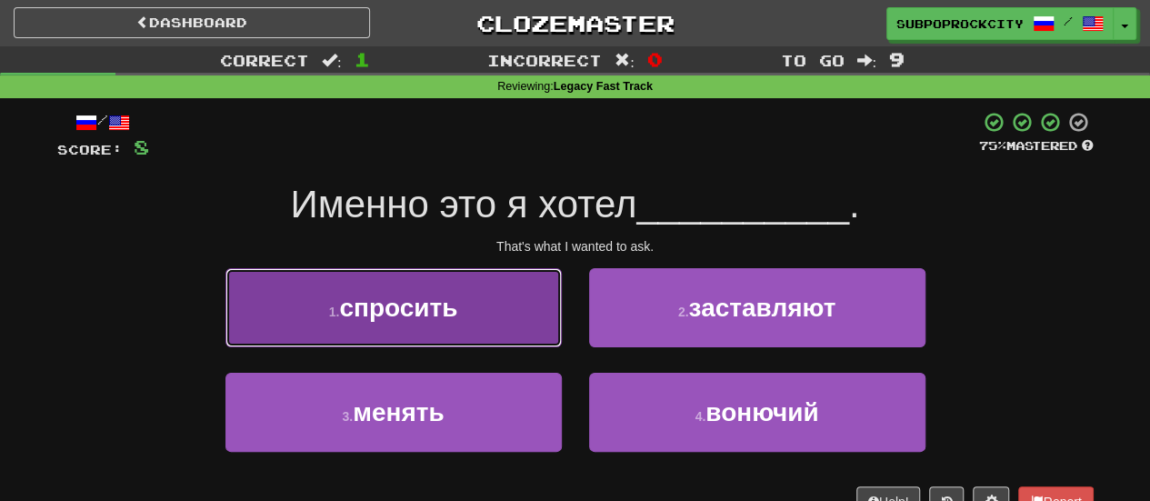
click at [519, 324] on button "1 . спросить" at bounding box center [393, 307] width 336 height 79
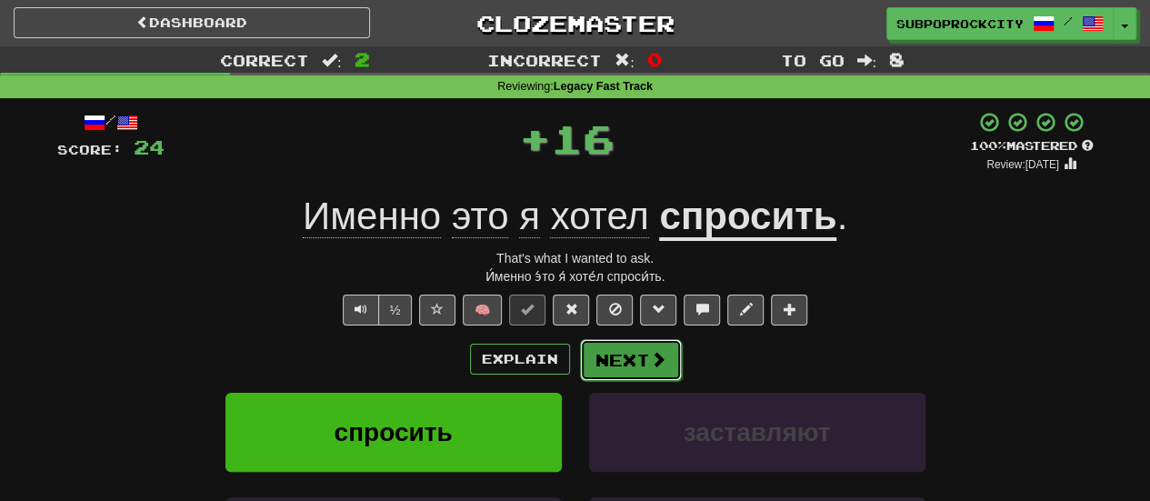
click at [598, 339] on button "Next" at bounding box center [631, 360] width 102 height 42
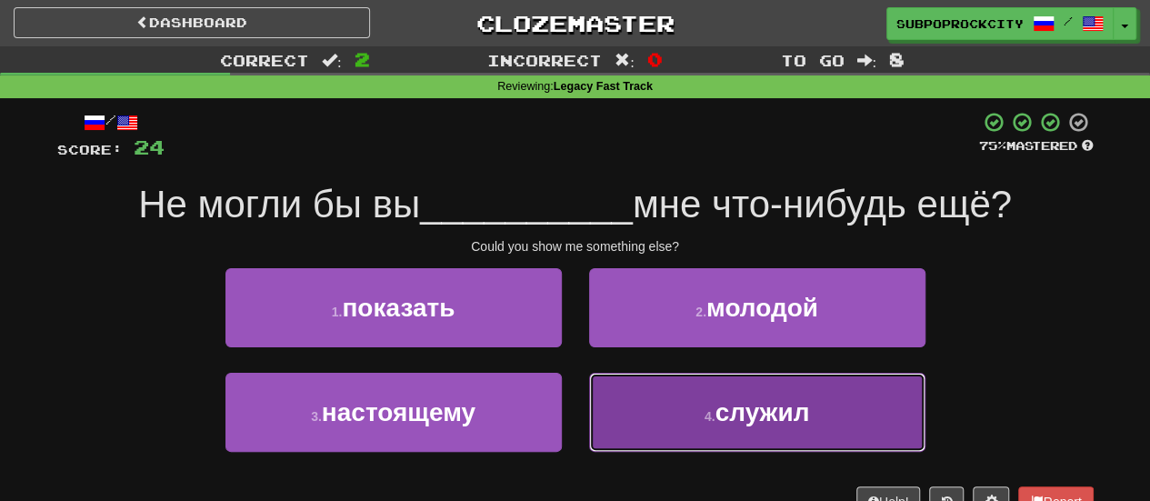
click at [624, 401] on button "4 . служил" at bounding box center [757, 412] width 336 height 79
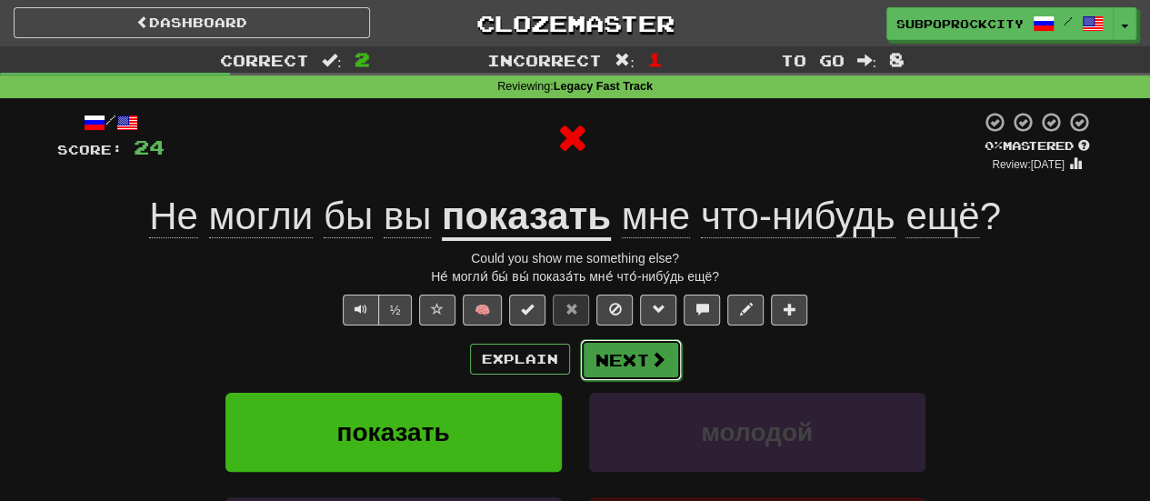
click at [622, 361] on button "Next" at bounding box center [631, 360] width 102 height 42
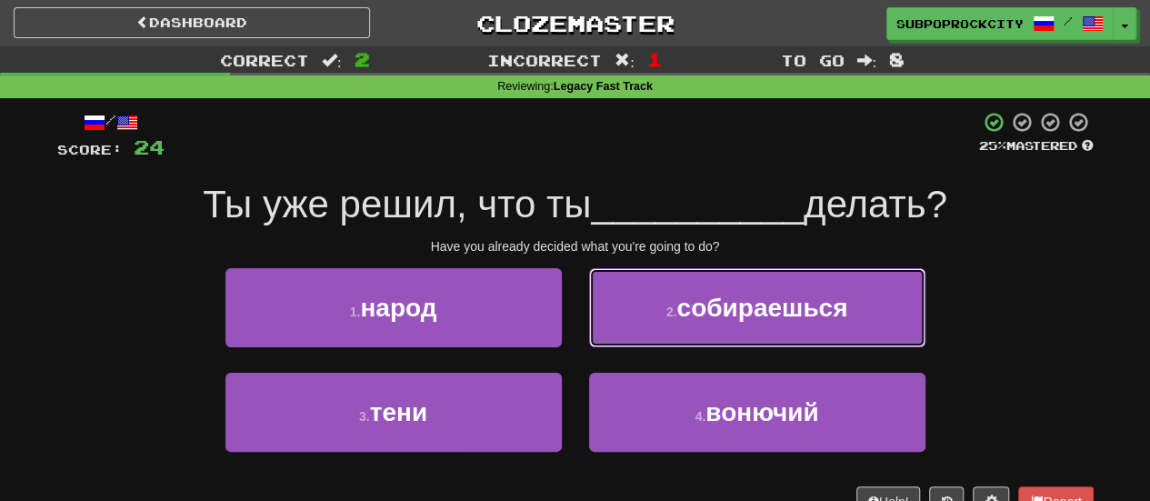
click at [647, 335] on button "2 . собираешься" at bounding box center [757, 307] width 336 height 79
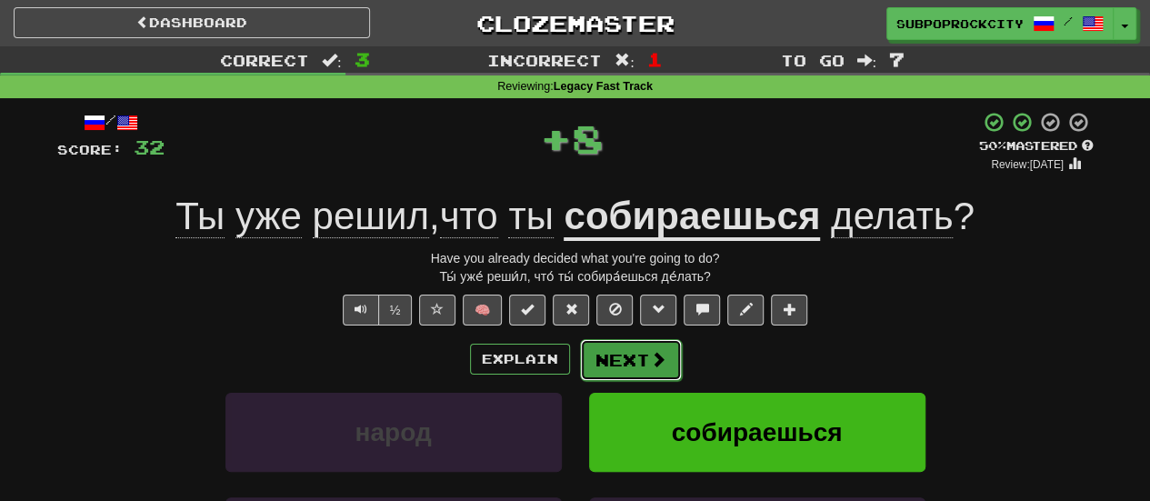
click at [629, 369] on button "Next" at bounding box center [631, 360] width 102 height 42
